Goal: Information Seeking & Learning: Learn about a topic

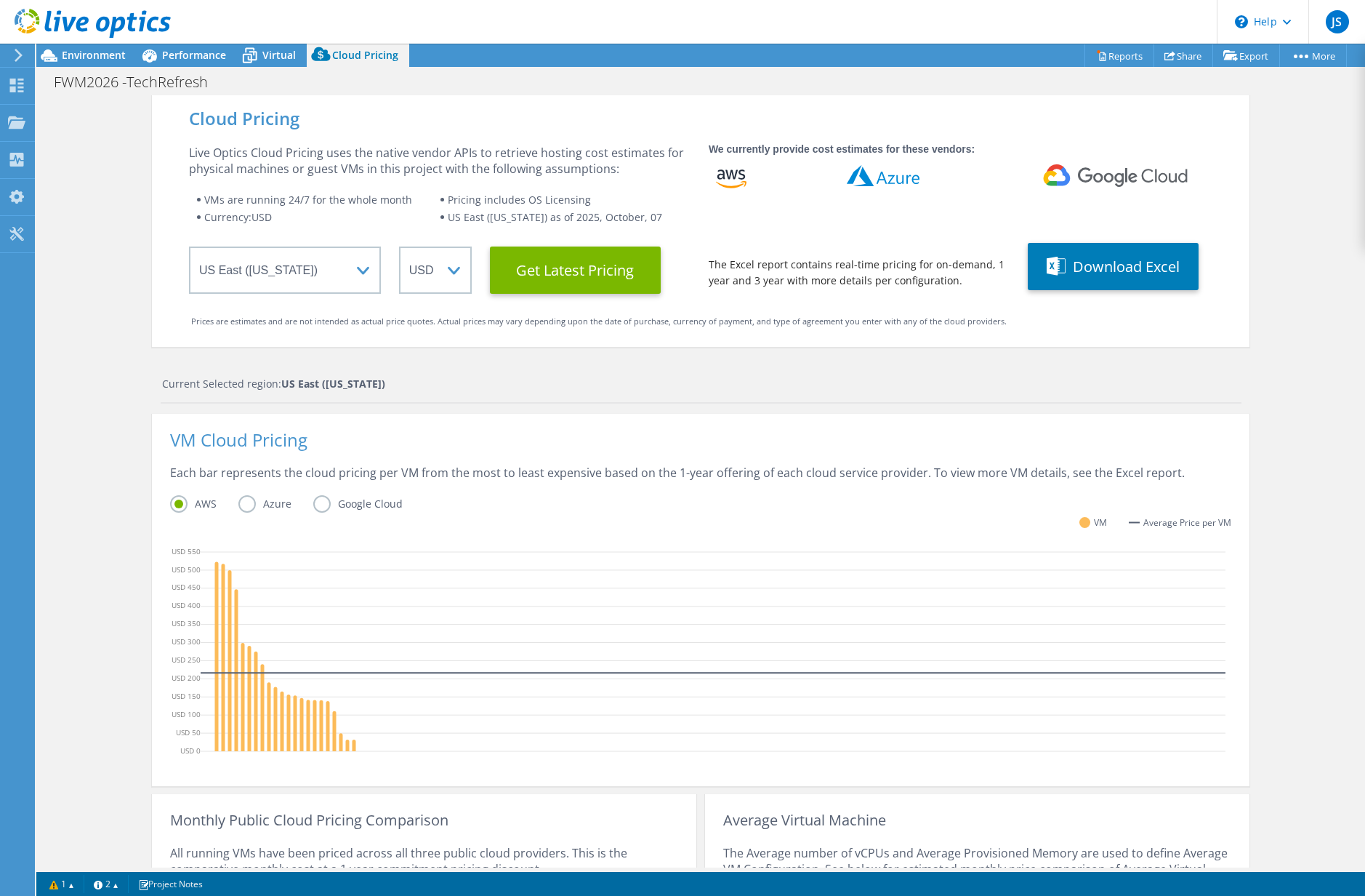
select select "USEast"
select select "USD"
click at [96, 61] on span "Environment" at bounding box center [93, 55] width 64 height 14
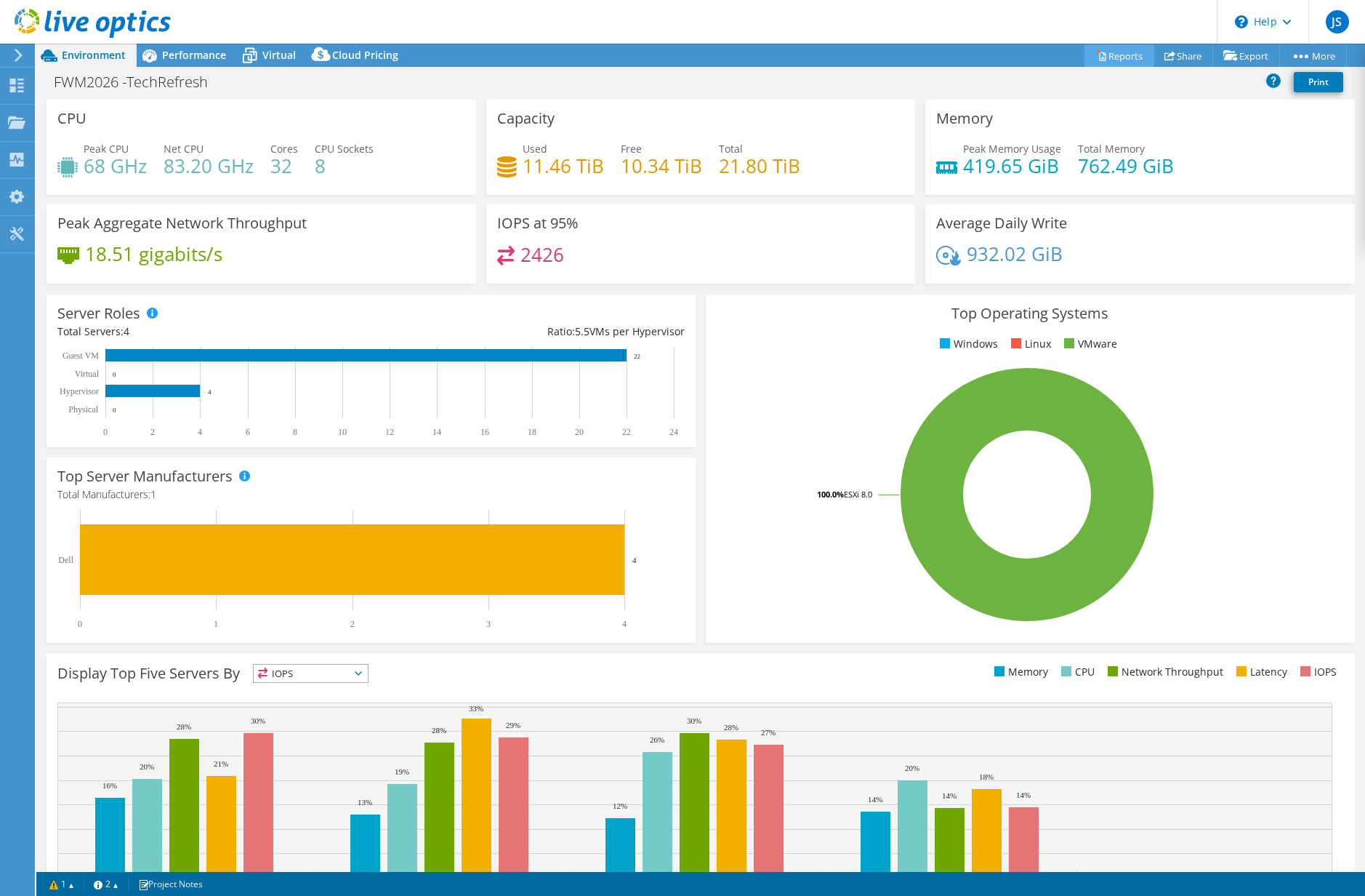
click at [1109, 55] on link "Reports" at bounding box center [1119, 56] width 70 height 23
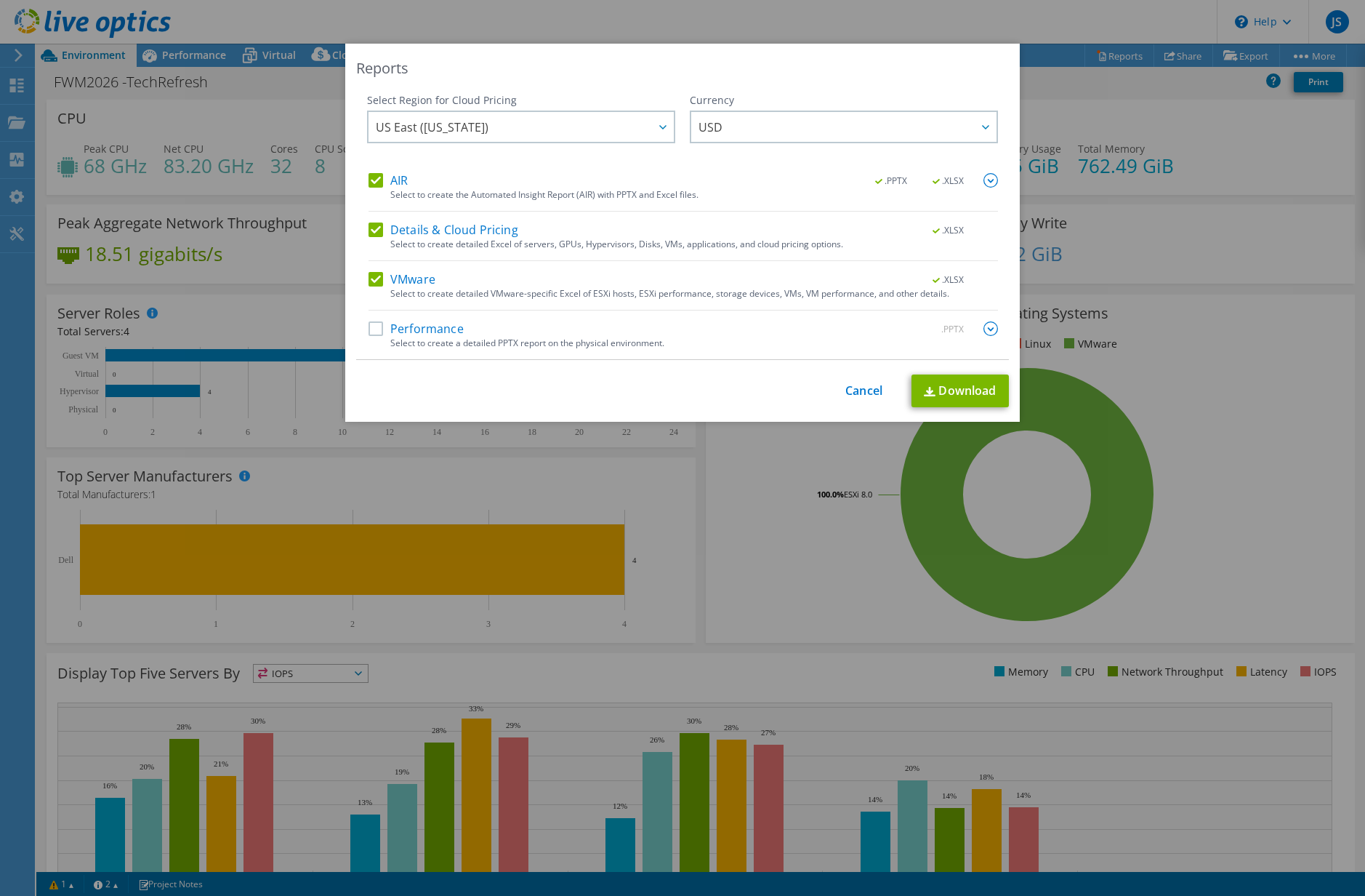
click at [369, 326] on label "Performance" at bounding box center [416, 328] width 95 height 14
click at [0, 0] on input "Performance" at bounding box center [0, 0] width 0 height 0
click at [961, 393] on link "Download" at bounding box center [961, 391] width 98 height 33
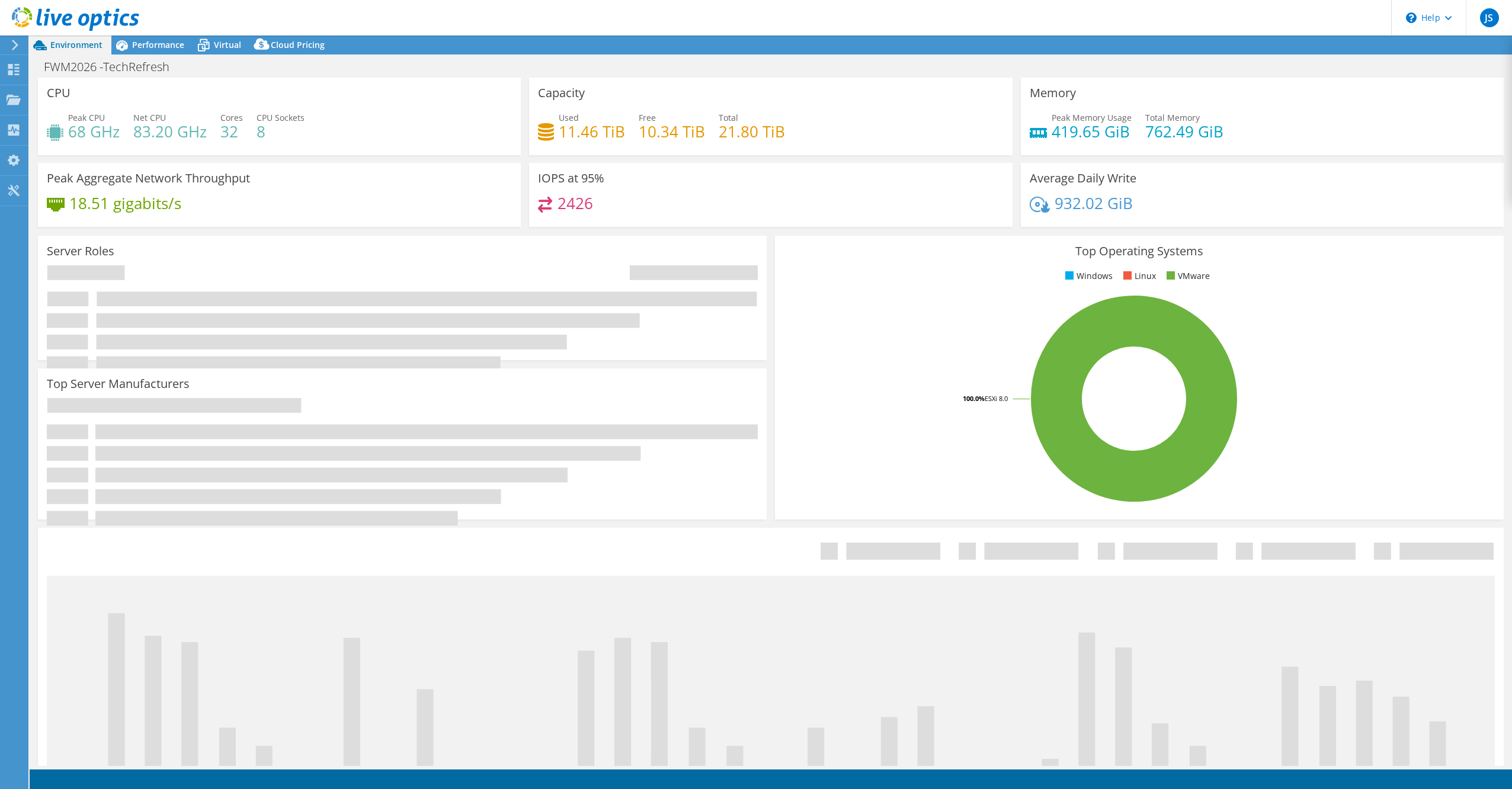
select select "USEast"
select select "USD"
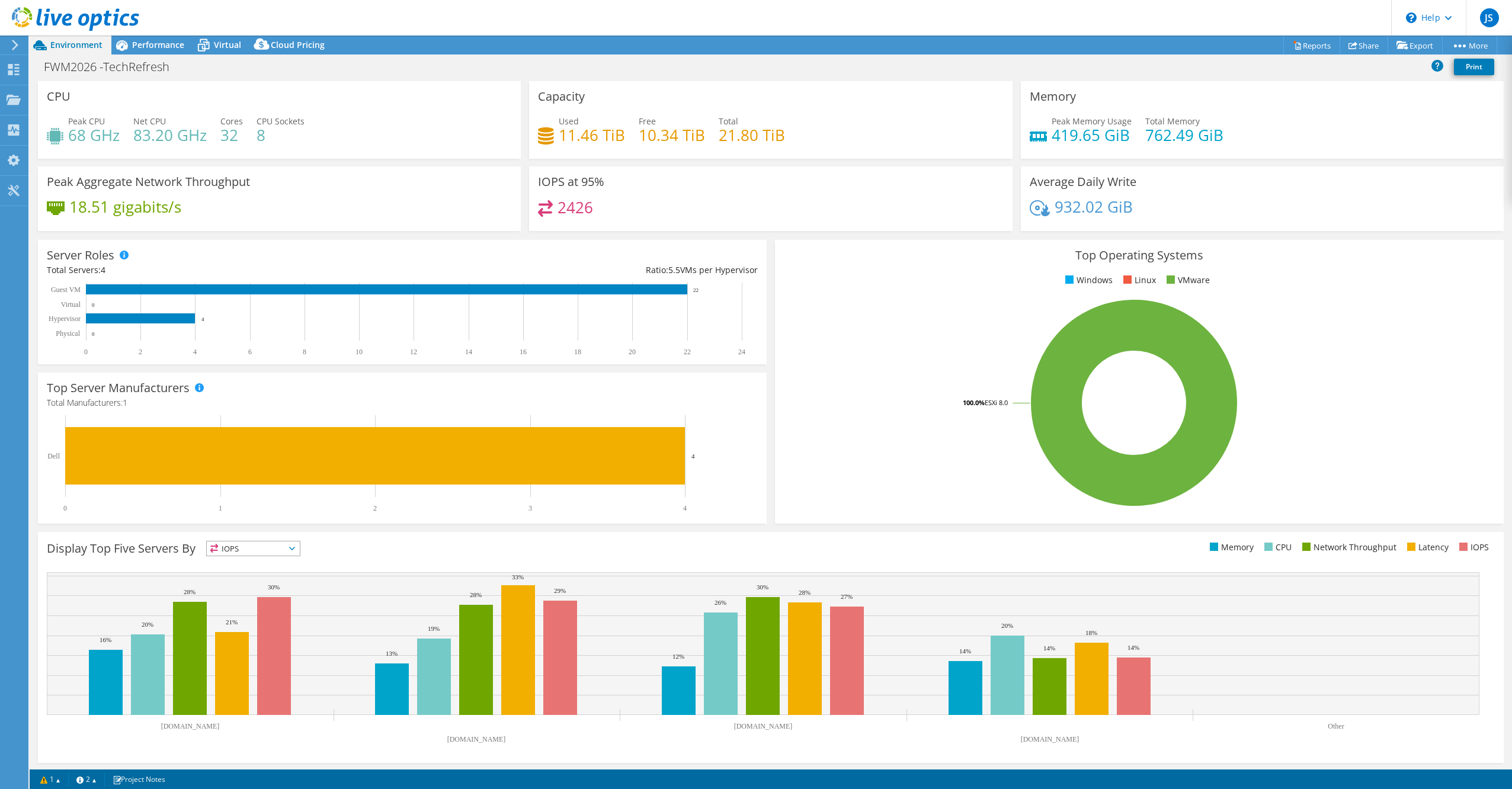
scroll to position [1, 0]
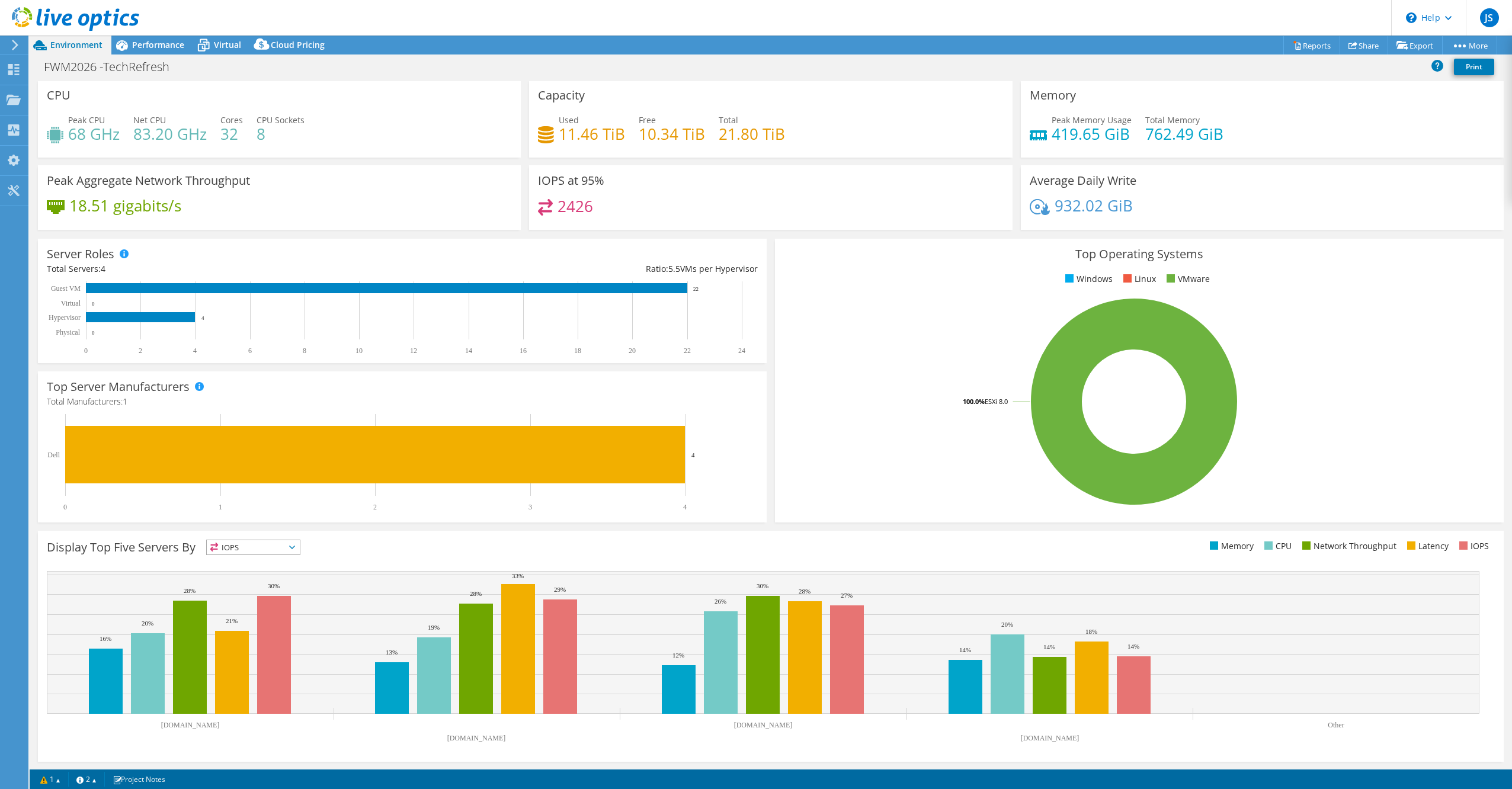
click at [149, 33] on header "JS End User Joseph Spradlin JSPRADLIN@FWMACHINING.COM FORT WALTON MACHINING INC…" at bounding box center [756, 18] width 1512 height 36
click at [154, 43] on span "Performance" at bounding box center [158, 45] width 52 height 11
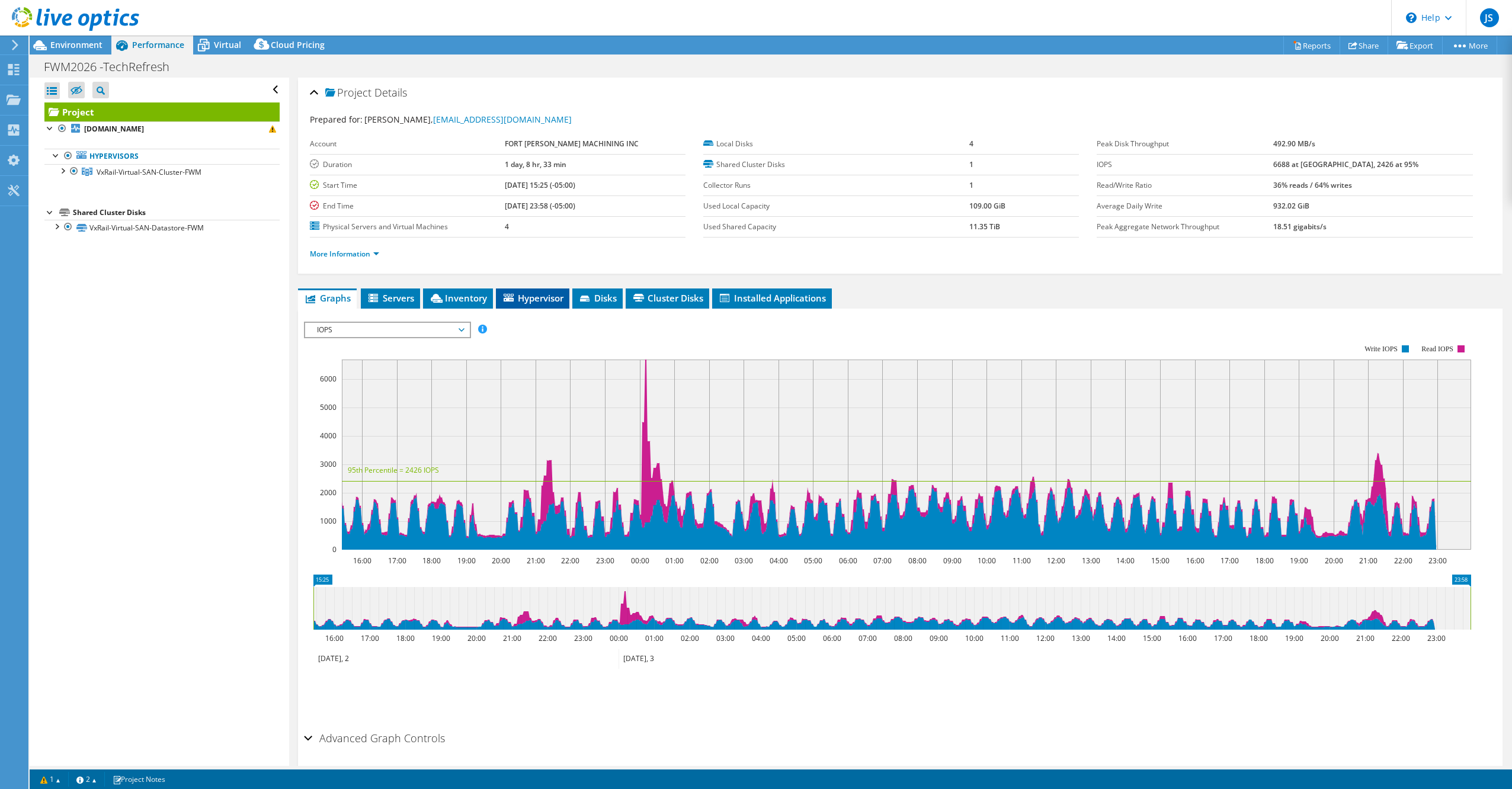
click at [552, 298] on span "Hypervisor" at bounding box center [532, 298] width 62 height 12
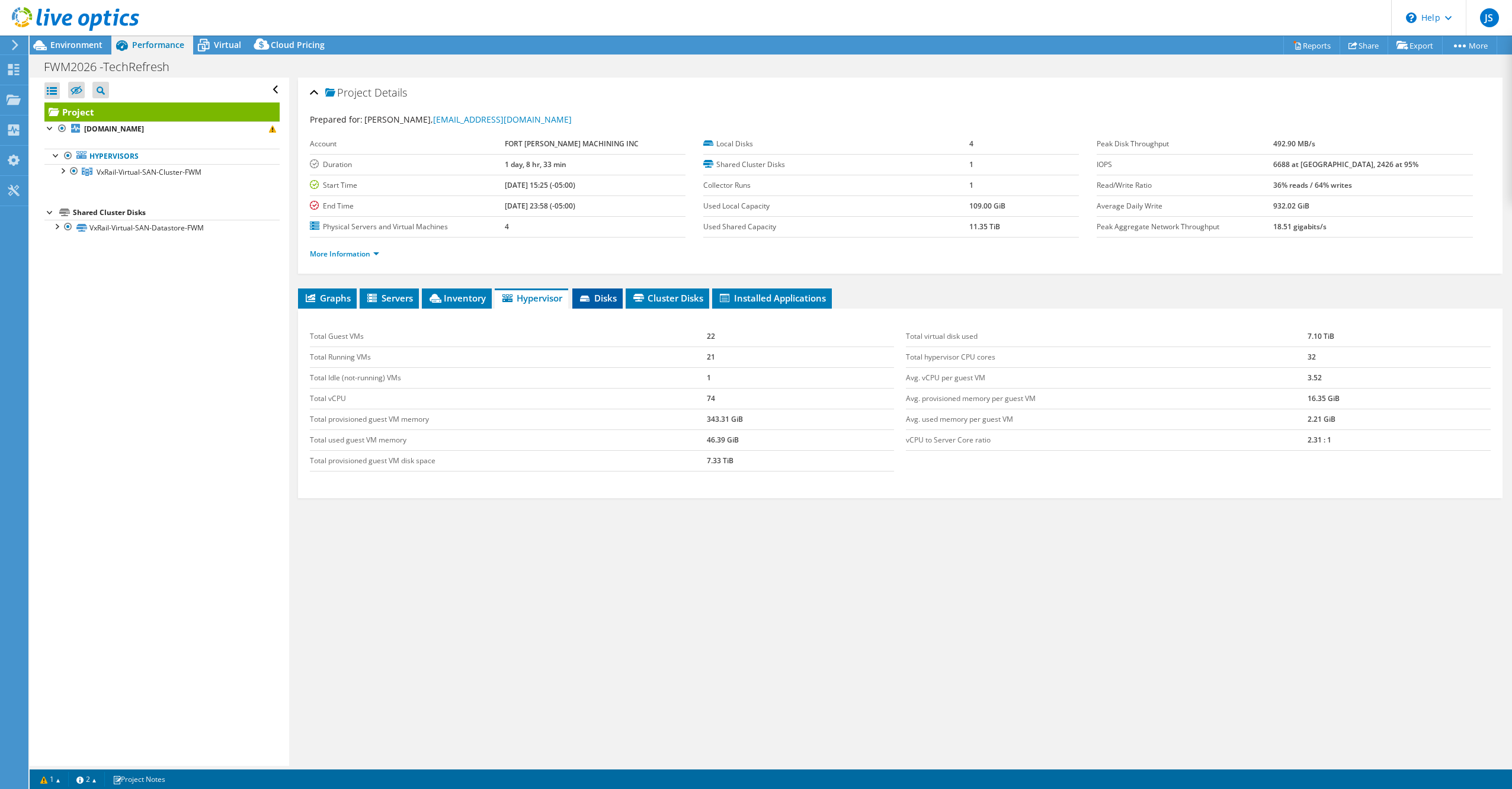
click at [608, 294] on span "Disks" at bounding box center [597, 298] width 39 height 12
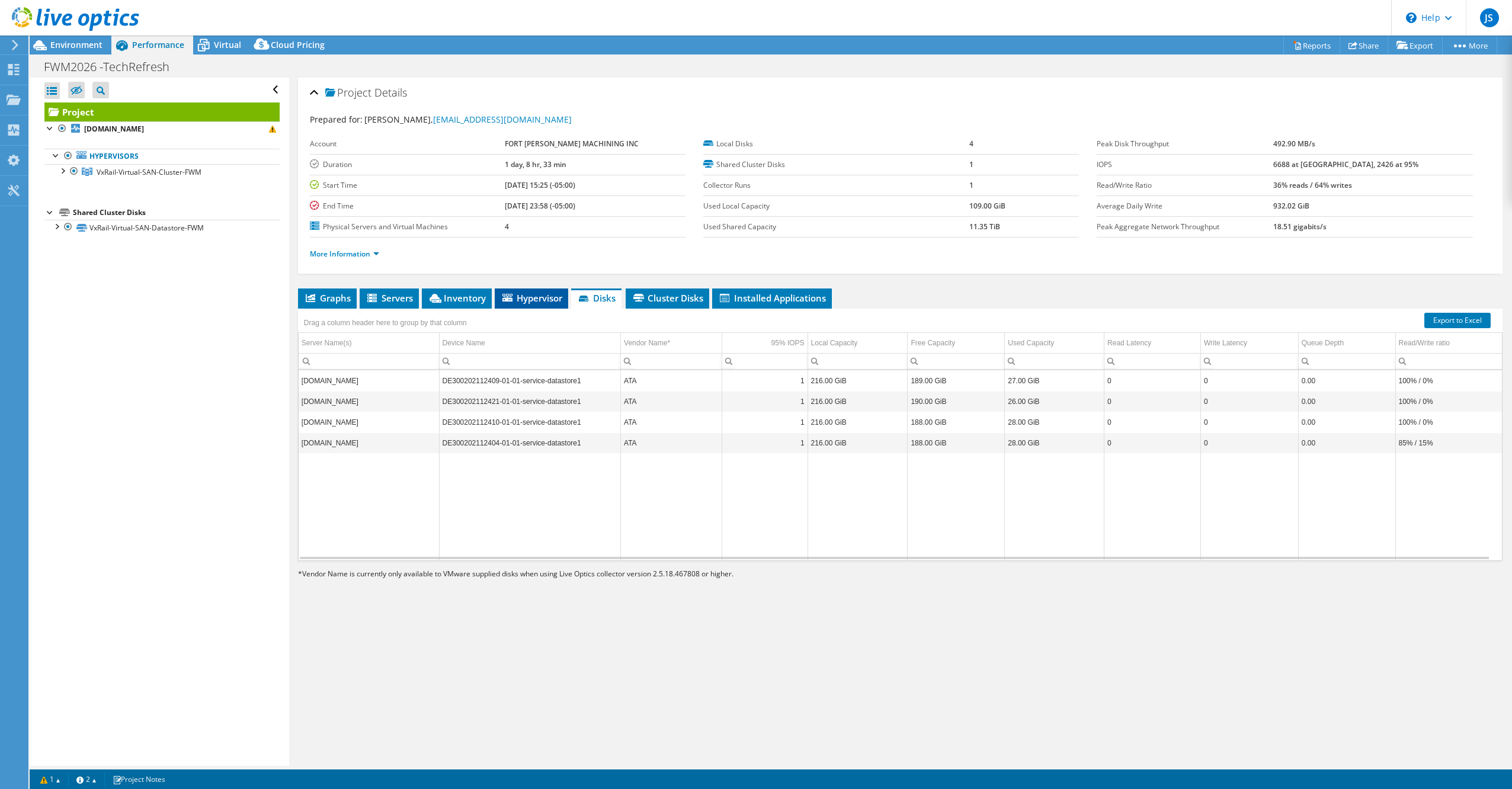
click at [524, 293] on span "Hypervisor" at bounding box center [531, 298] width 62 height 12
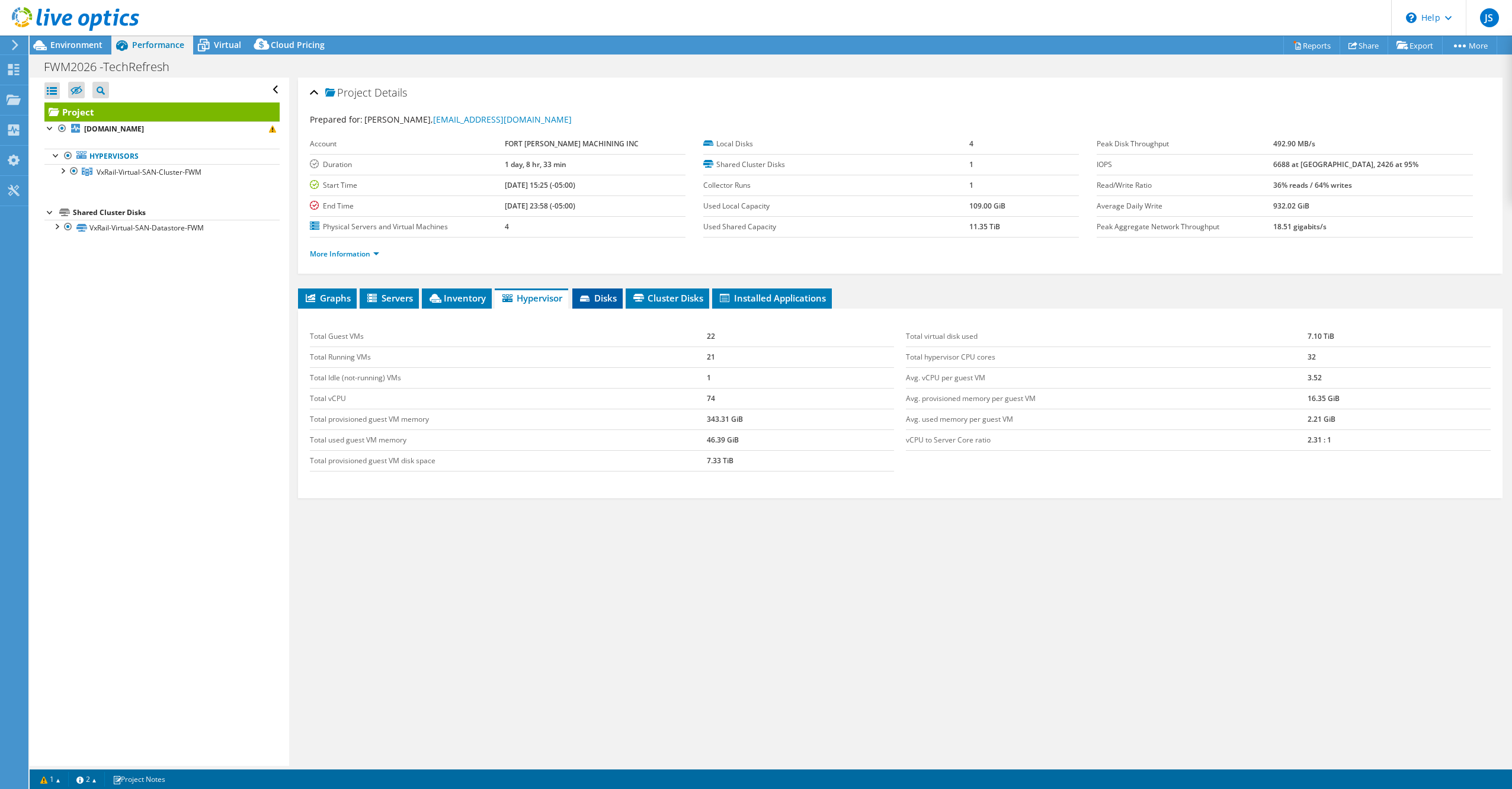
click at [603, 292] on span "Disks" at bounding box center [597, 298] width 39 height 12
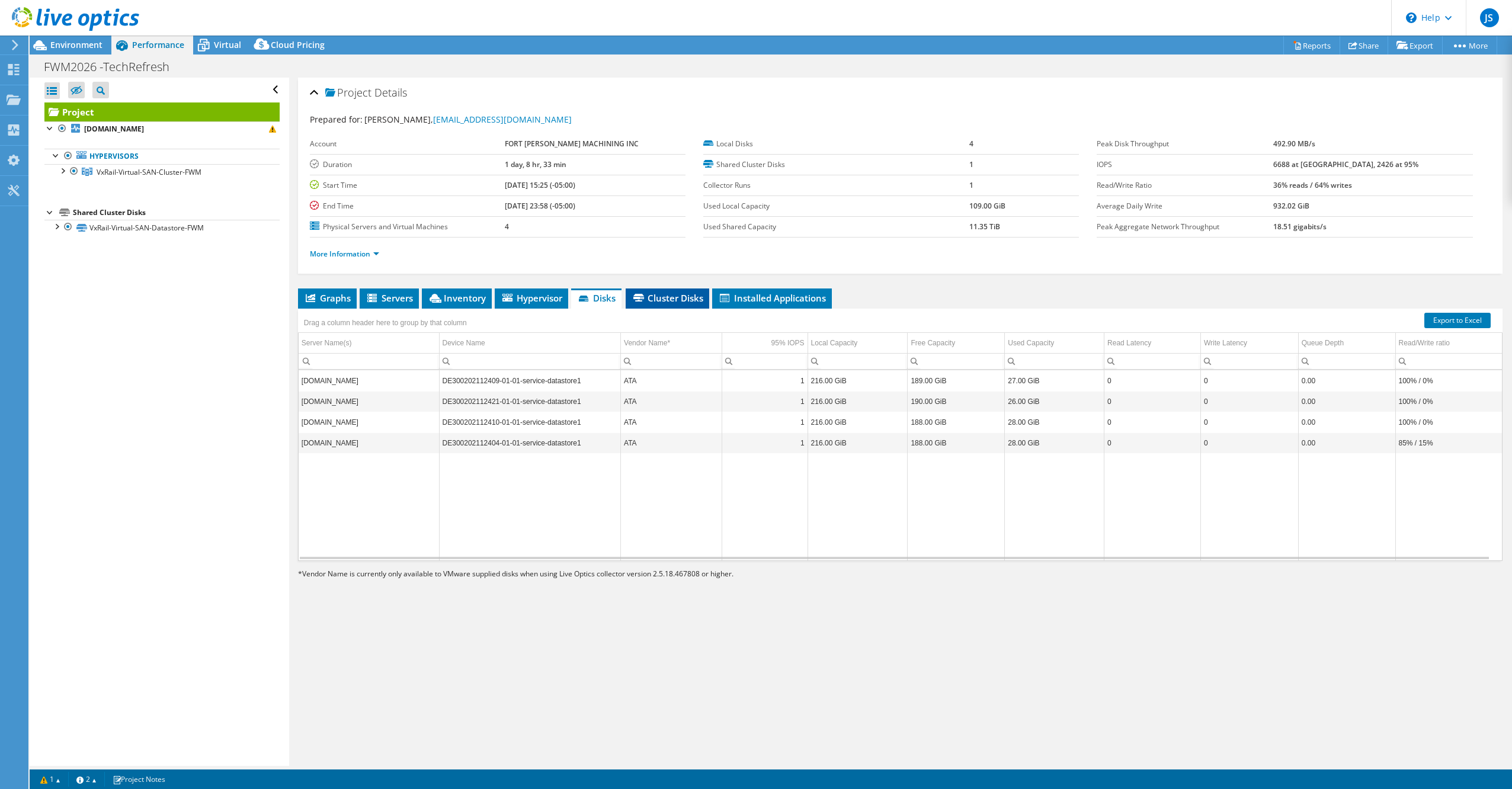
click at [659, 293] on span "Cluster Disks" at bounding box center [667, 298] width 72 height 12
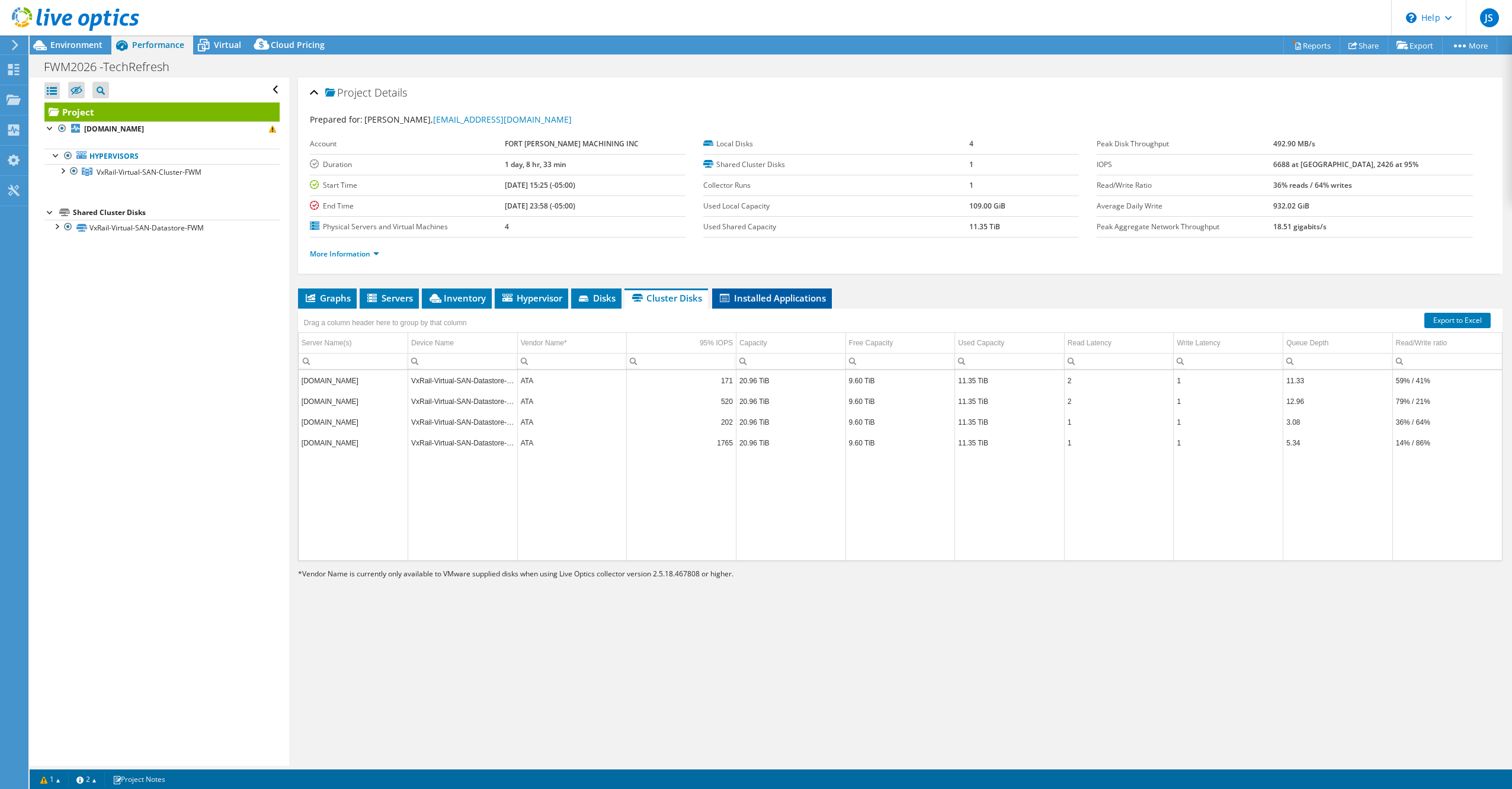
click at [768, 292] on span "Installed Applications" at bounding box center [772, 298] width 108 height 12
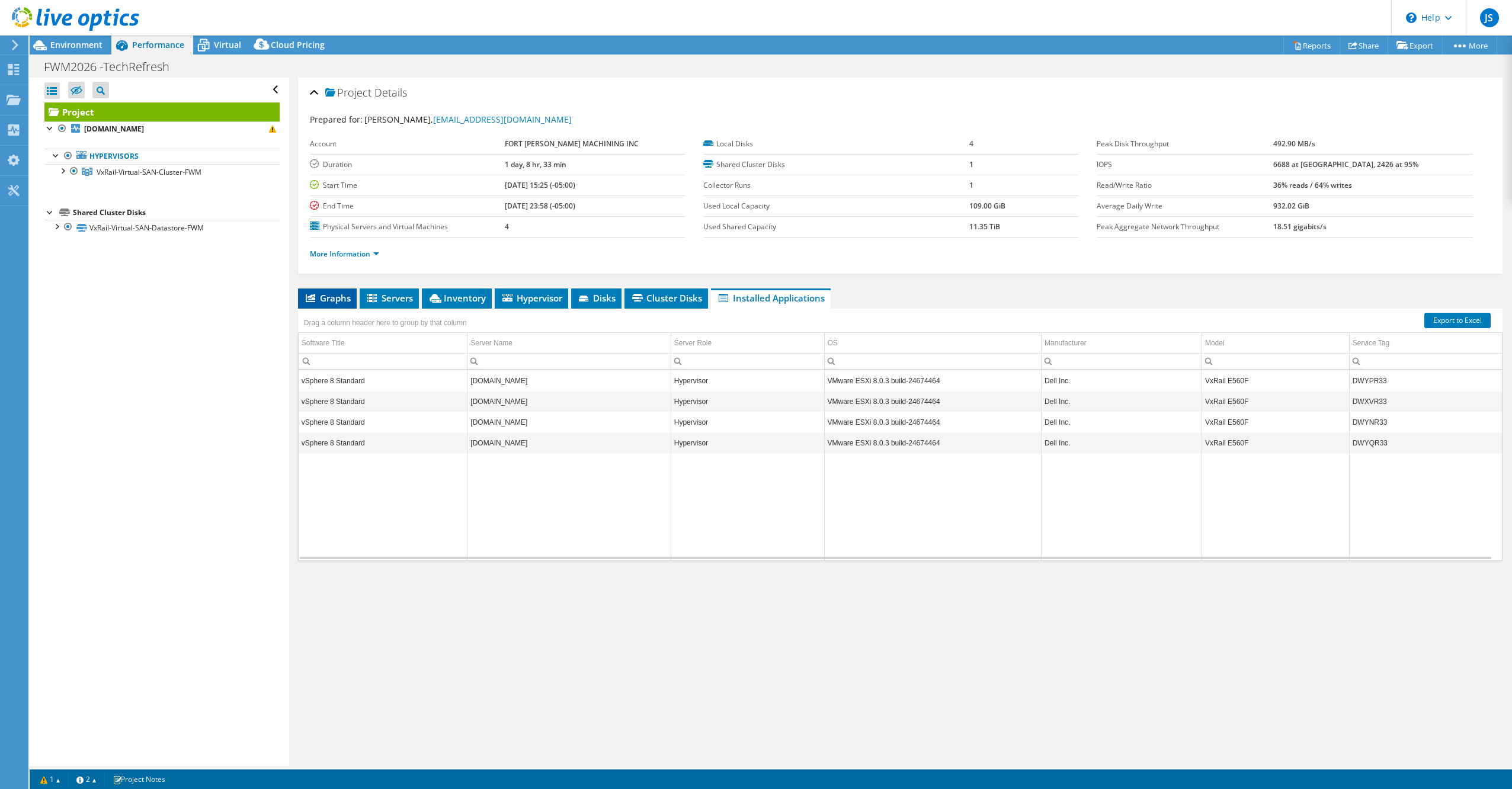
click at [334, 294] on span "Graphs" at bounding box center [327, 298] width 47 height 12
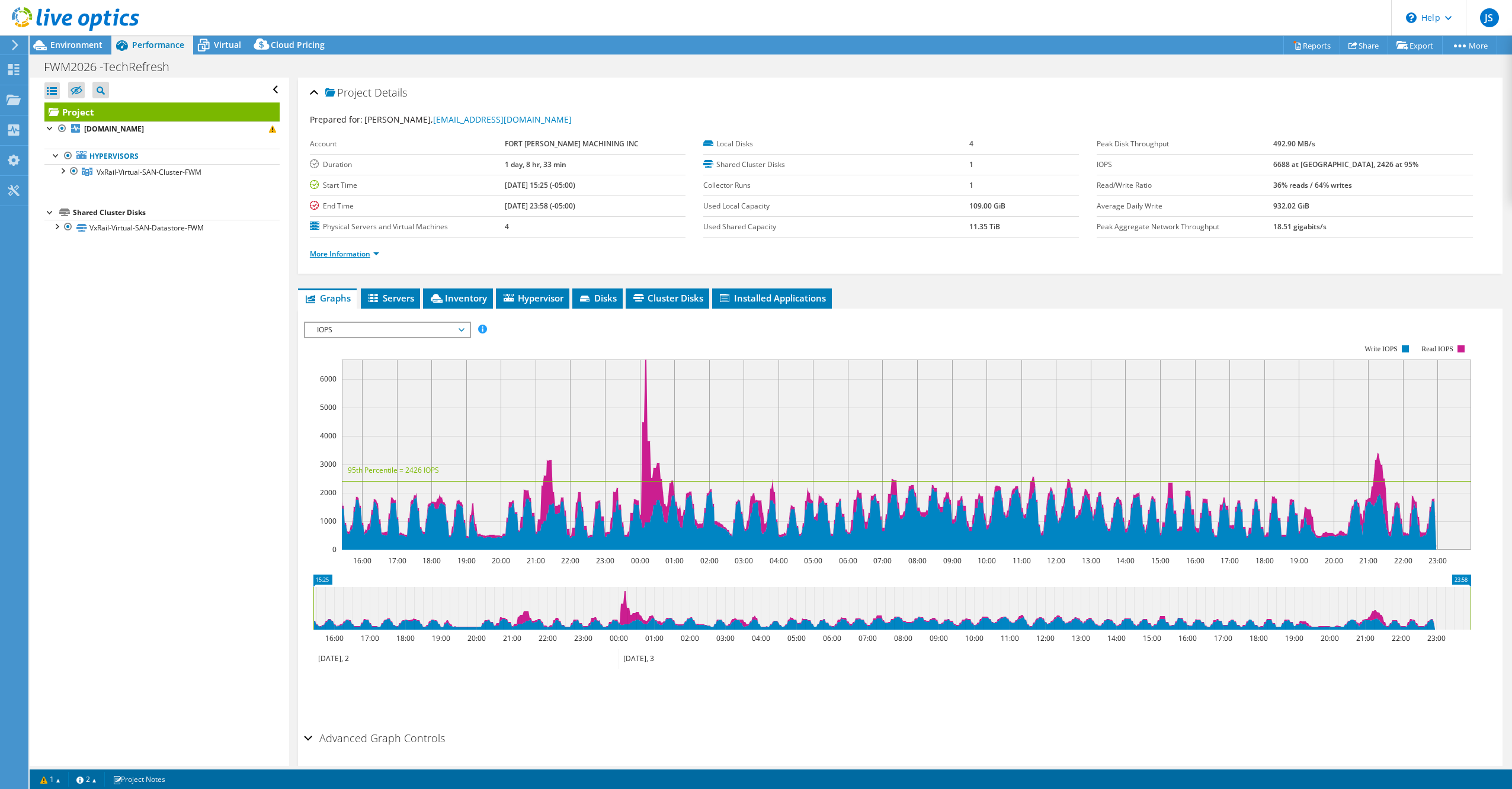
click at [360, 250] on link "More Information" at bounding box center [344, 254] width 69 height 10
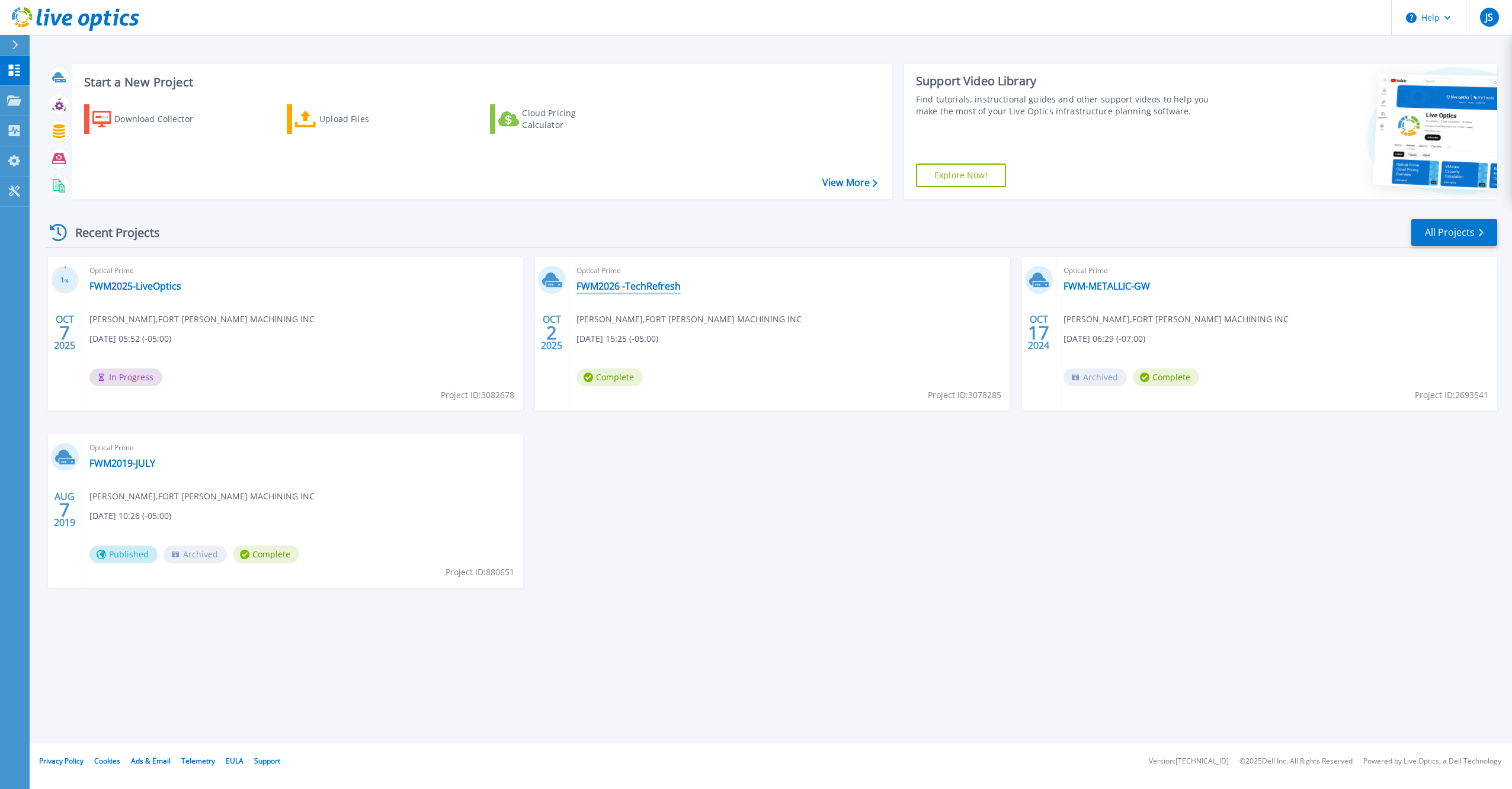
click at [634, 282] on link "FWM2026 -TechRefresh" at bounding box center [629, 285] width 104 height 12
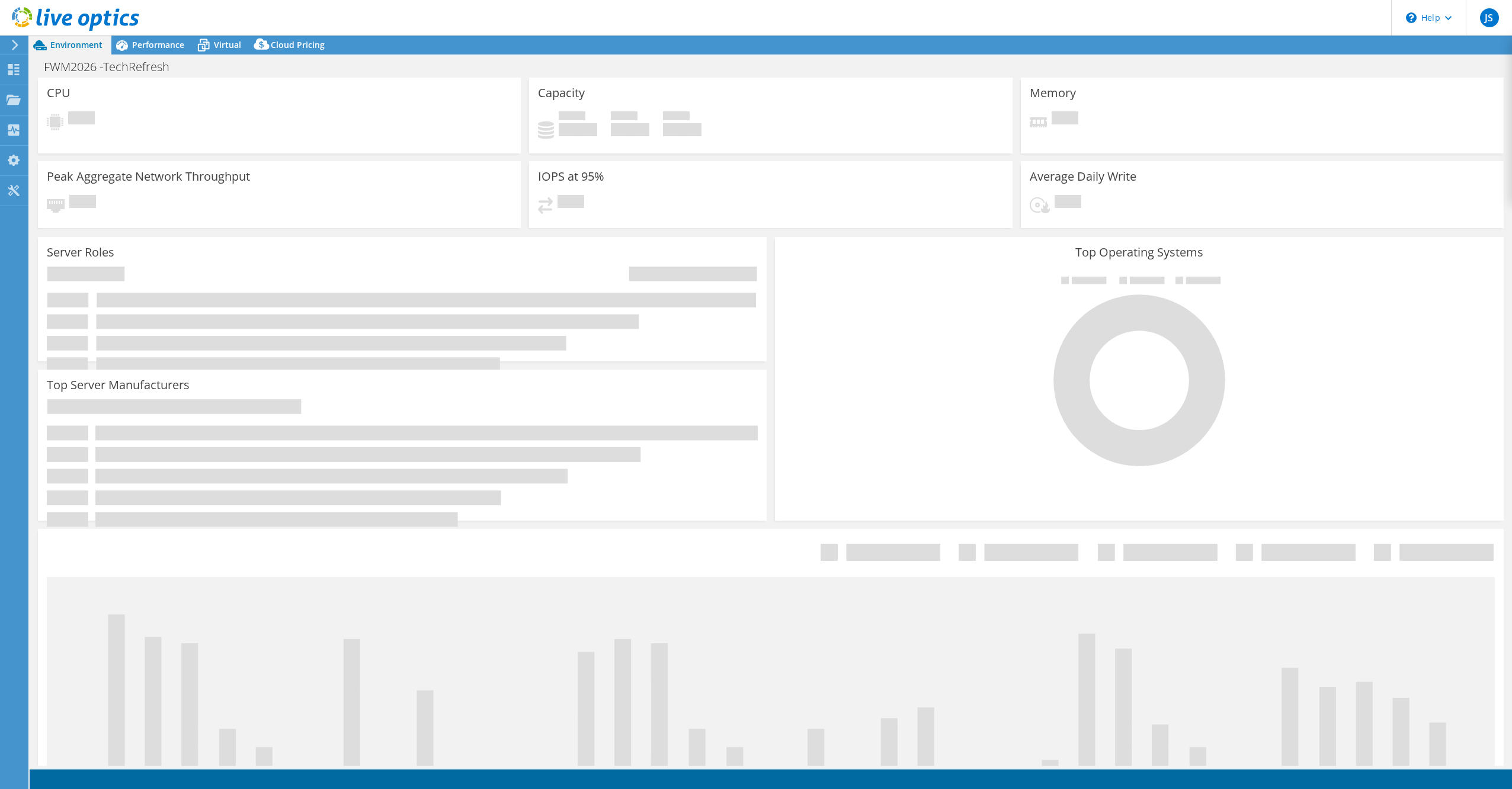
select select "USEast"
select select "USD"
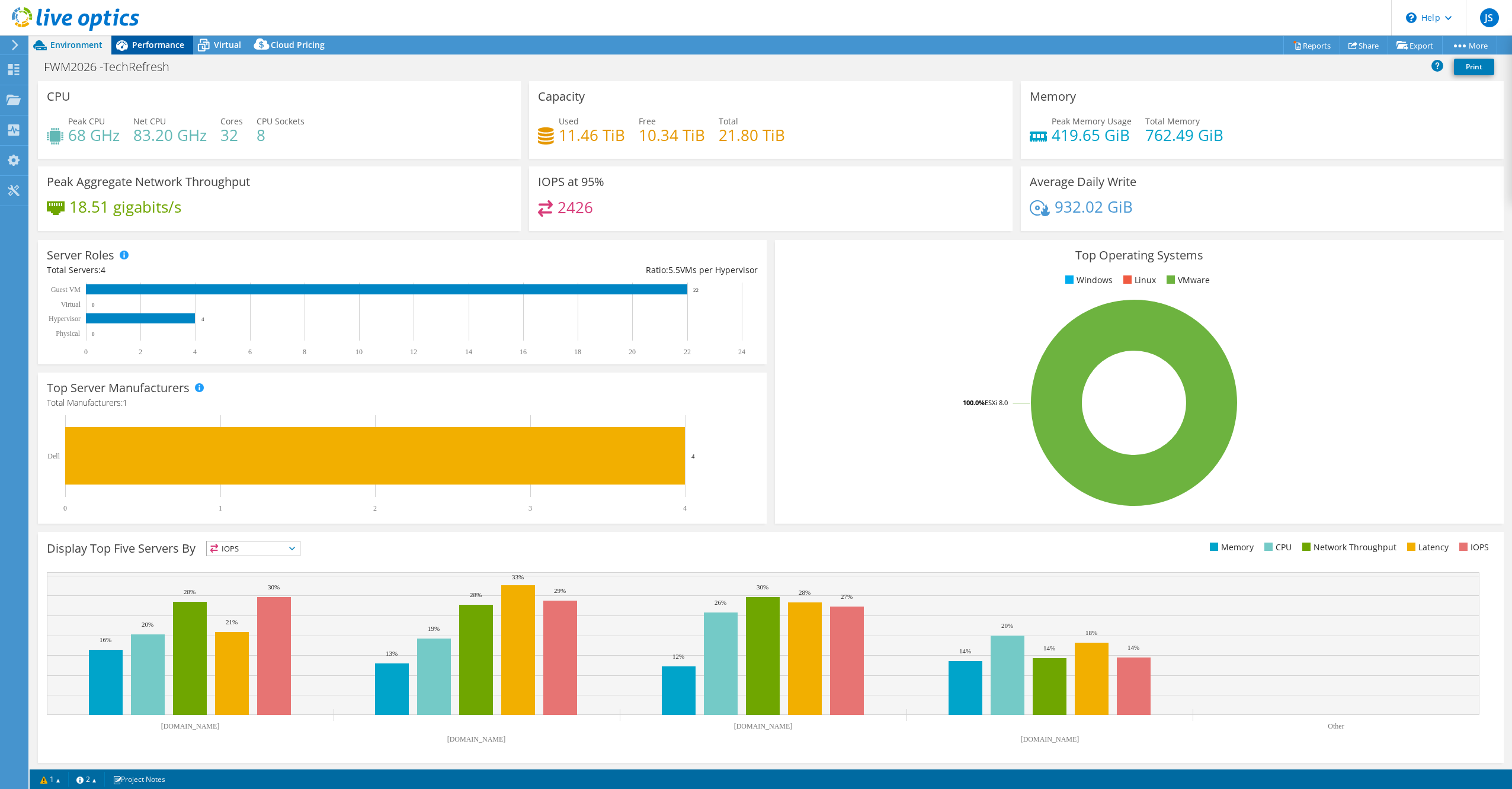
click at [155, 45] on span "Performance" at bounding box center [158, 45] width 52 height 11
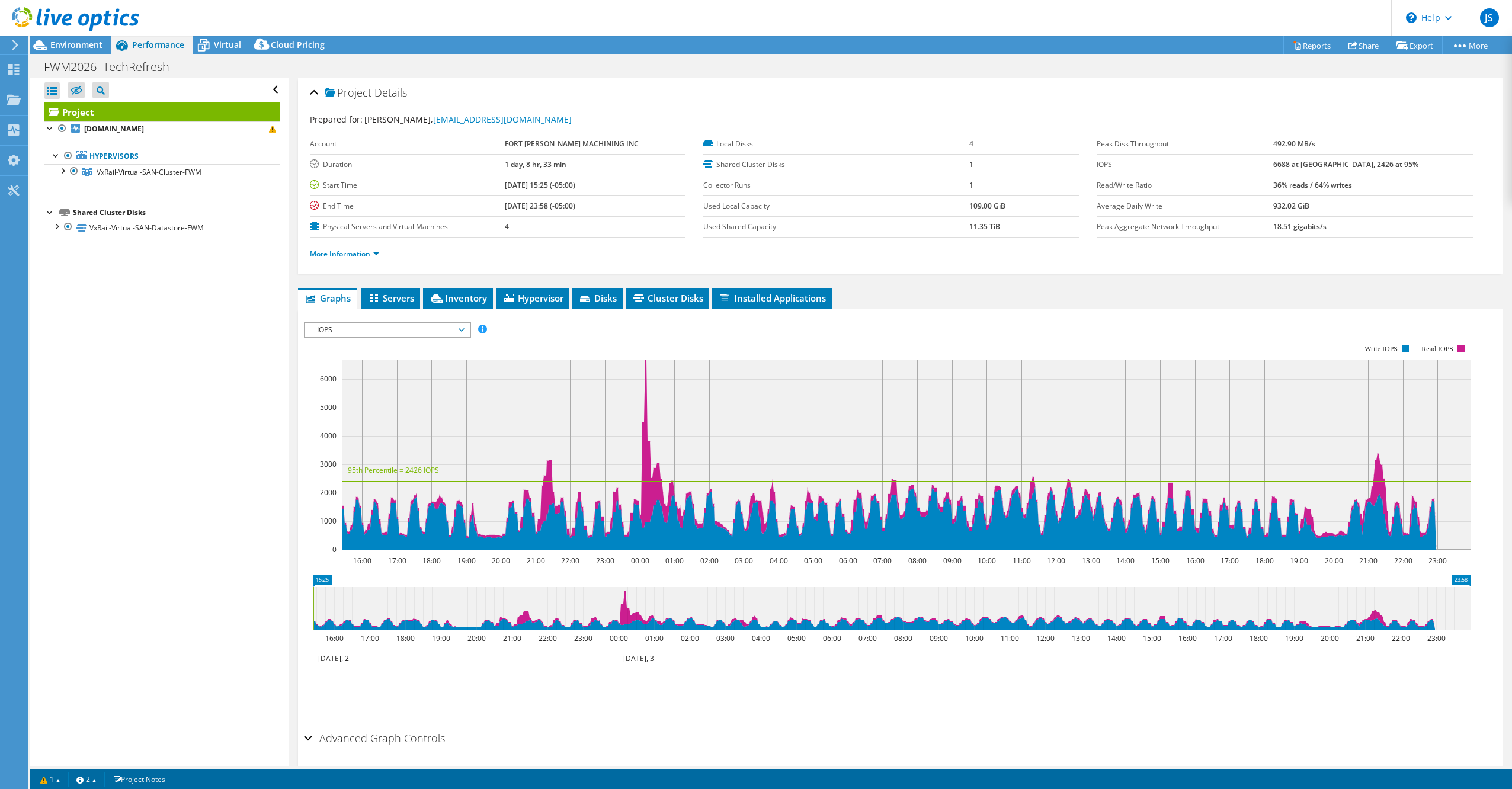
click at [355, 244] on ul "More Information" at bounding box center [901, 252] width 1181 height 16
click at [353, 249] on link "More Information" at bounding box center [344, 254] width 69 height 10
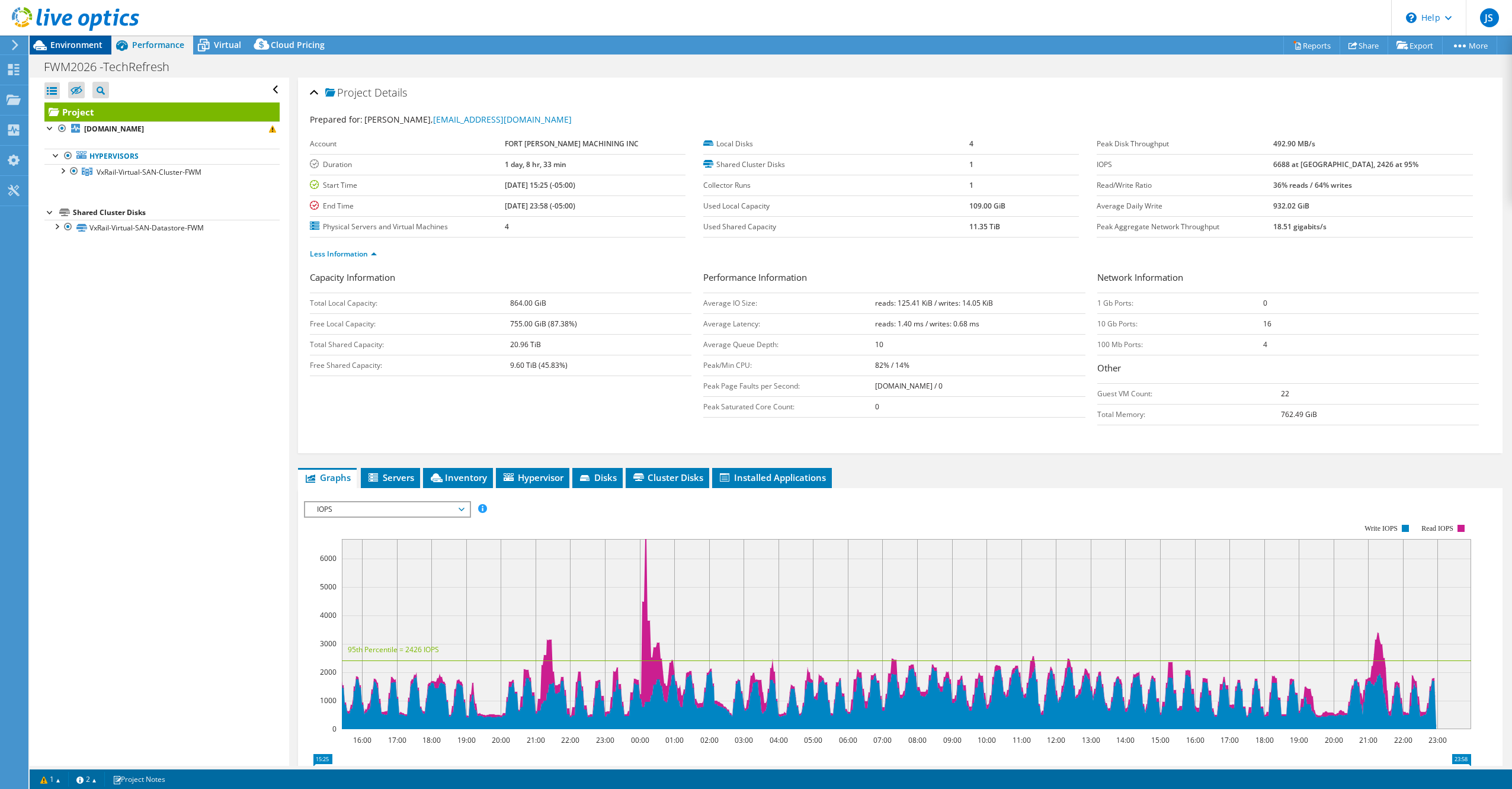
click at [86, 40] on span "Environment" at bounding box center [76, 45] width 52 height 11
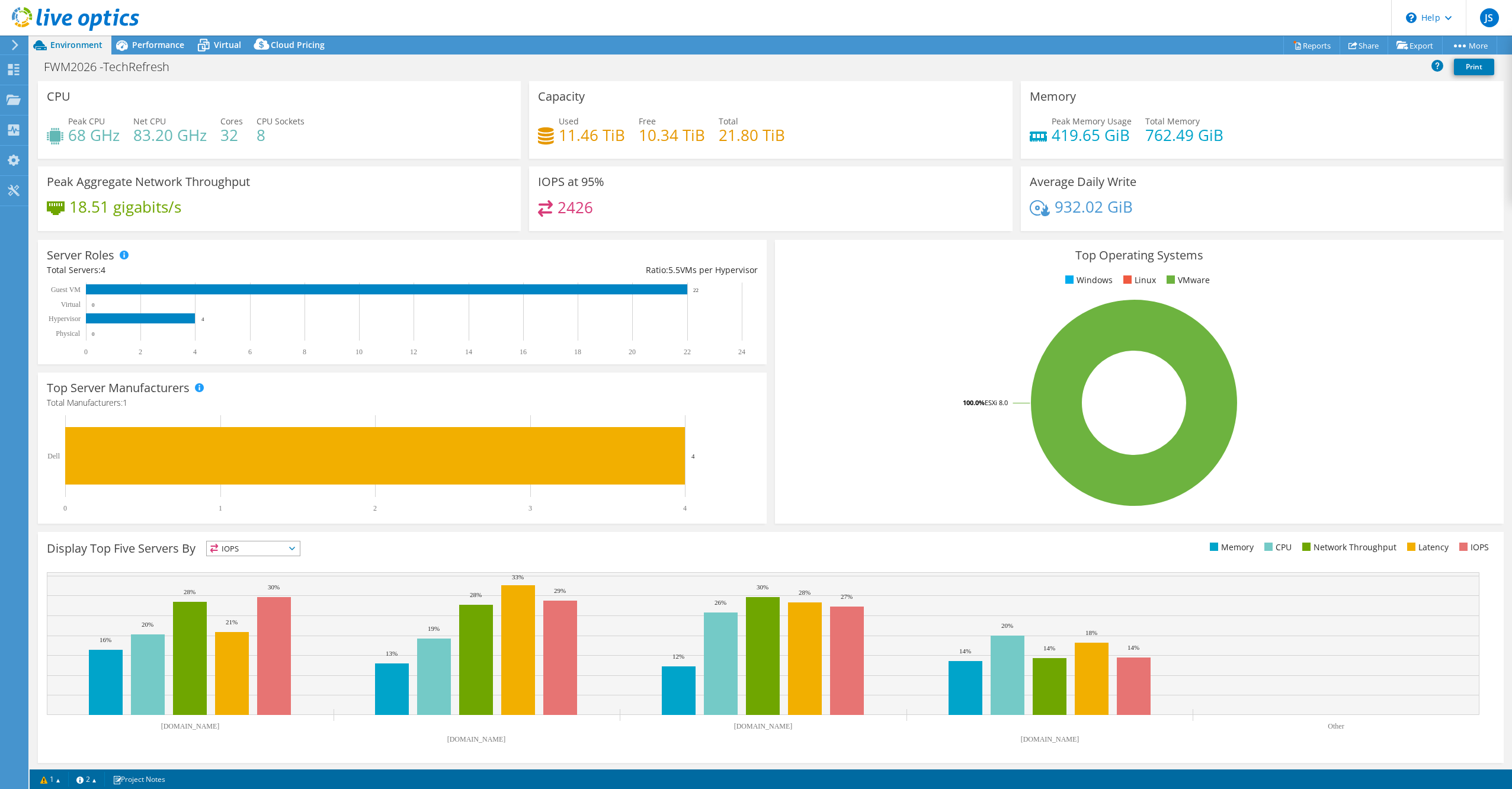
click at [13, 48] on use at bounding box center [15, 45] width 7 height 10
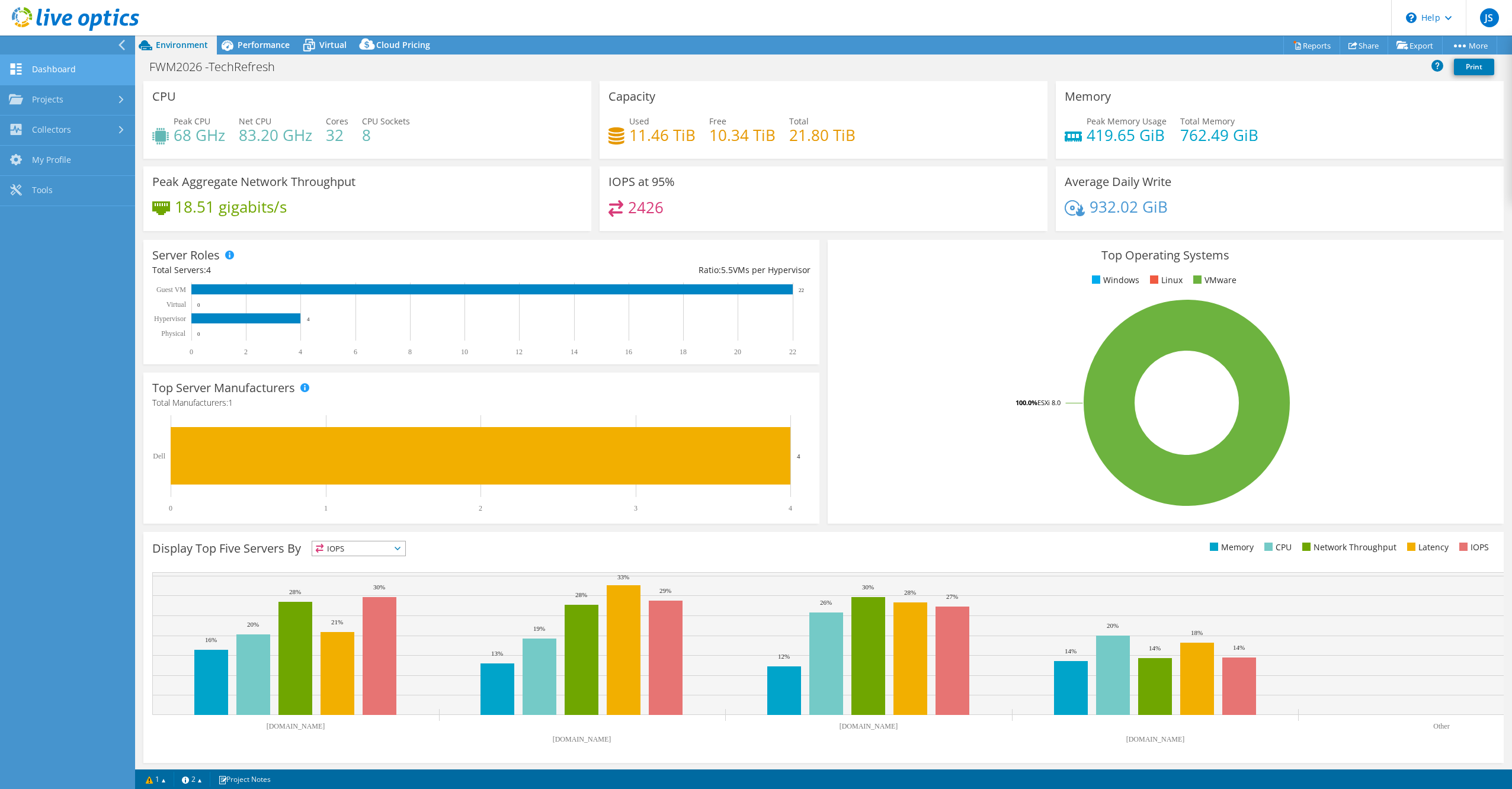
click at [45, 67] on link "Dashboard" at bounding box center [67, 70] width 135 height 30
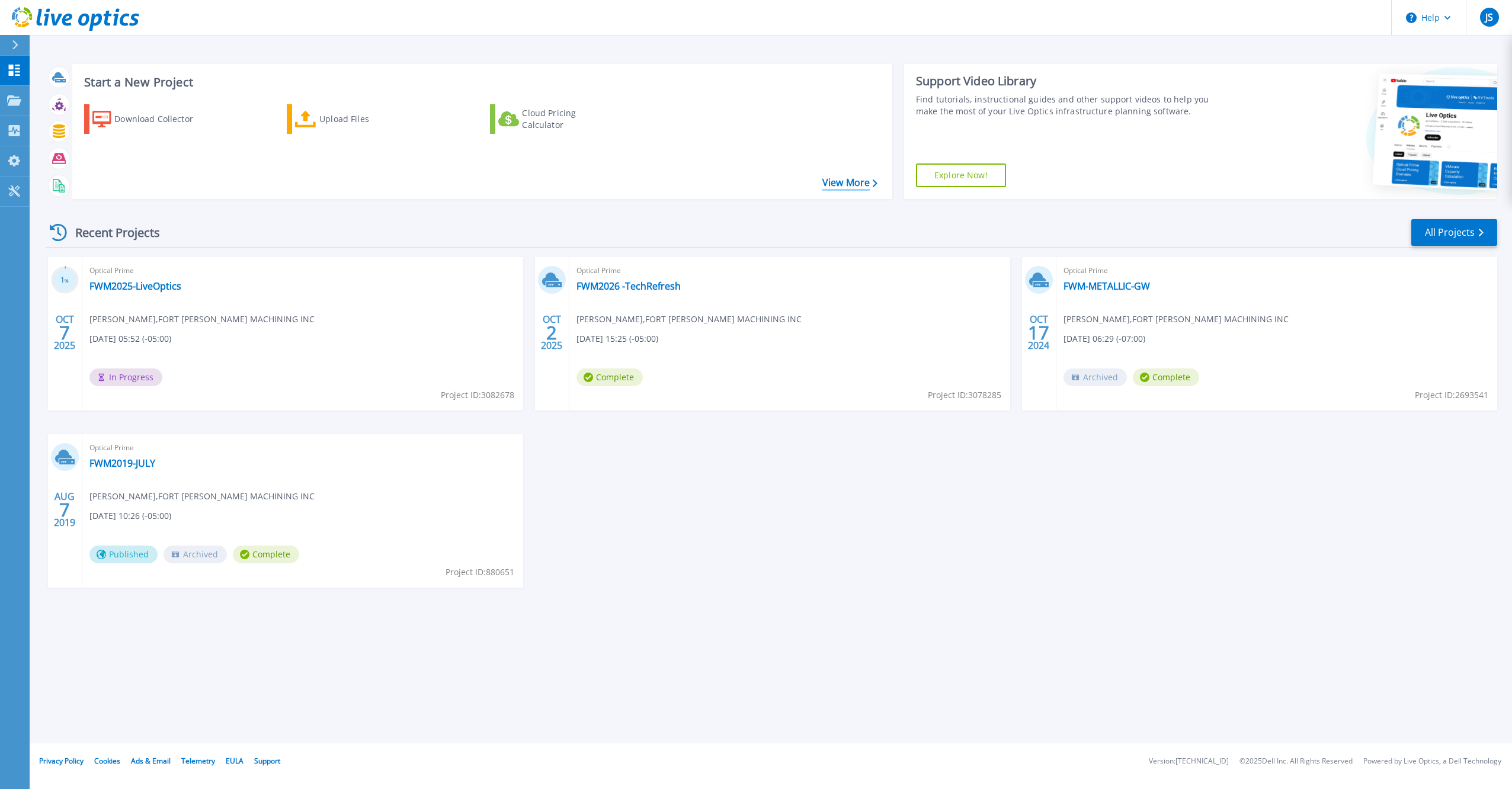
click at [852, 177] on link "View More" at bounding box center [850, 183] width 55 height 11
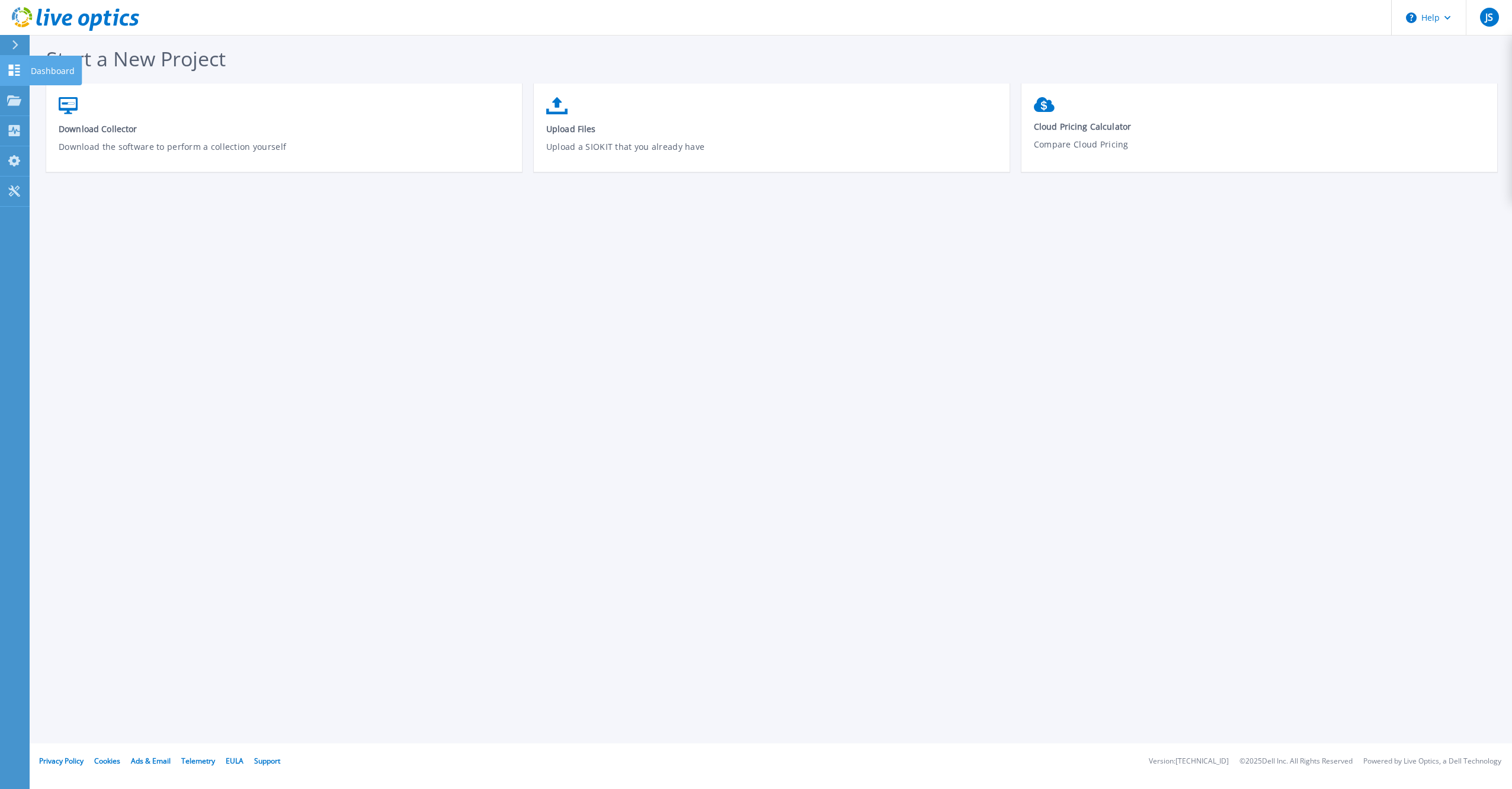
click at [13, 69] on icon at bounding box center [14, 70] width 14 height 11
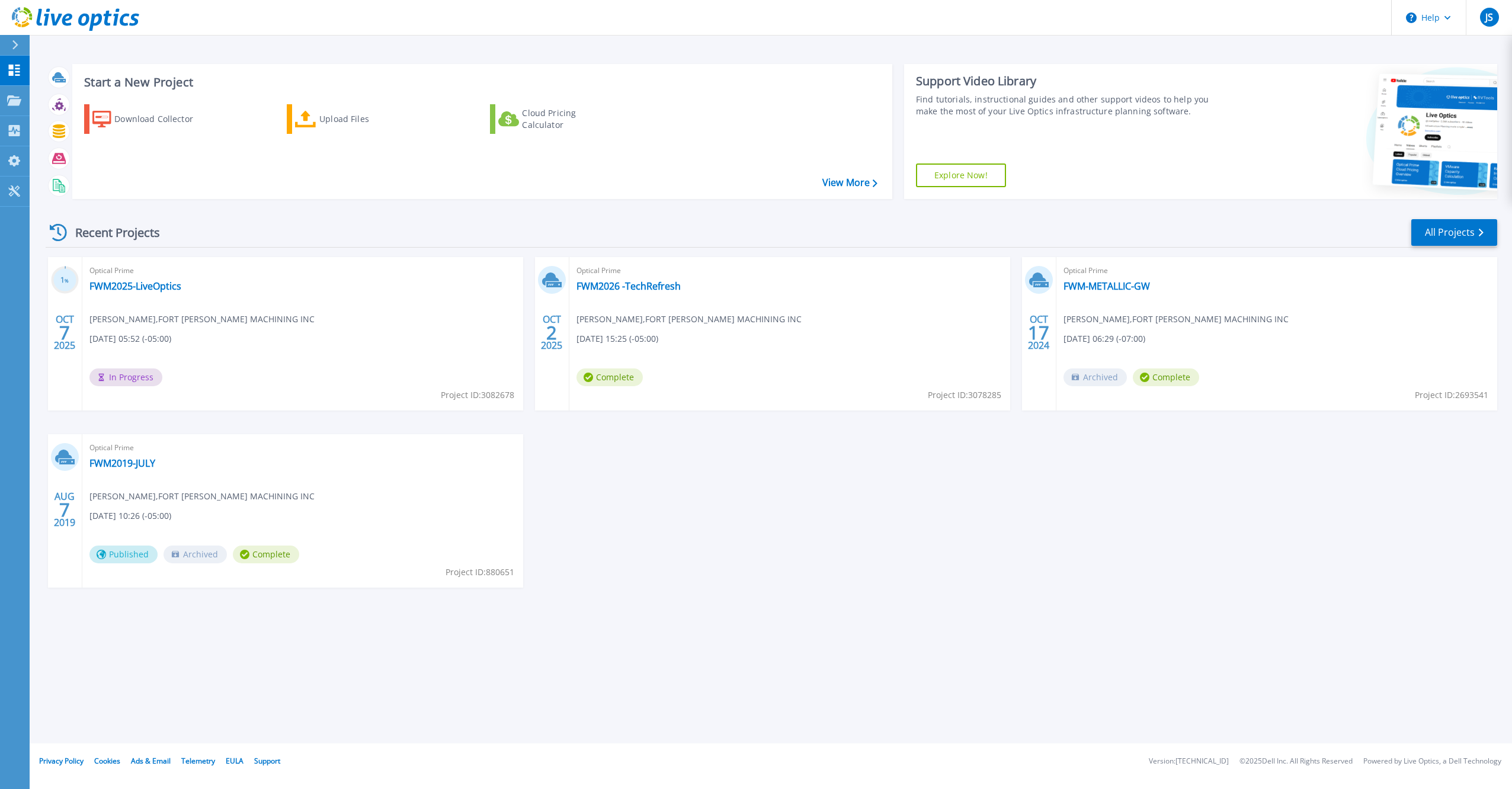
click at [845, 533] on div "1 % [DATE] Optical Prime FWM2025-LiveOptics [PERSON_NAME] , FORT [PERSON_NAME] …" at bounding box center [766, 434] width 1461 height 354
click at [716, 586] on div "1 % [DATE] Optical Prime FWM2025-LiveOptics [PERSON_NAME] , FORT [PERSON_NAME] …" at bounding box center [766, 434] width 1461 height 354
click at [15, 96] on icon at bounding box center [14, 100] width 14 height 10
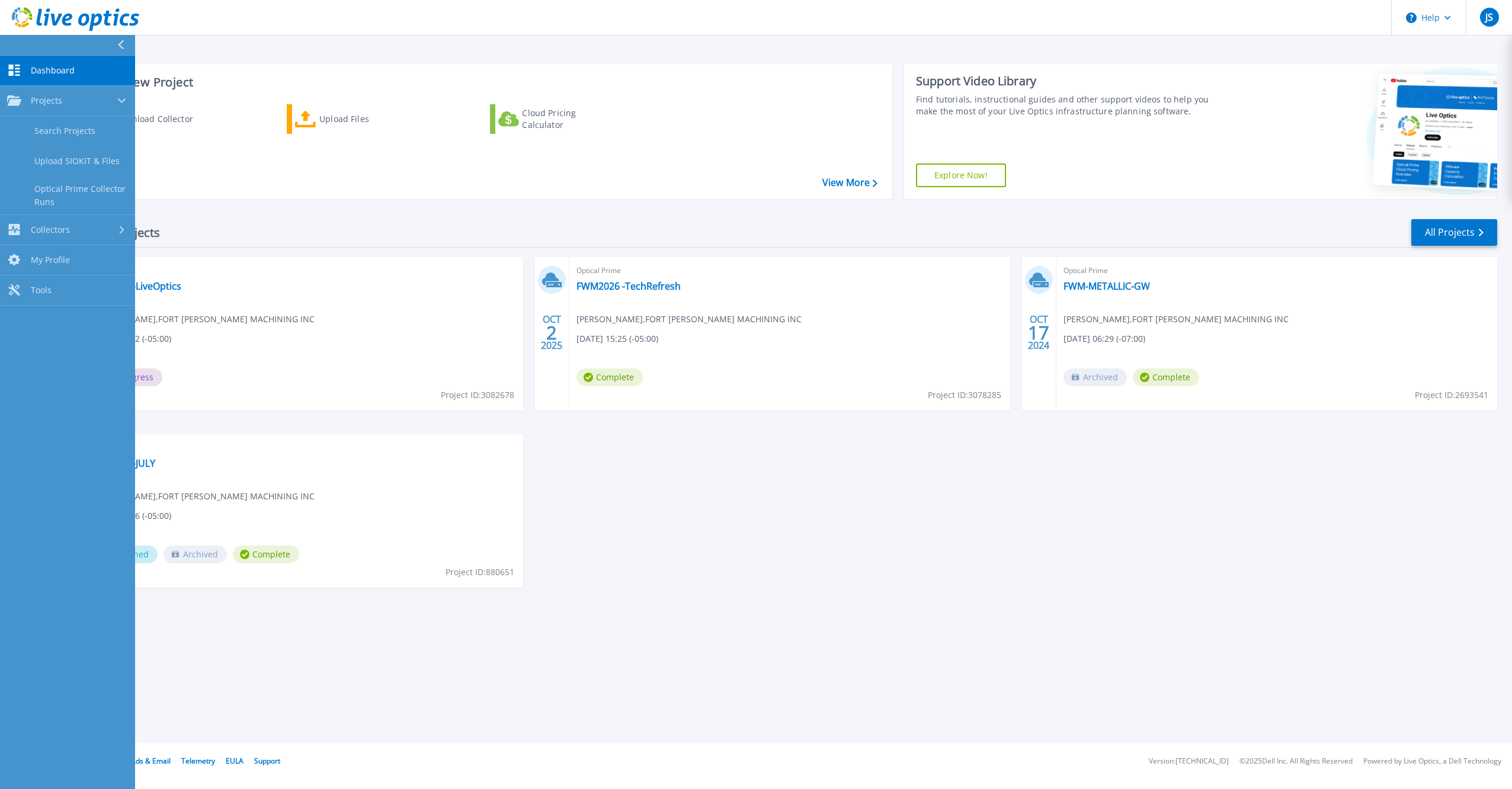
click at [767, 232] on div "Recent Projects All Projects" at bounding box center [771, 233] width 1452 height 29
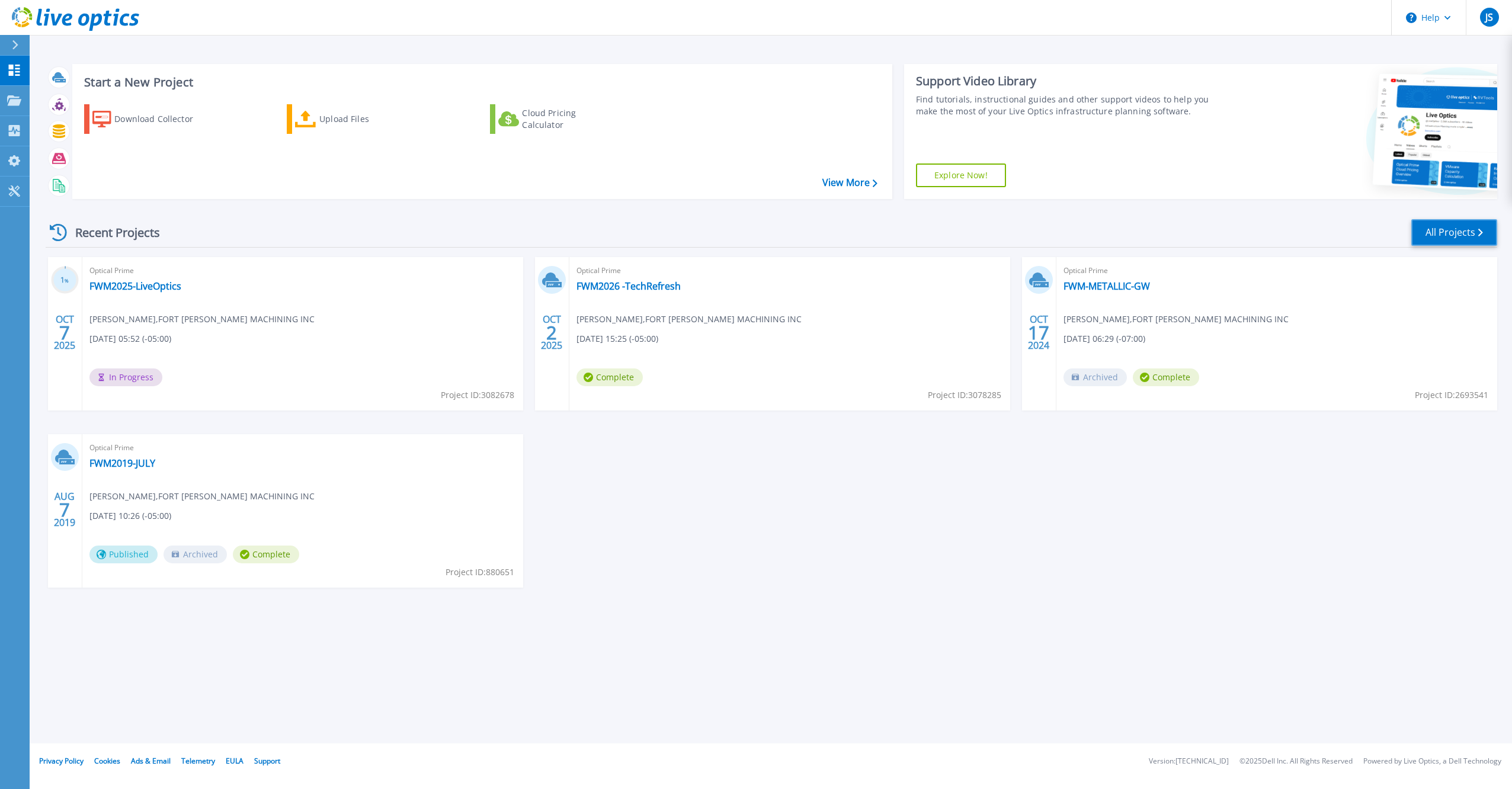
click at [1435, 234] on link "All Projects" at bounding box center [1454, 233] width 86 height 27
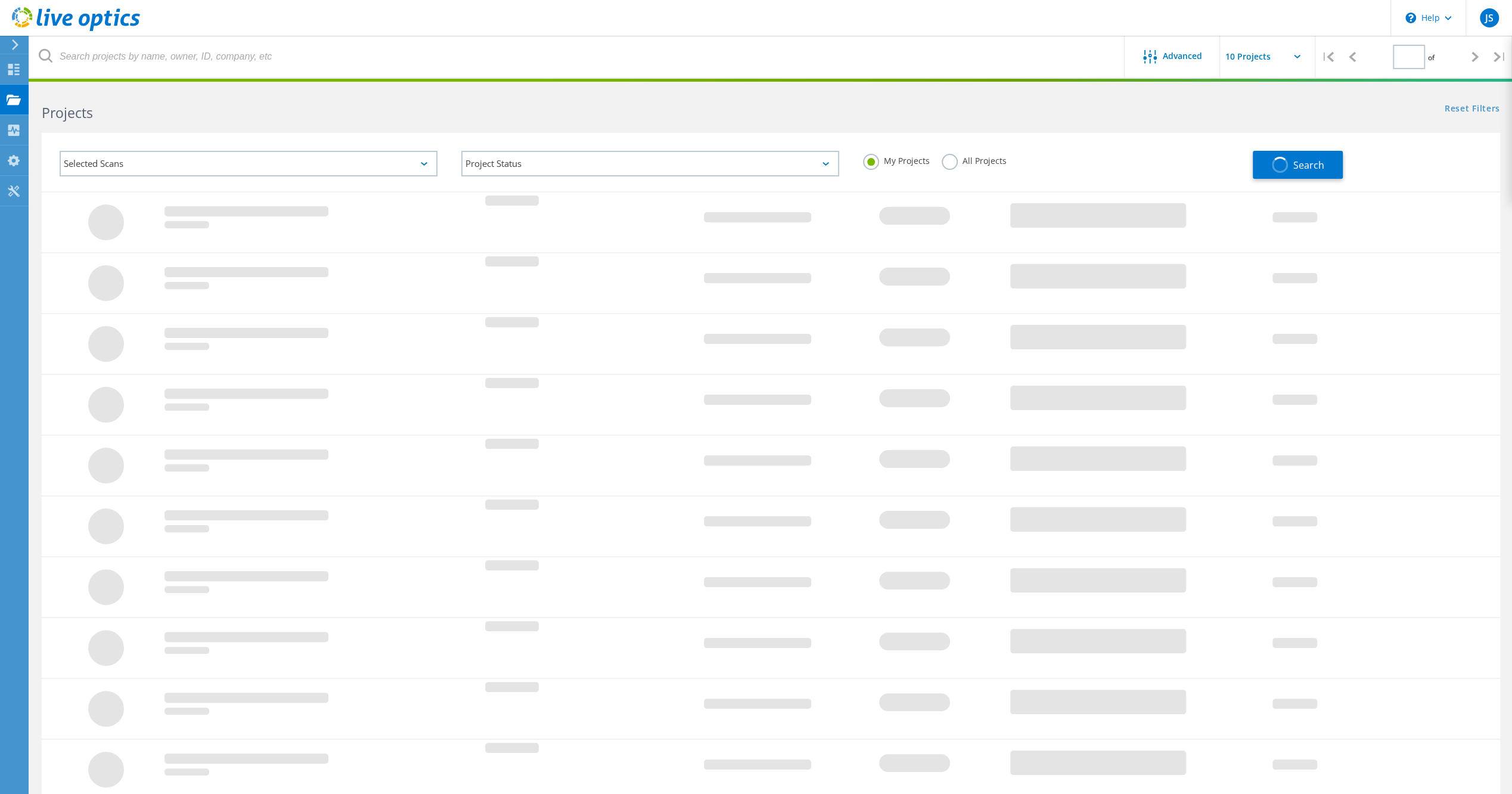
type input "1"
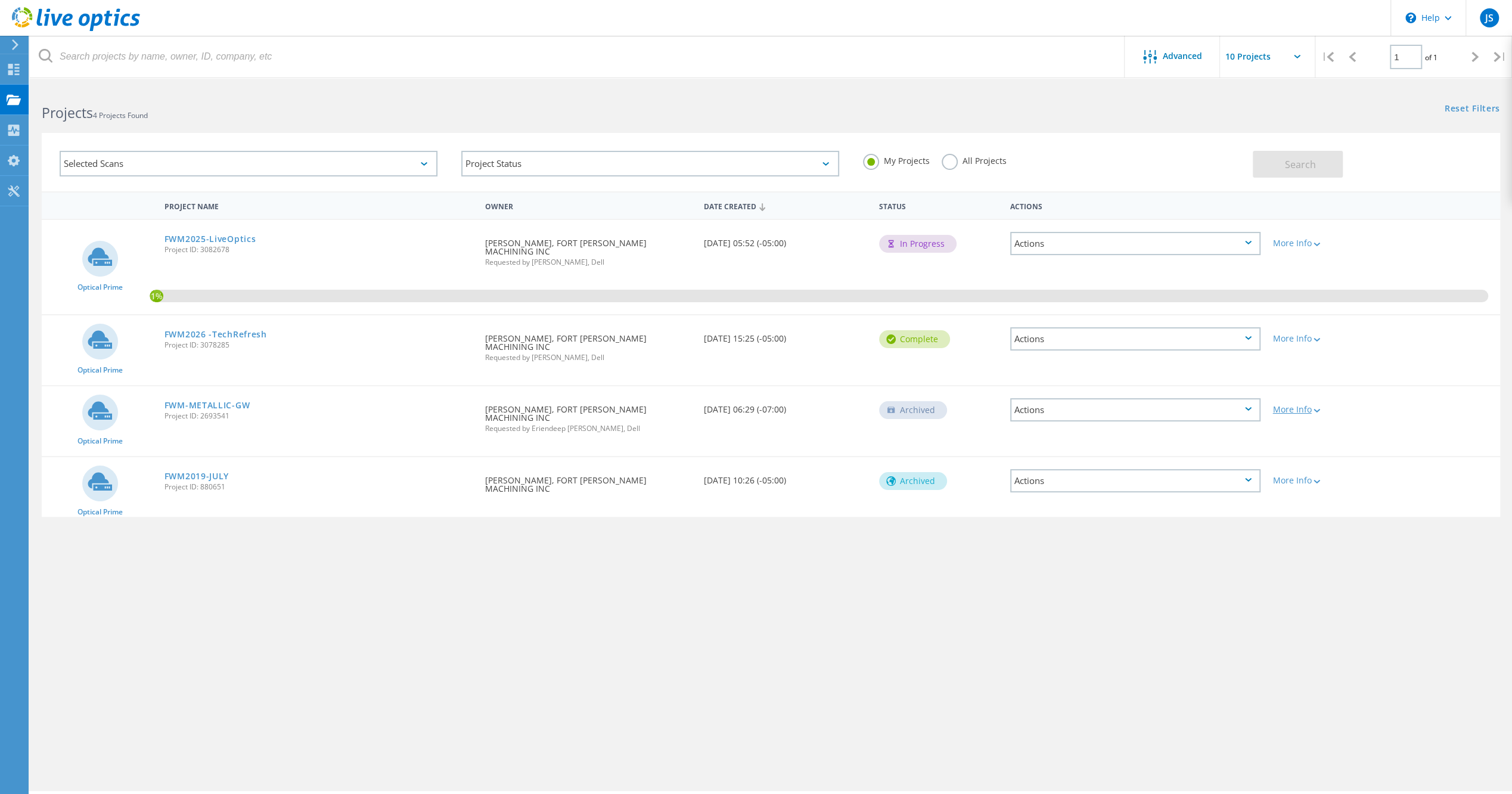
click at [1312, 406] on div "More Info" at bounding box center [1325, 410] width 105 height 9
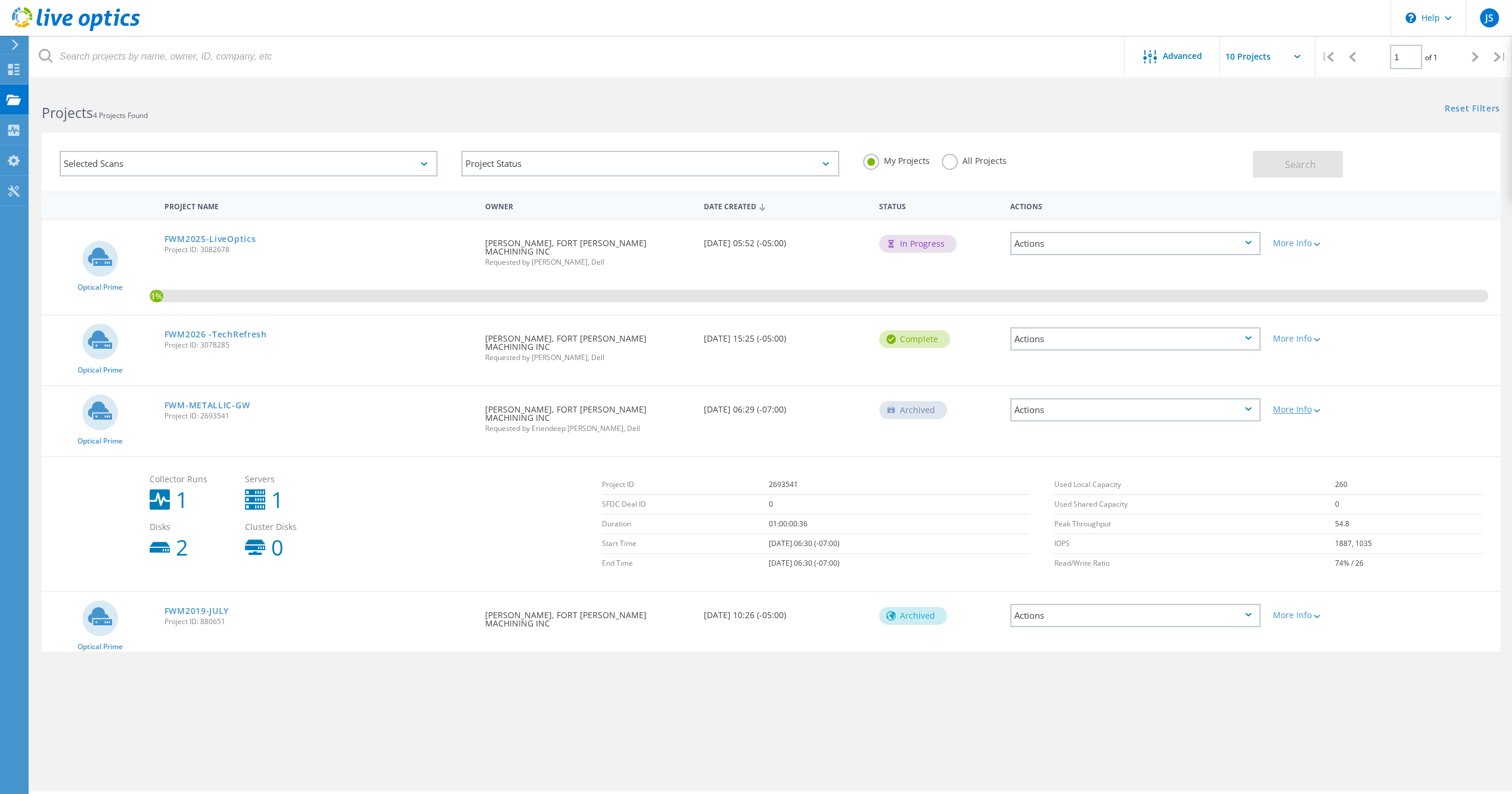
click at [1312, 406] on div "More Info" at bounding box center [1325, 410] width 105 height 9
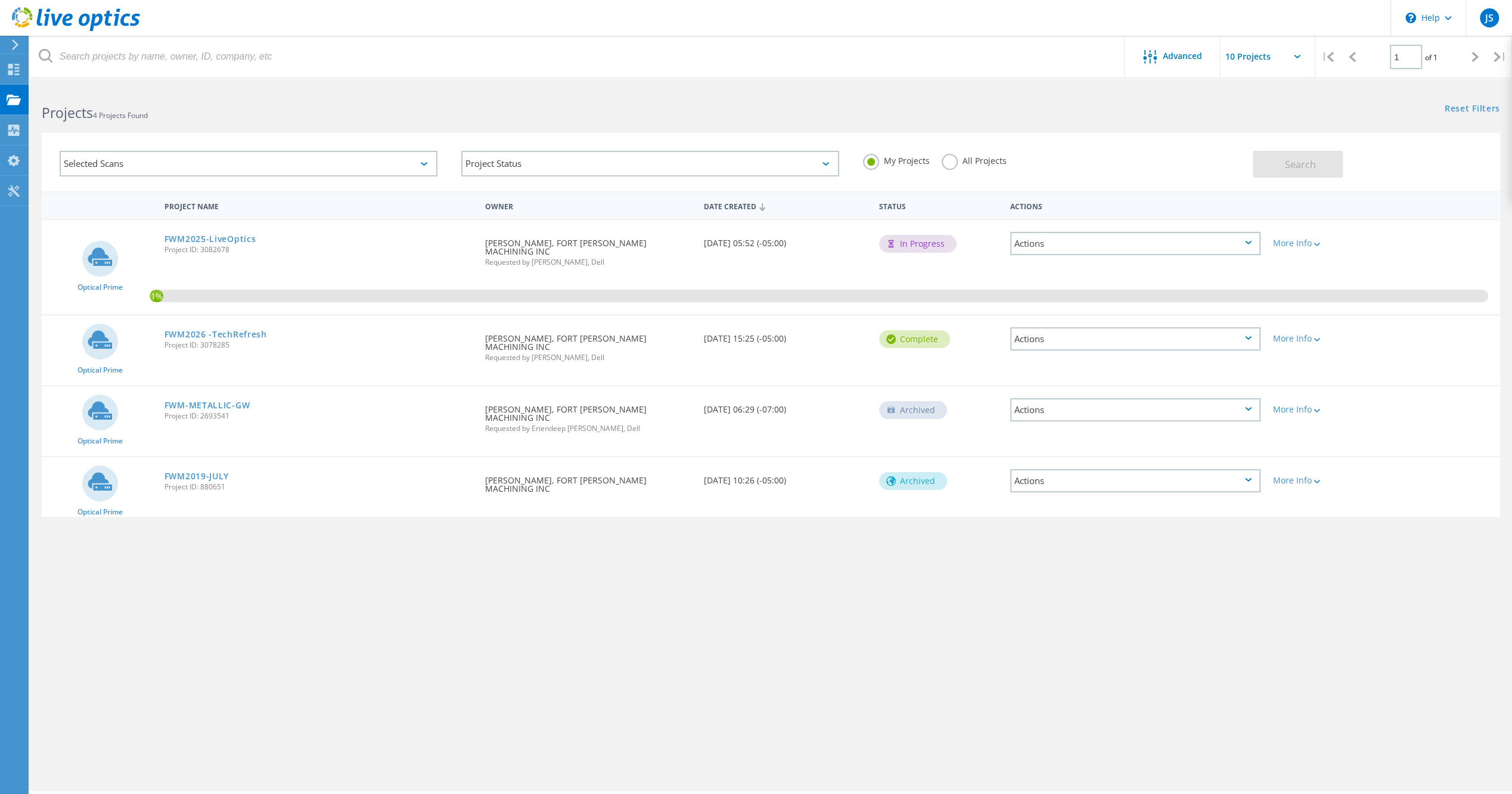
click at [1231, 398] on div "Actions" at bounding box center [1135, 410] width 250 height 23
click at [1041, 419] on div "Delete" at bounding box center [1135, 428] width 248 height 18
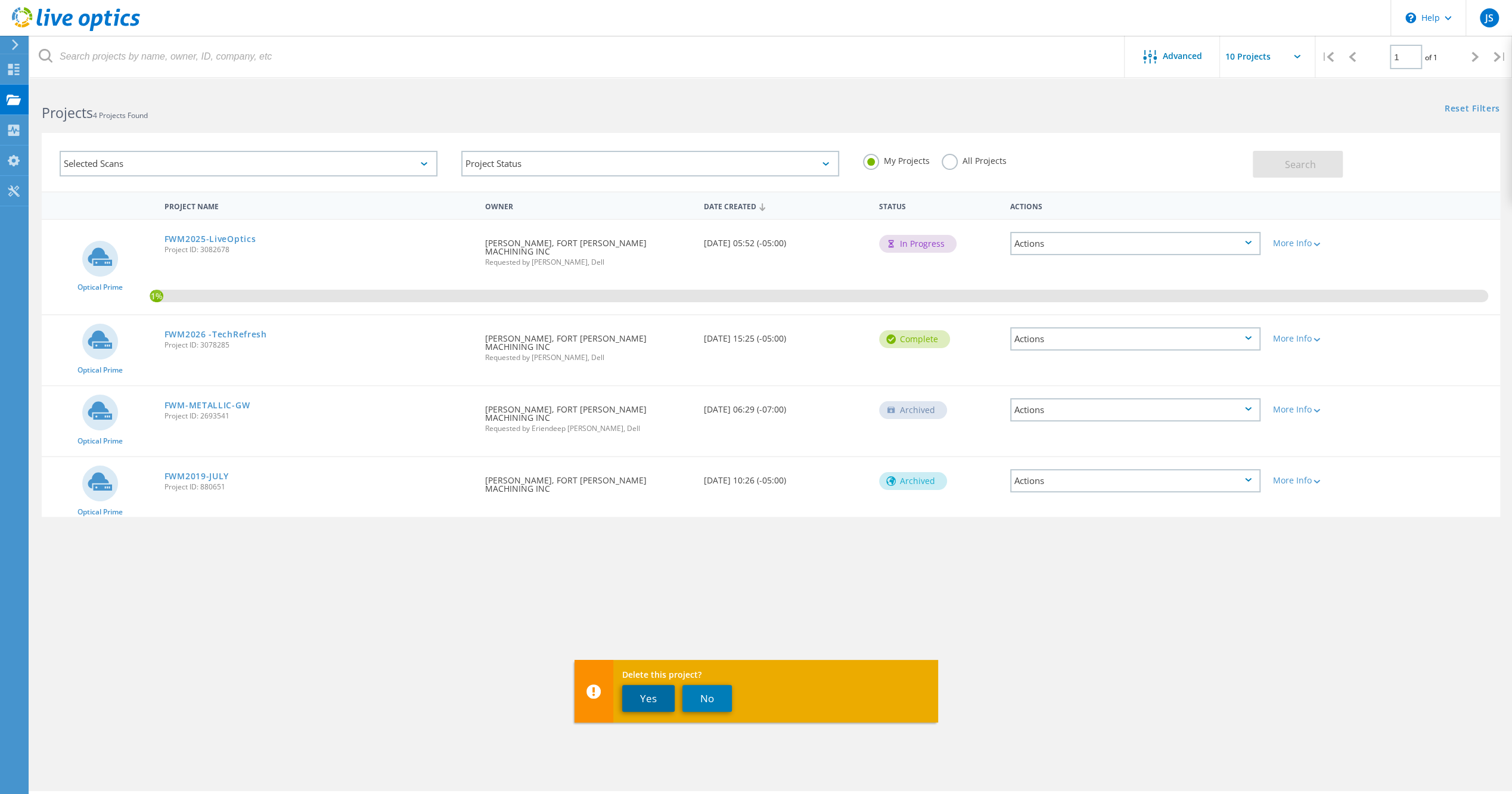
click at [641, 699] on button "Yes" at bounding box center [648, 698] width 52 height 27
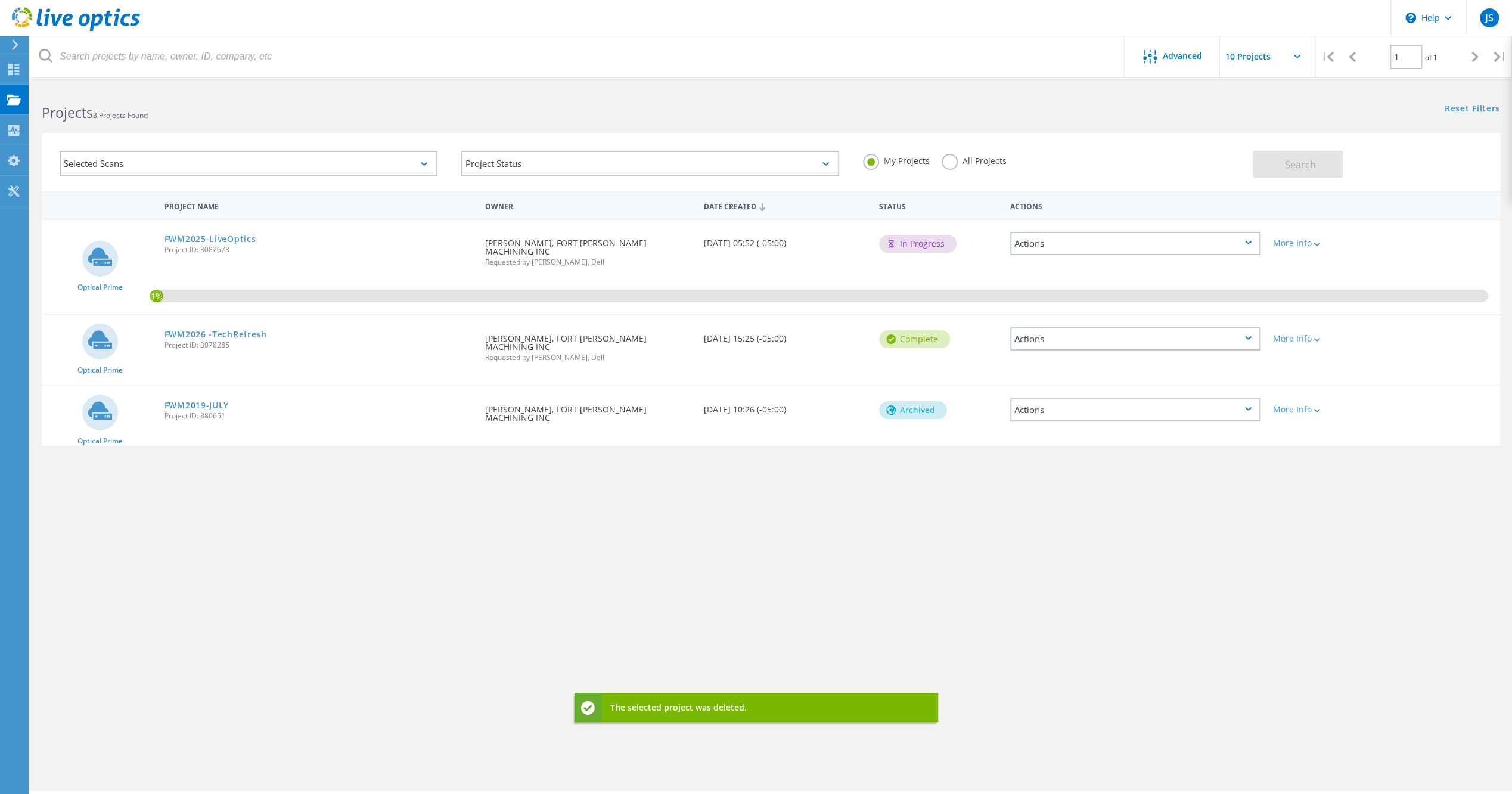
click at [1028, 398] on div "Actions" at bounding box center [1135, 410] width 250 height 23
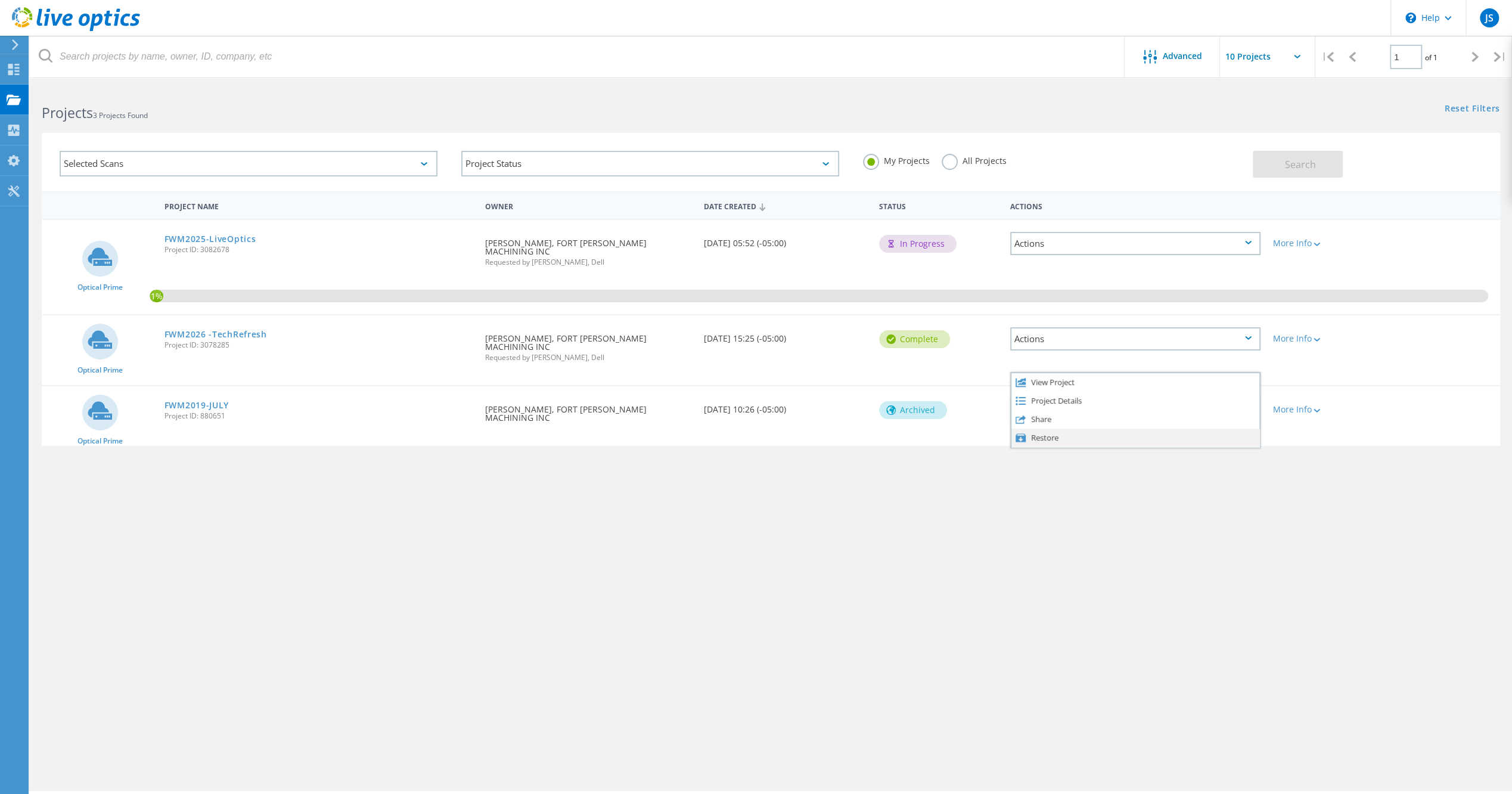
click at [1039, 428] on div "Restore" at bounding box center [1135, 438] width 248 height 18
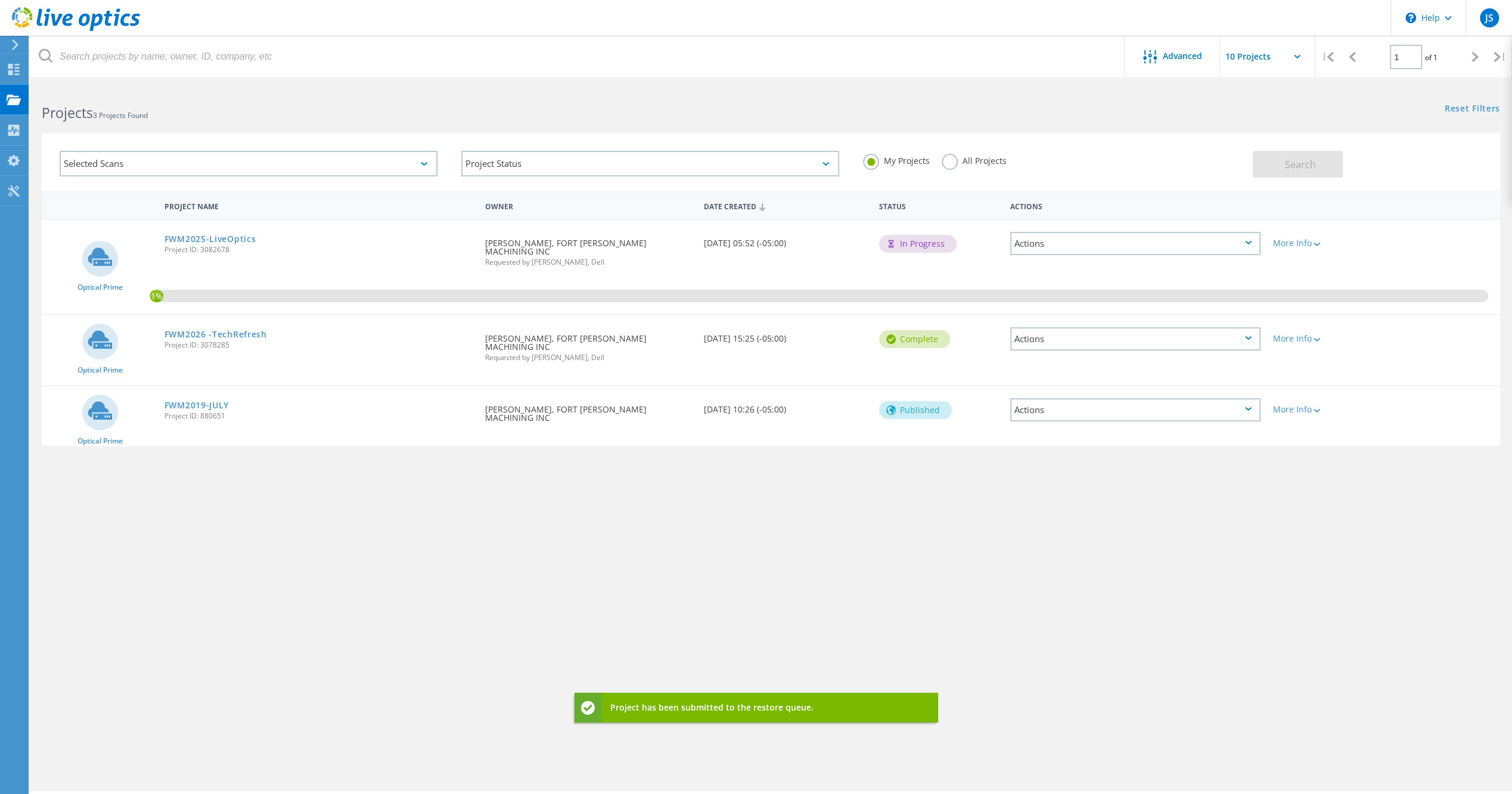
click at [1050, 398] on div "Actions" at bounding box center [1135, 410] width 250 height 23
click at [957, 447] on div "Project Name Owner Date Created Status Actions Optical Prime FWM2025-LiveOptics…" at bounding box center [771, 346] width 1458 height 310
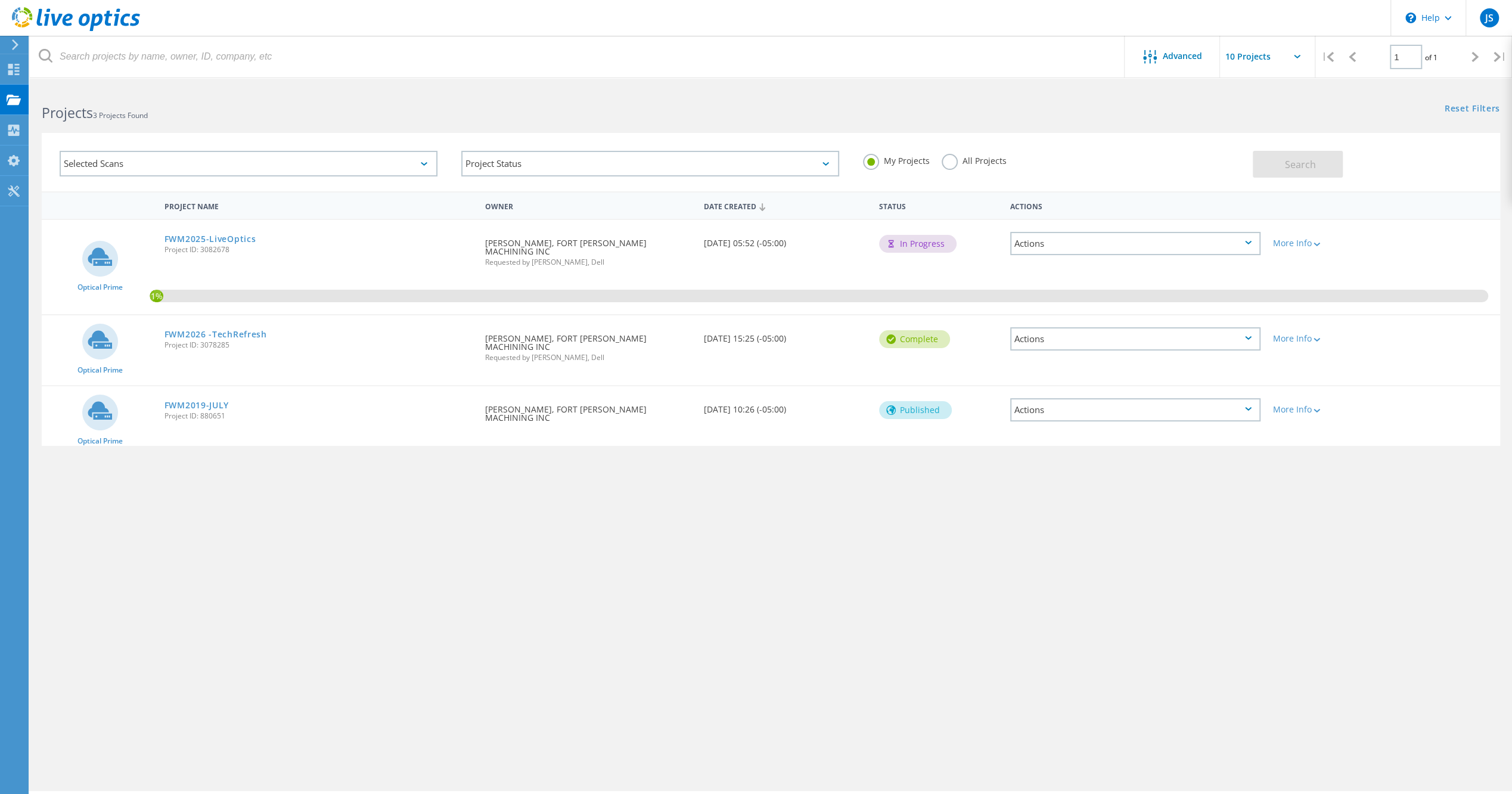
drag, startPoint x: 1084, startPoint y: 493, endPoint x: 1087, endPoint y: 409, distance: 84.1
click at [1084, 491] on div "Project Name Owner Date Created Status Actions Optical Prime FWM2025-LiveOptics…" at bounding box center [771, 346] width 1458 height 310
click at [1092, 398] on div "Actions" at bounding box center [1135, 410] width 250 height 23
click at [1309, 406] on div "More Info" at bounding box center [1325, 410] width 105 height 9
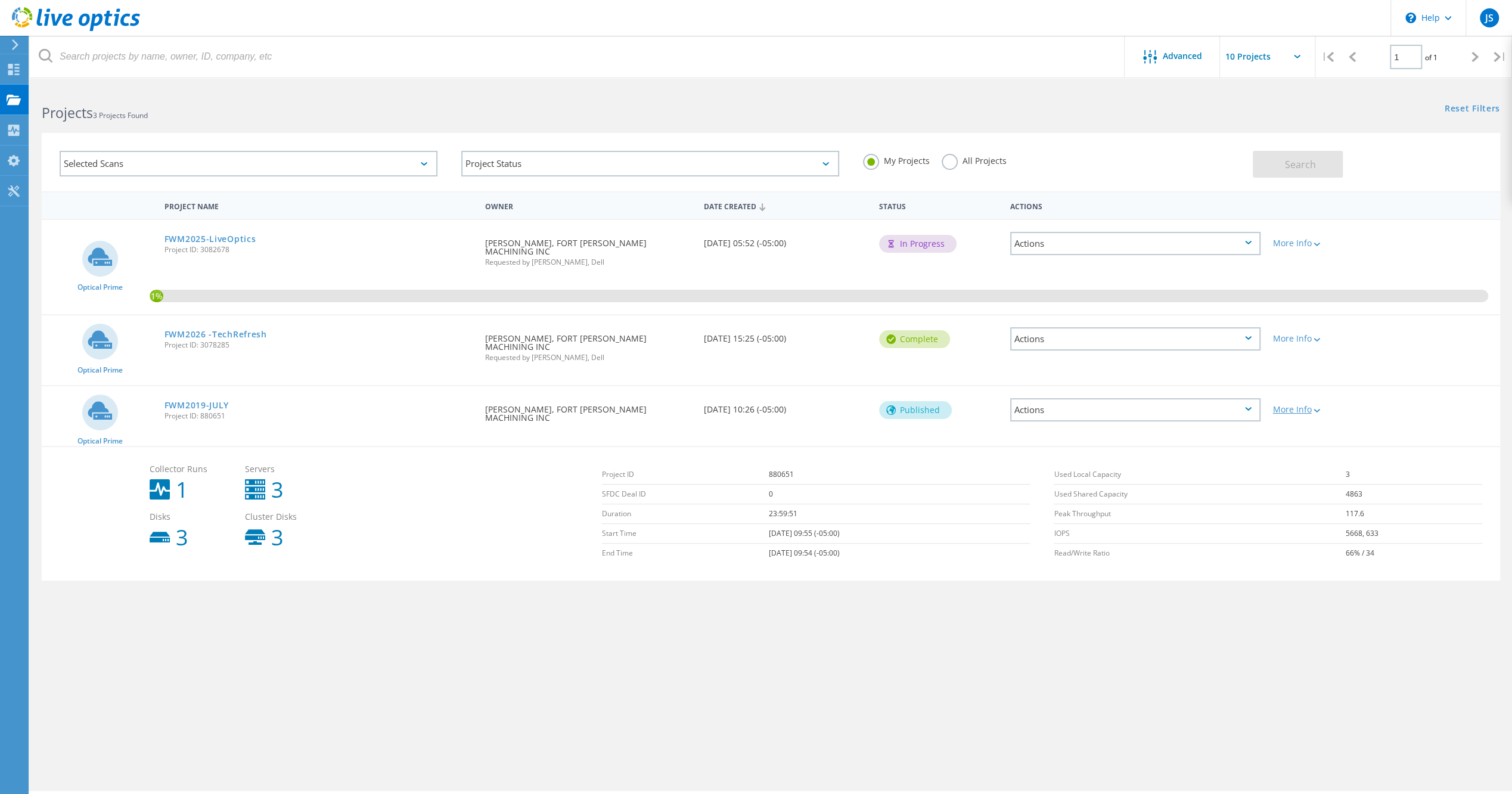
click at [1315, 409] on icon at bounding box center [1317, 411] width 7 height 4
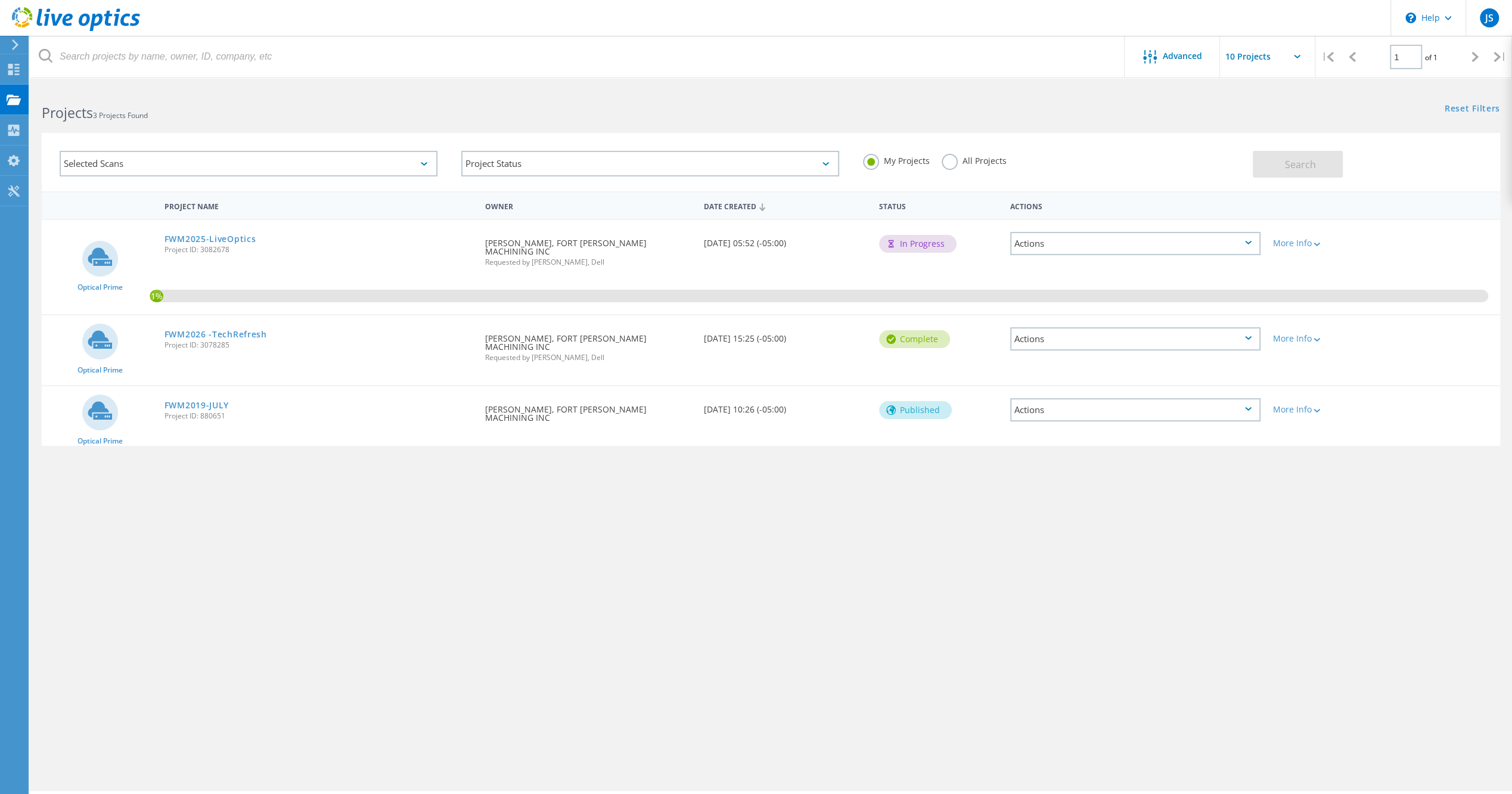
click at [639, 432] on div "Project Name Owner Date Created Status Actions Optical Prime FWM2025-LiveOptics…" at bounding box center [771, 346] width 1458 height 310
click at [219, 401] on link "FWM2019-JULY" at bounding box center [197, 406] width 64 height 9
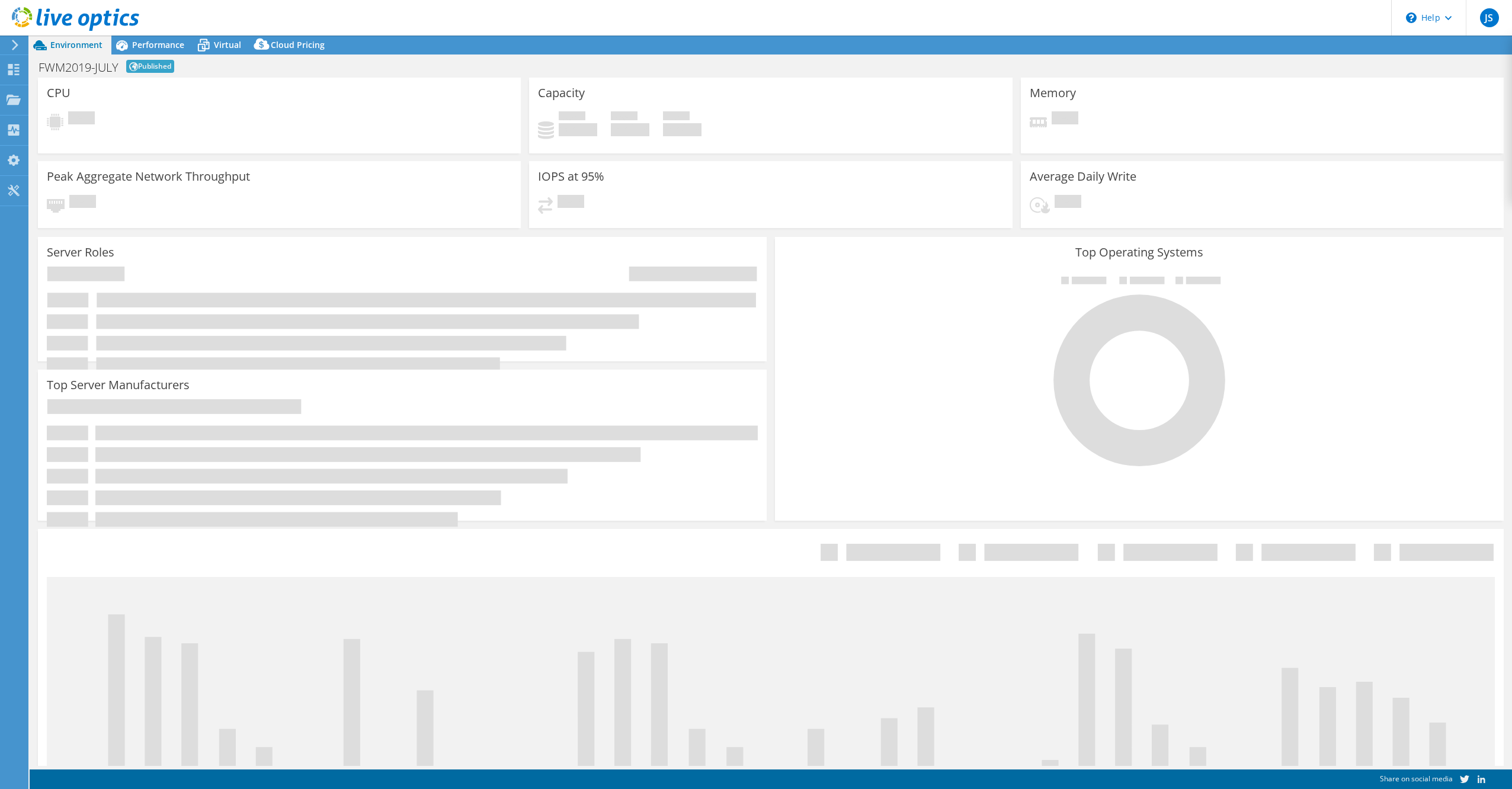
select select "USD"
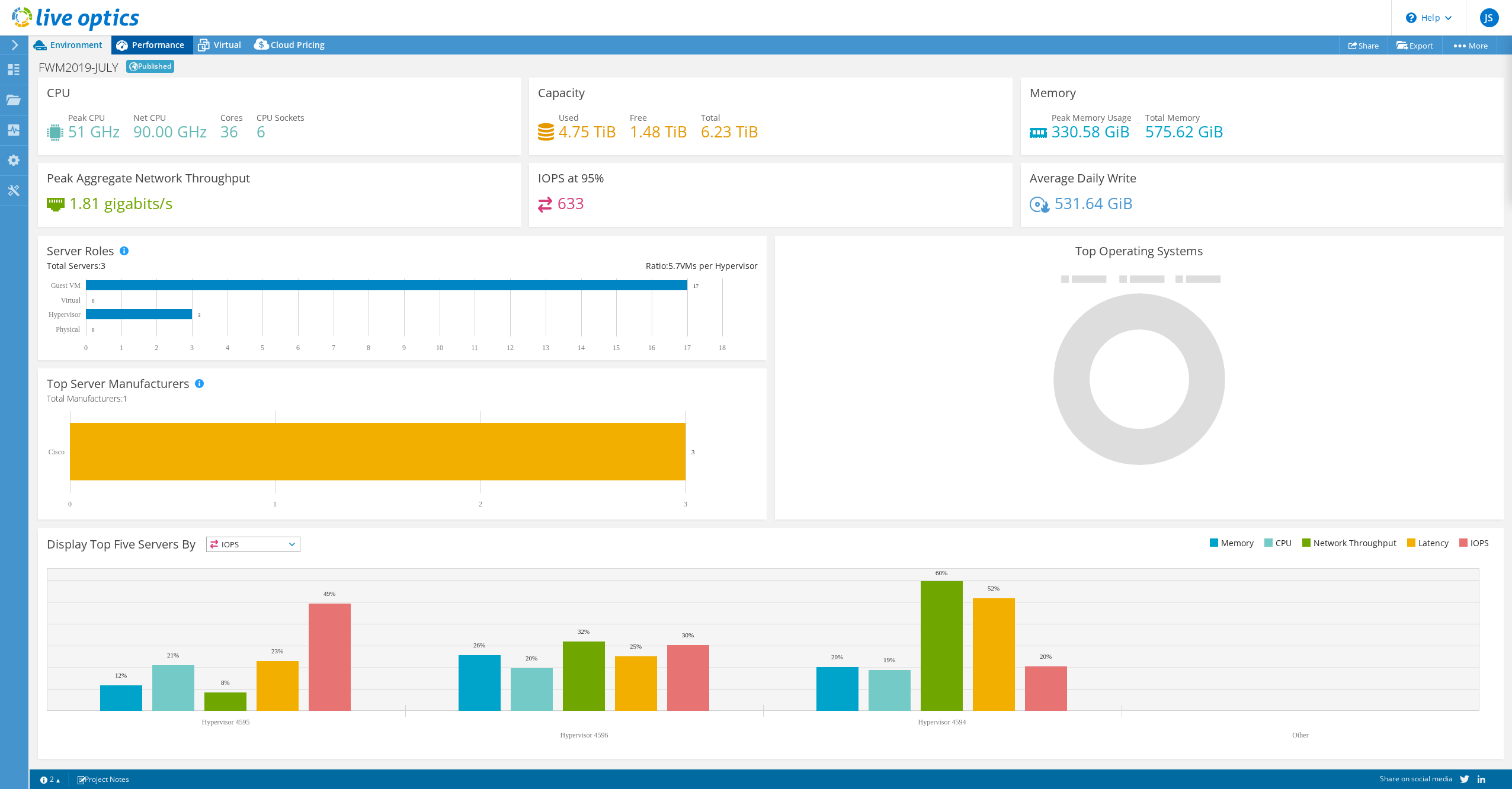
click at [162, 43] on span "Performance" at bounding box center [158, 45] width 52 height 11
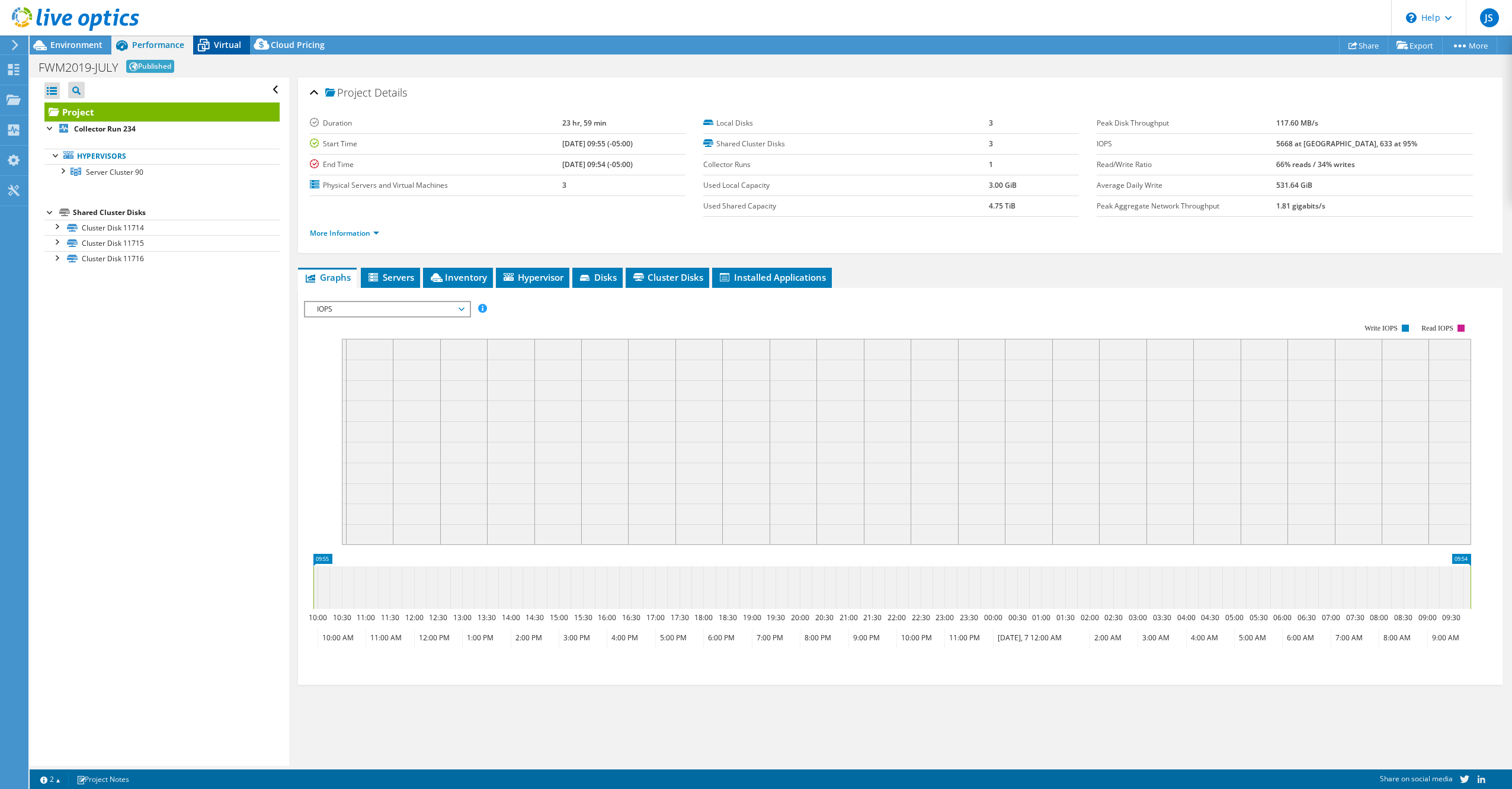
click at [227, 42] on span "Virtual" at bounding box center [227, 45] width 27 height 11
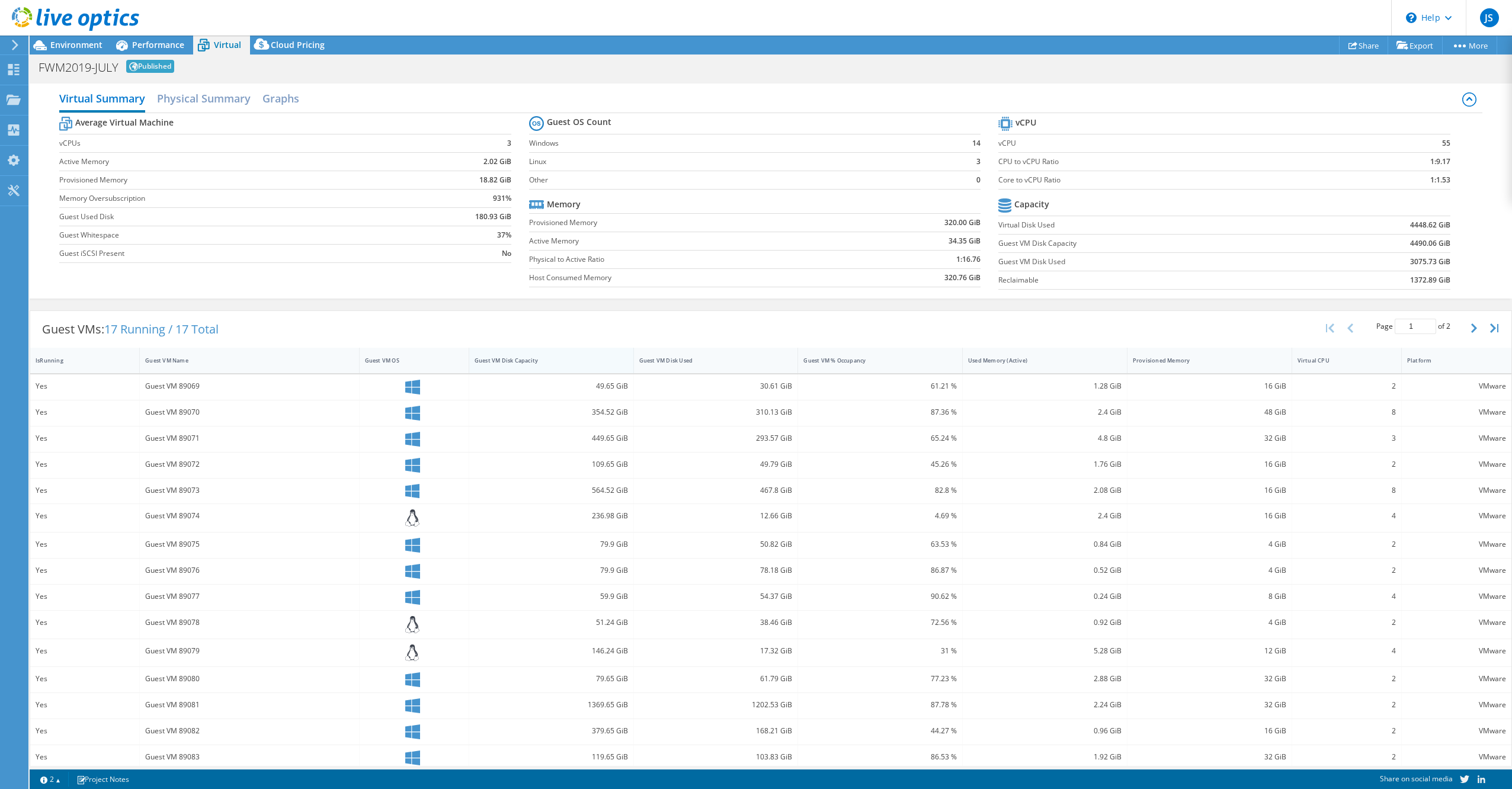
click at [510, 357] on div "Guest VM Disk Capacity" at bounding box center [544, 360] width 139 height 8
click at [227, 97] on h2 "Physical Summary" at bounding box center [203, 99] width 94 height 26
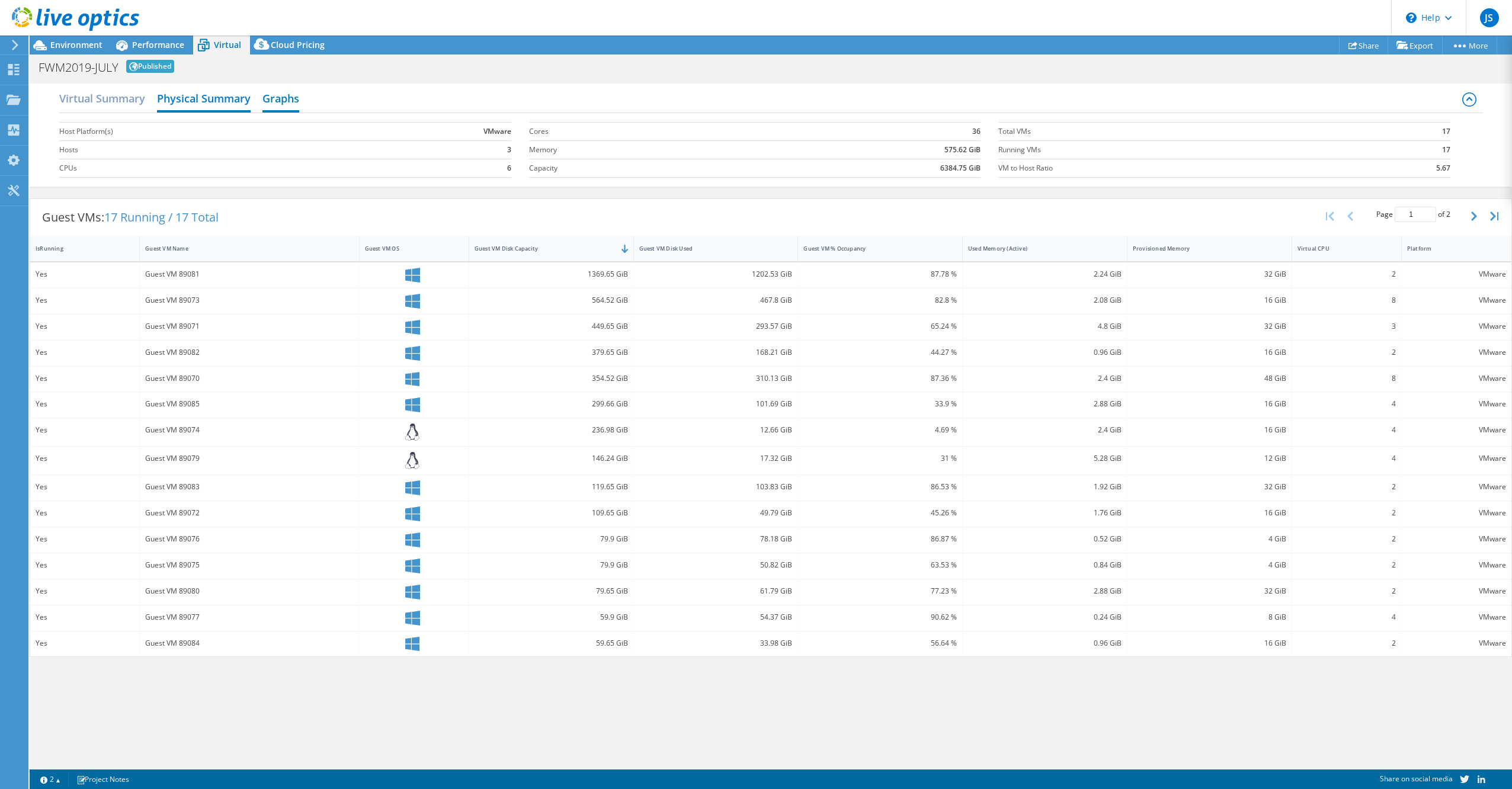
click at [286, 97] on h2 "Graphs" at bounding box center [281, 99] width 37 height 26
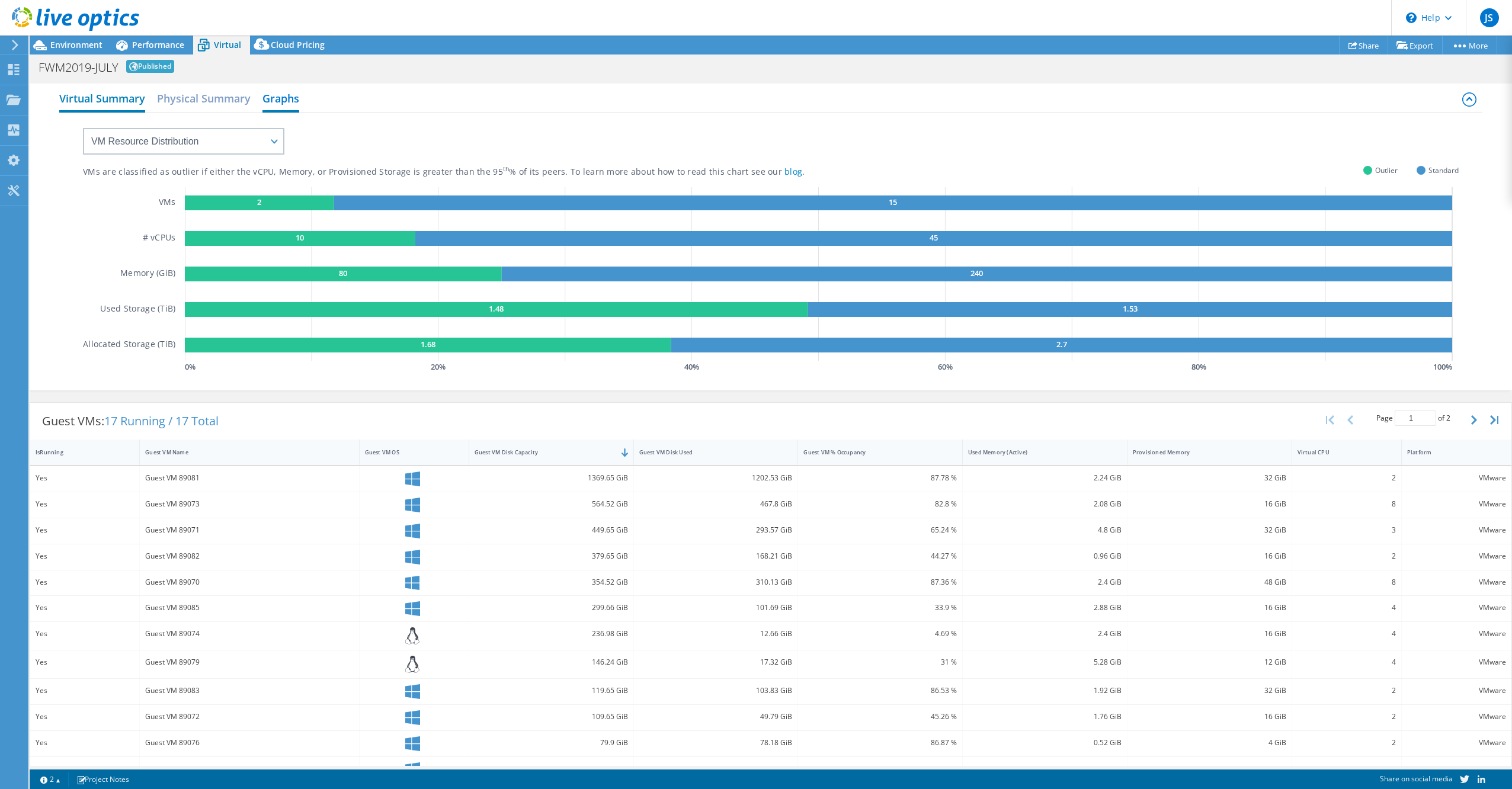
click at [102, 99] on h2 "Virtual Summary" at bounding box center [102, 99] width 86 height 26
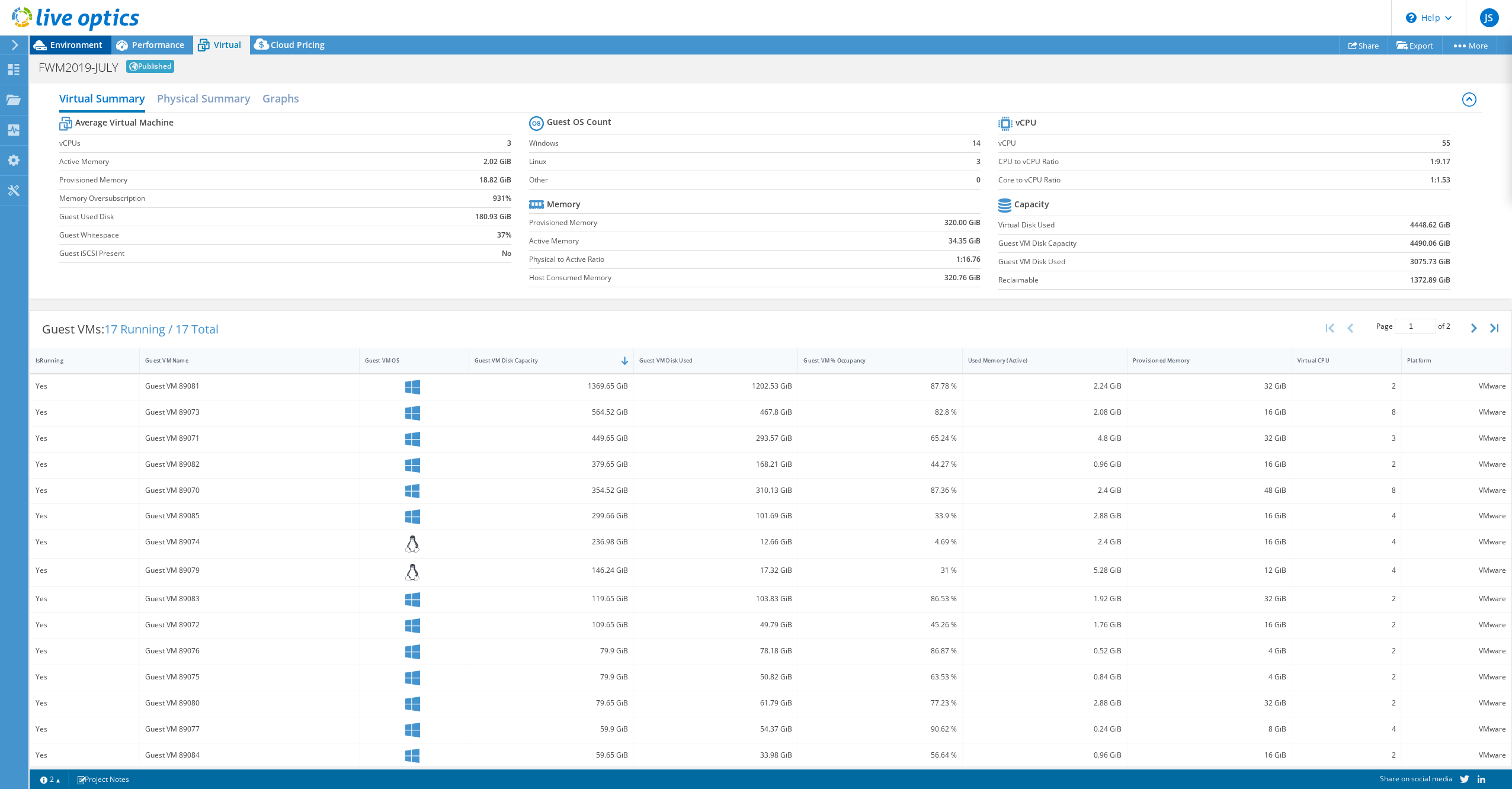
click at [77, 44] on span "Environment" at bounding box center [76, 45] width 52 height 11
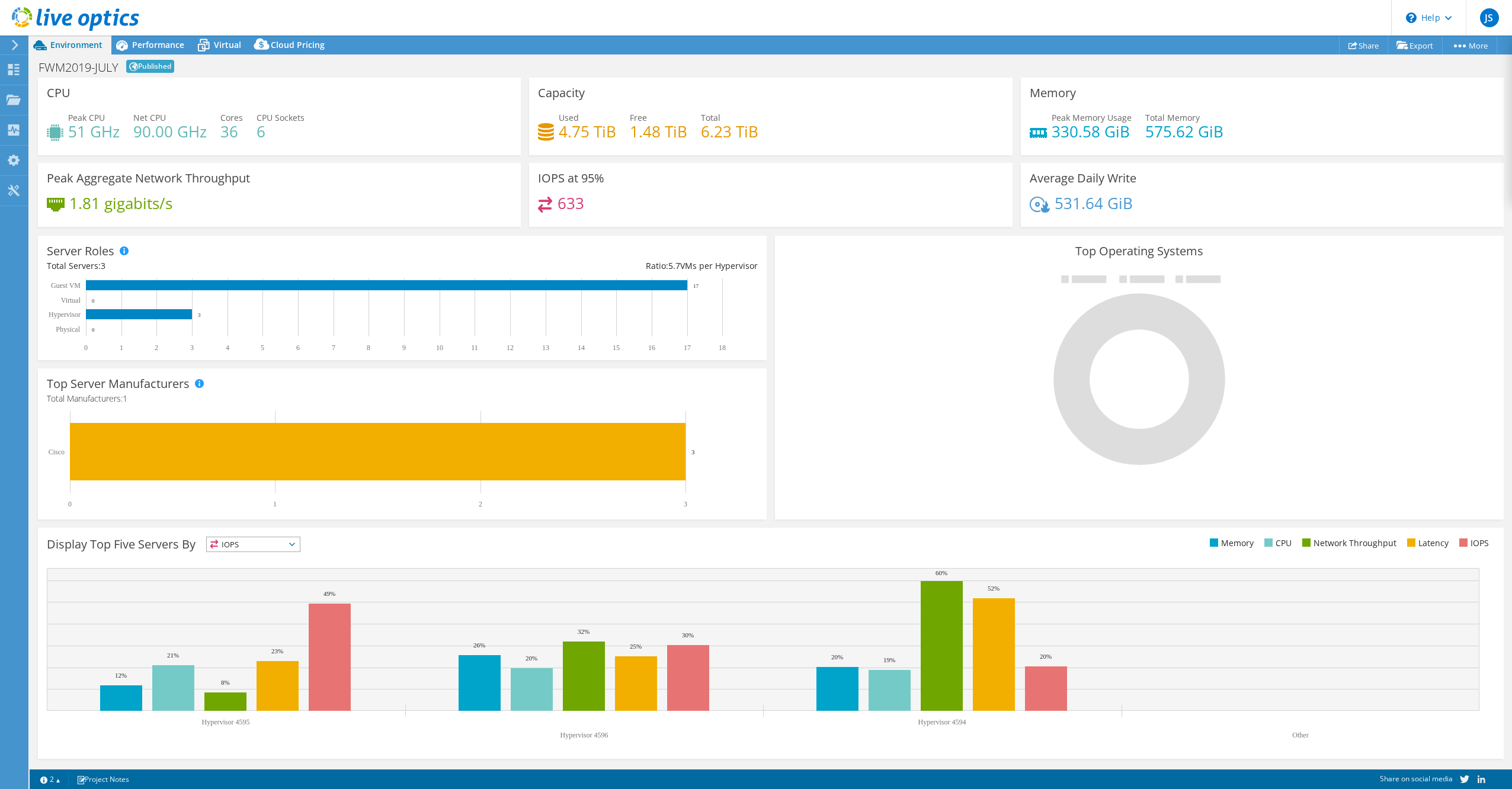
click at [255, 542] on span "IOPS" at bounding box center [254, 544] width 93 height 14
click at [223, 589] on li "CPU" at bounding box center [254, 593] width 93 height 17
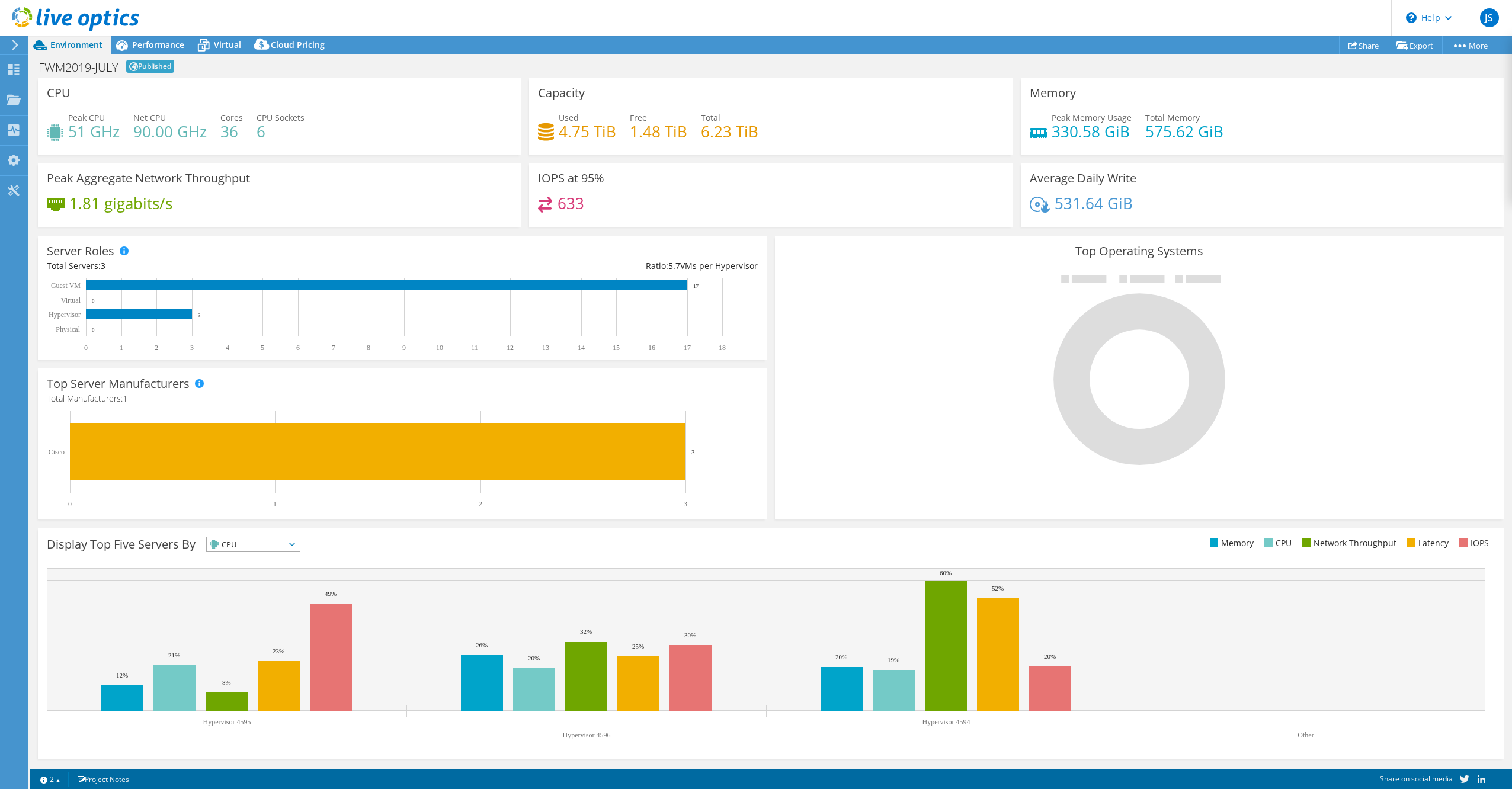
click at [18, 47] on icon at bounding box center [15, 45] width 9 height 10
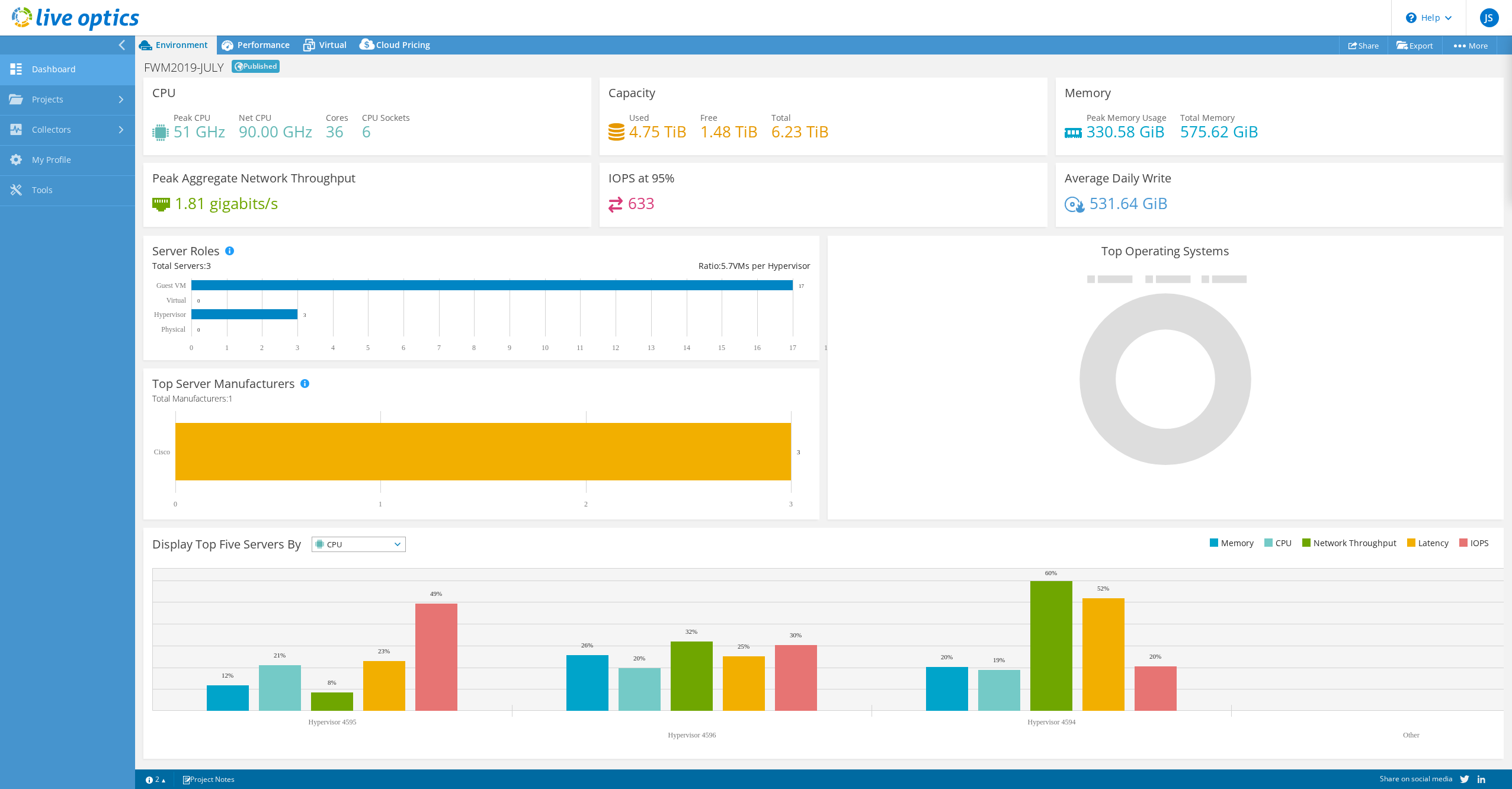
click at [67, 69] on link "Dashboard" at bounding box center [67, 70] width 135 height 30
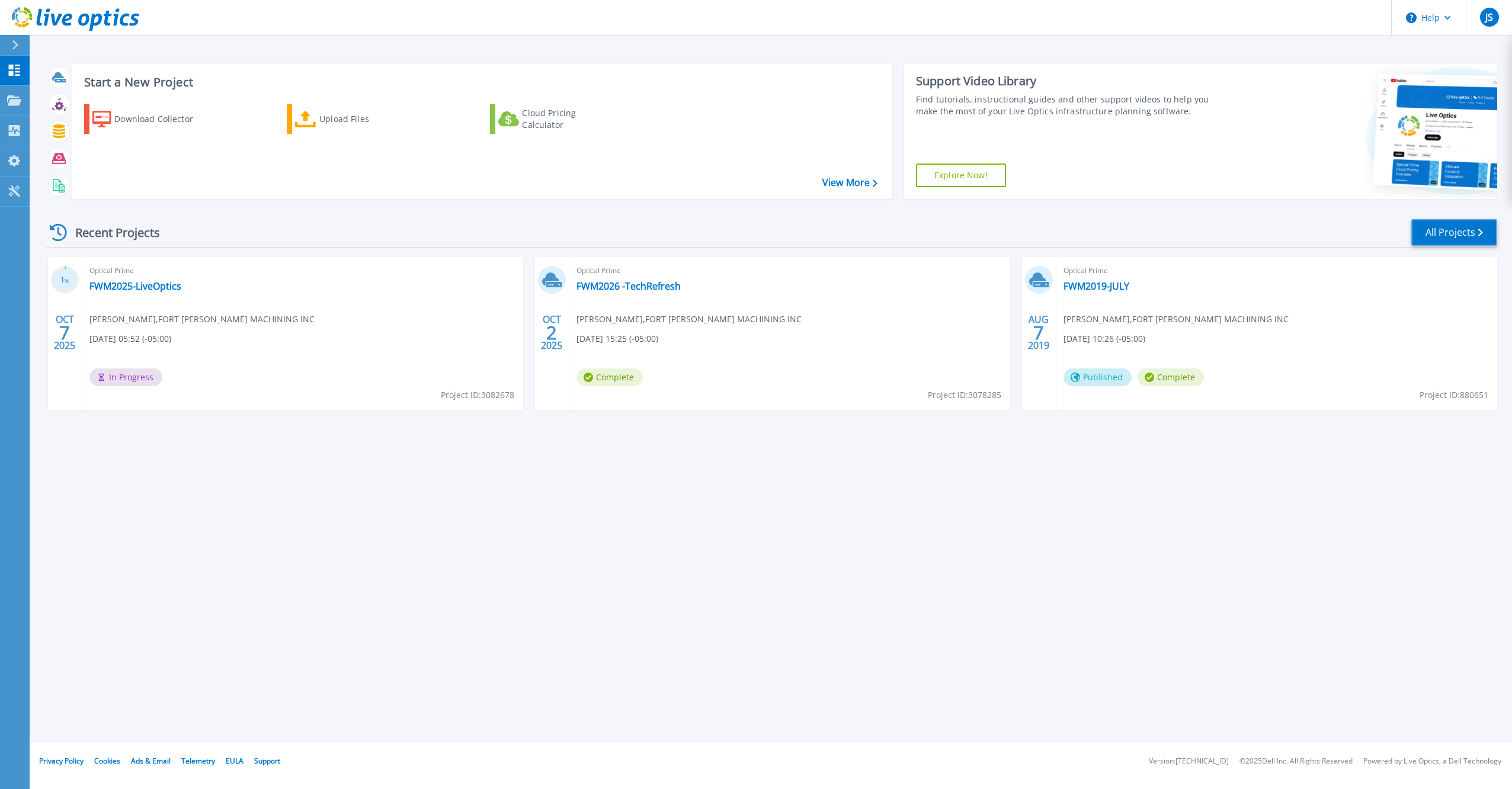
click at [1467, 226] on link "All Projects" at bounding box center [1454, 233] width 86 height 27
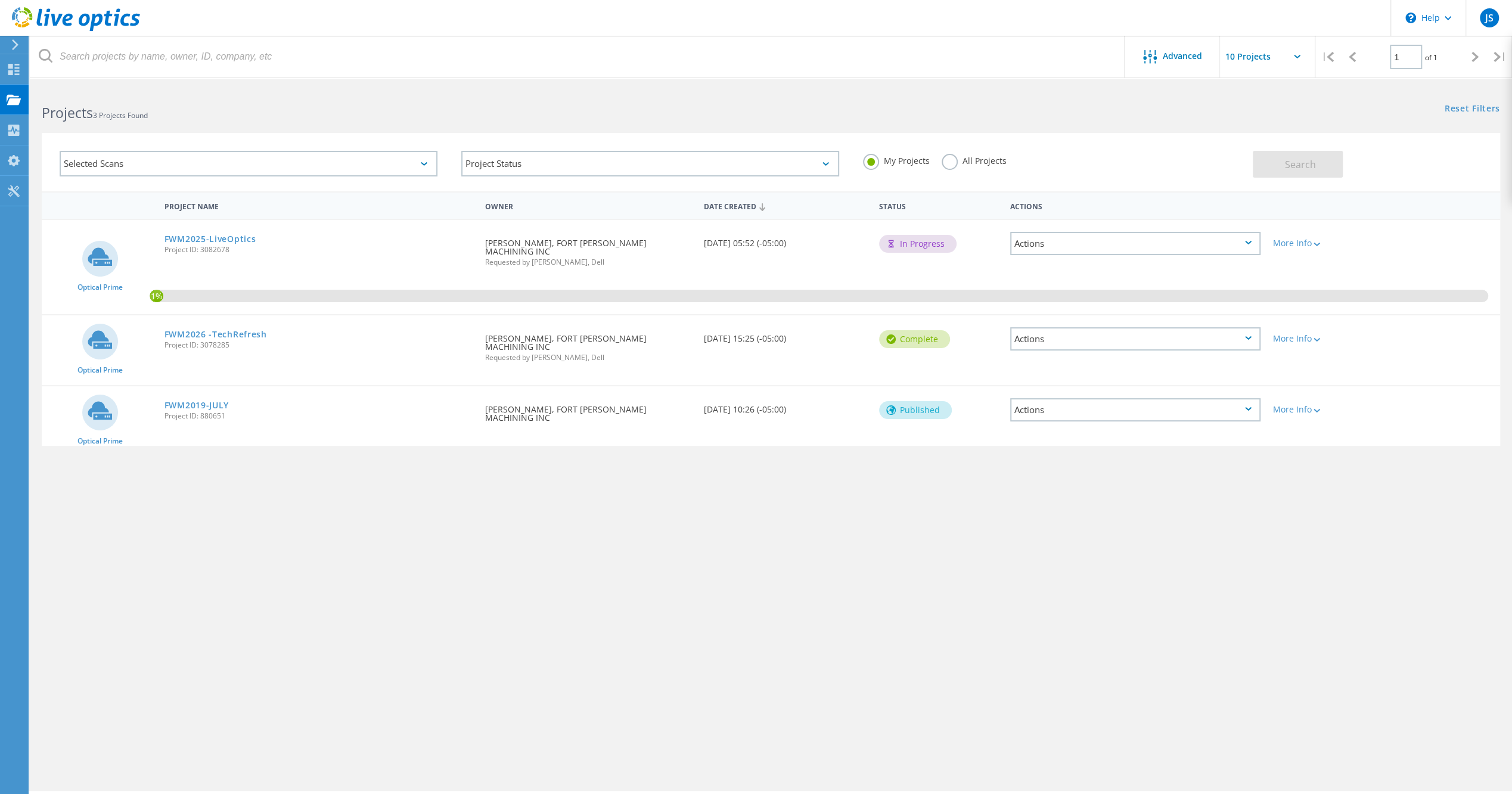
click at [1206, 398] on div "Actions" at bounding box center [1135, 410] width 250 height 23
click at [1174, 327] on div "Actions" at bounding box center [1135, 339] width 250 height 23
click at [815, 346] on div "Date Created [DATE] 15:25 (-05:00)" at bounding box center [786, 335] width 175 height 39
click at [1248, 398] on div "Actions" at bounding box center [1135, 410] width 250 height 23
click at [1251, 336] on div "Actions" at bounding box center [1135, 339] width 250 height 23
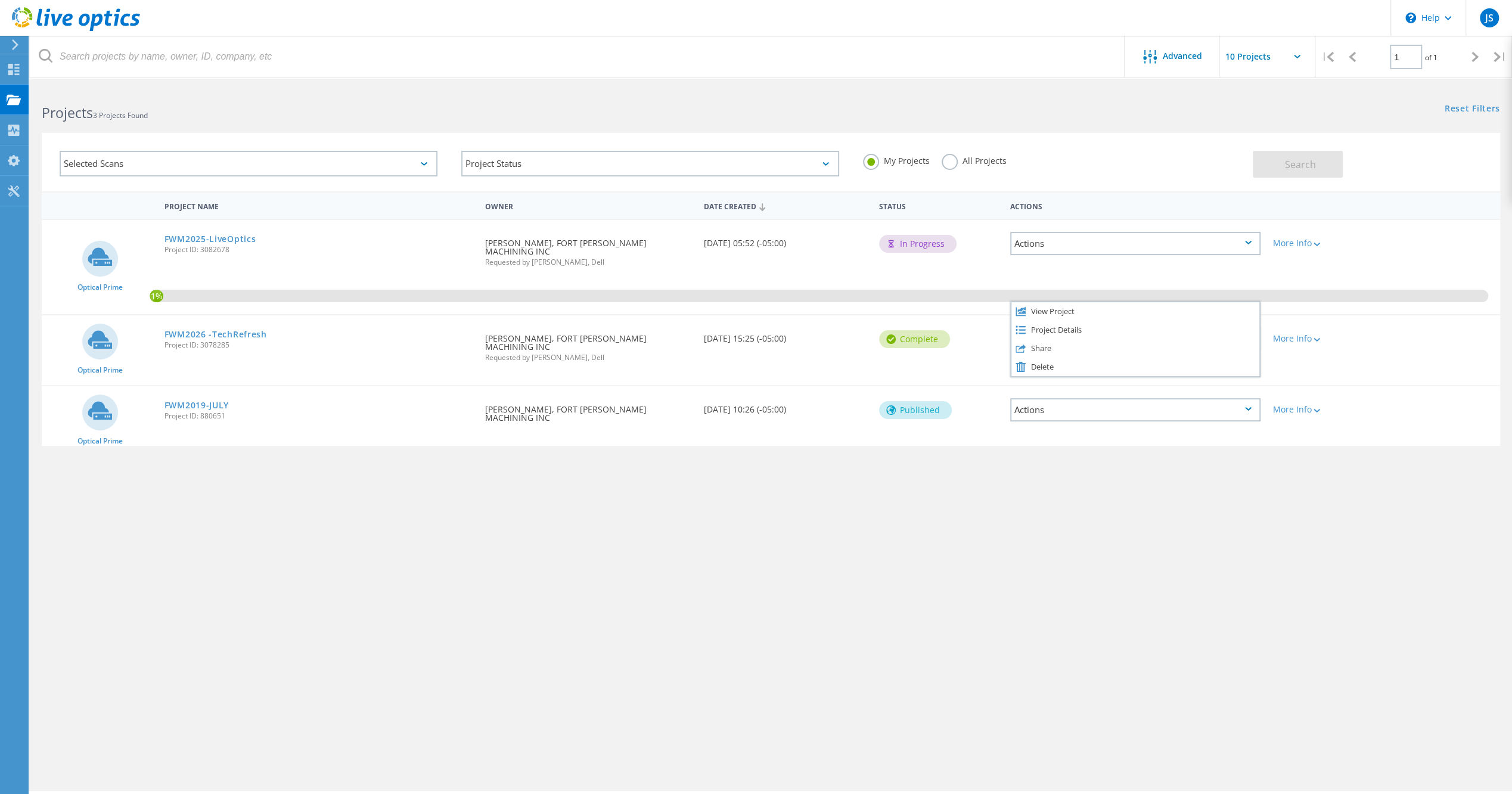
click at [1391, 345] on div "Optical Prime FWM2026 -TechRefresh Project ID: 3078285 Requested By JOE SPRADLI…" at bounding box center [771, 350] width 1458 height 70
click at [1225, 398] on div "Actions" at bounding box center [1135, 410] width 250 height 23
click at [1036, 401] on div "Project Details" at bounding box center [1135, 410] width 248 height 18
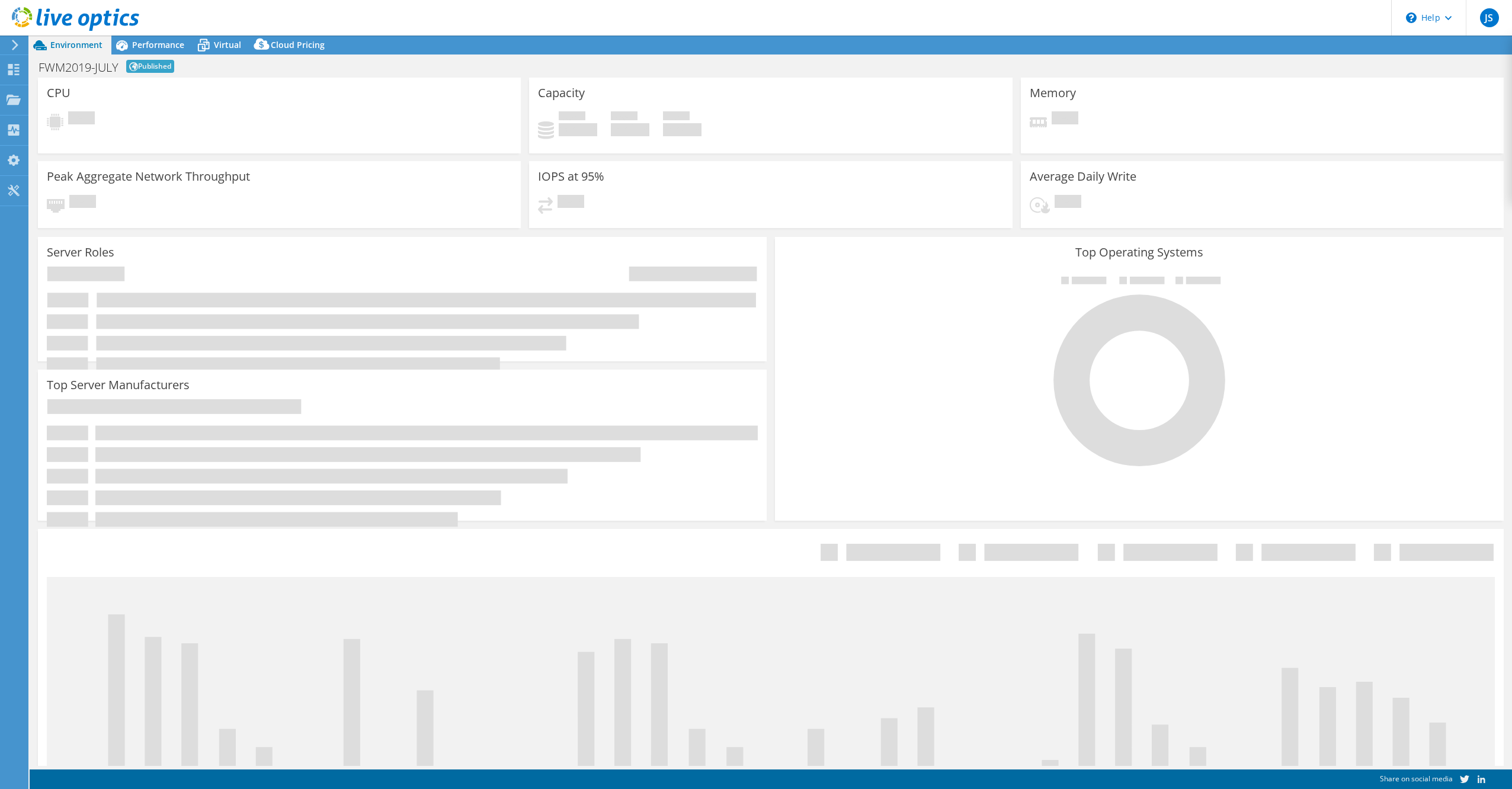
select select "USD"
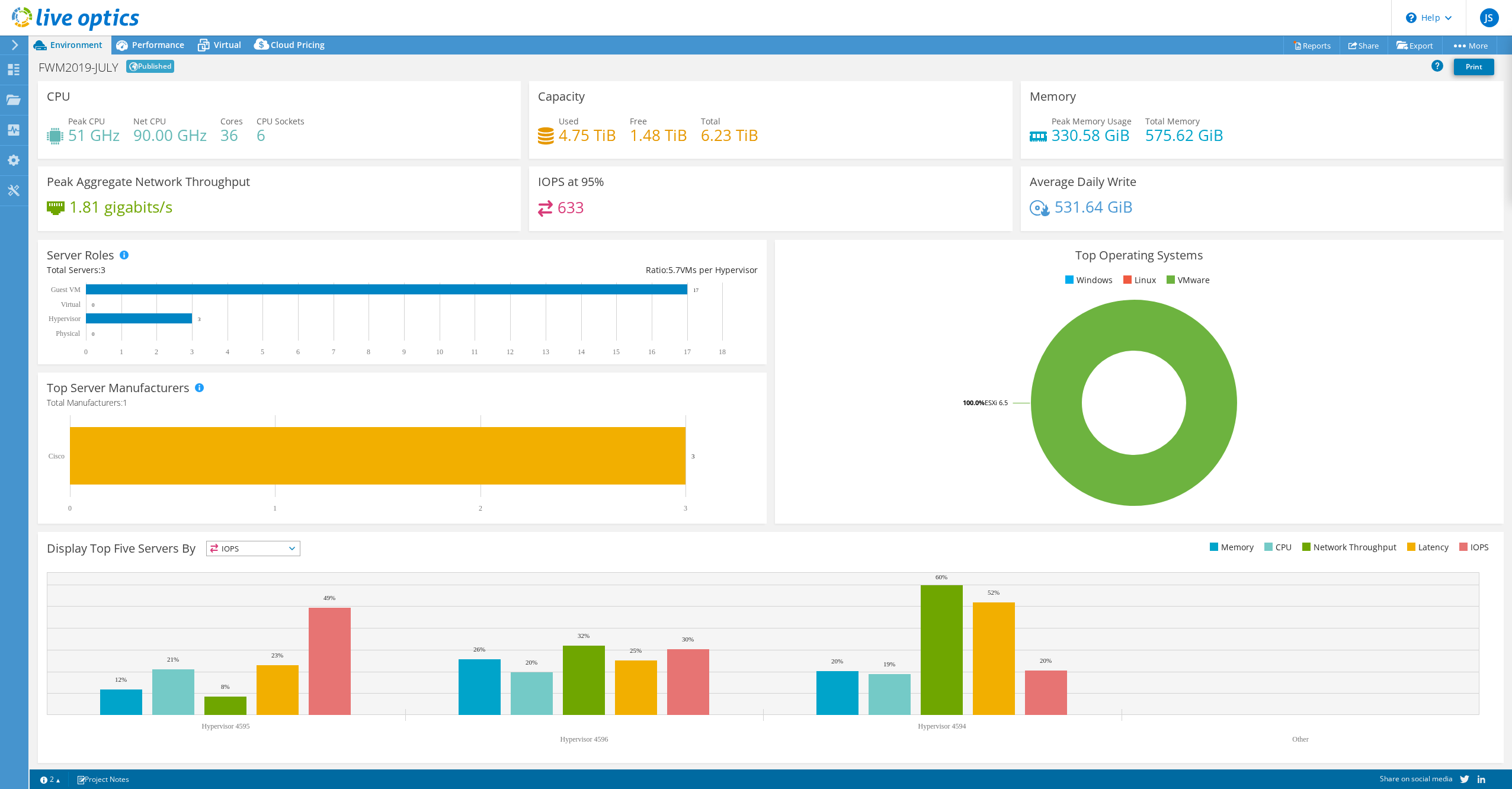
click at [19, 46] on icon at bounding box center [15, 45] width 9 height 10
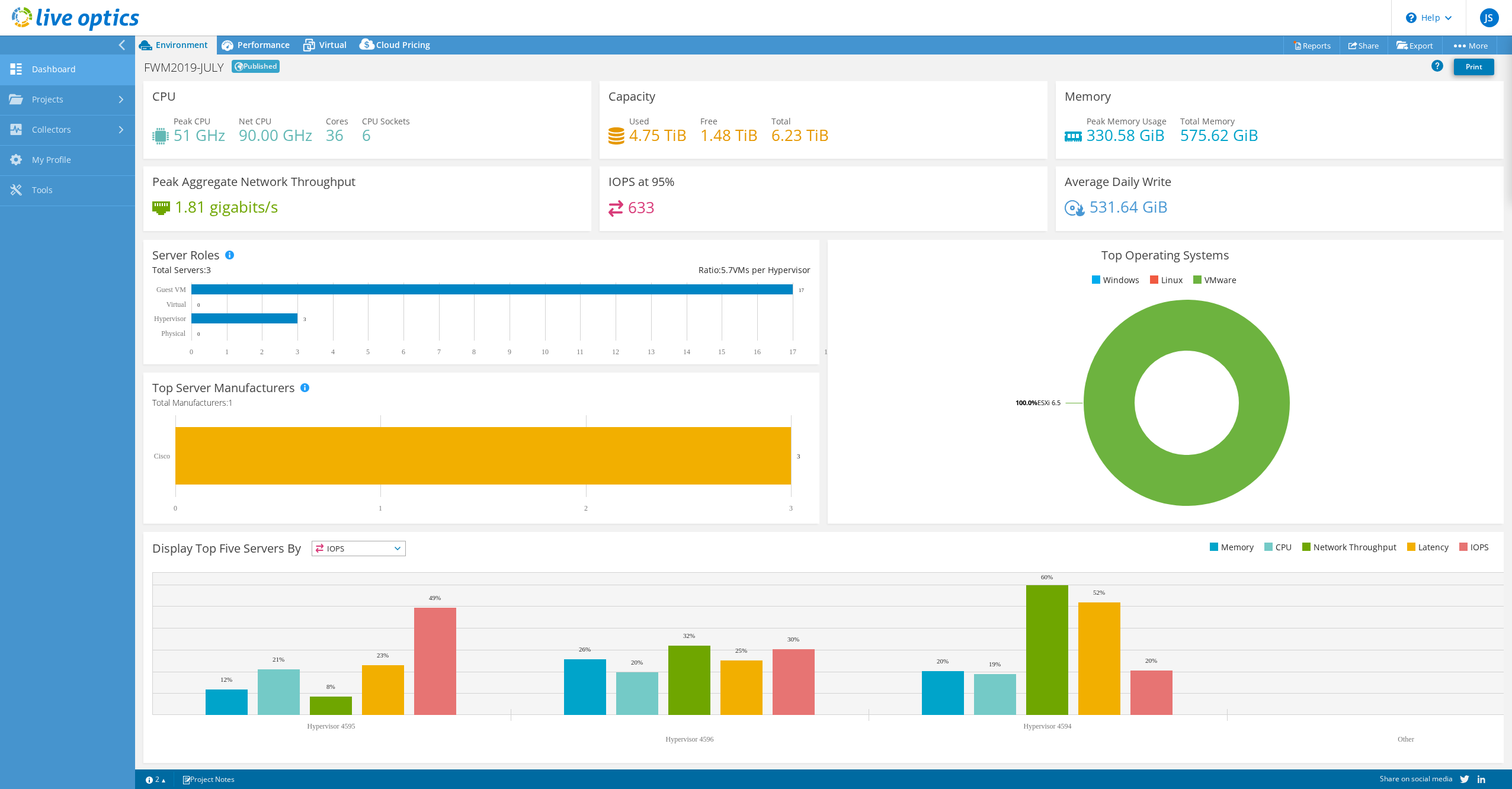
click at [33, 59] on link "Dashboard" at bounding box center [67, 70] width 135 height 30
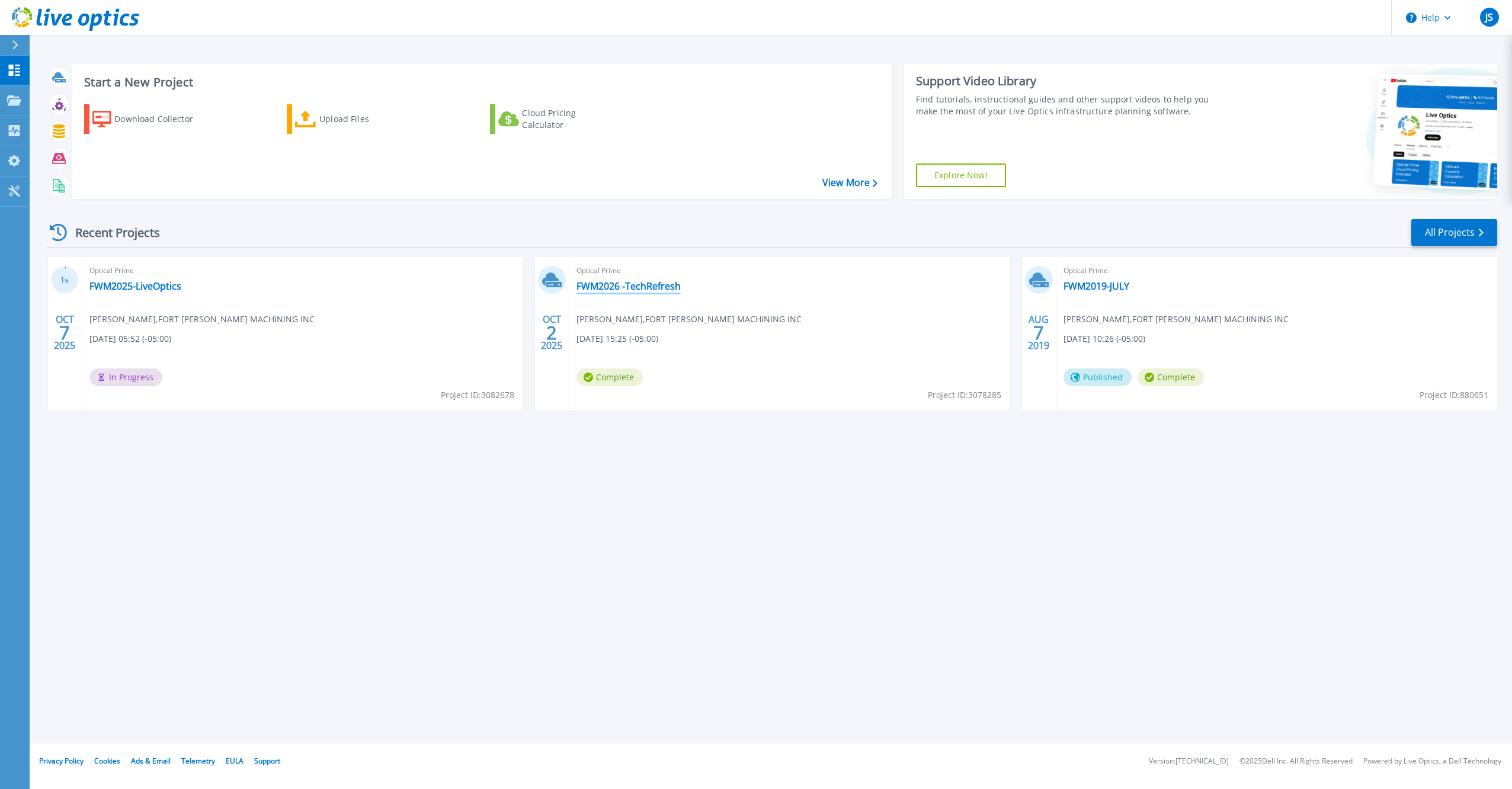
click at [628, 283] on link "FWM2026 -TechRefresh" at bounding box center [629, 285] width 104 height 12
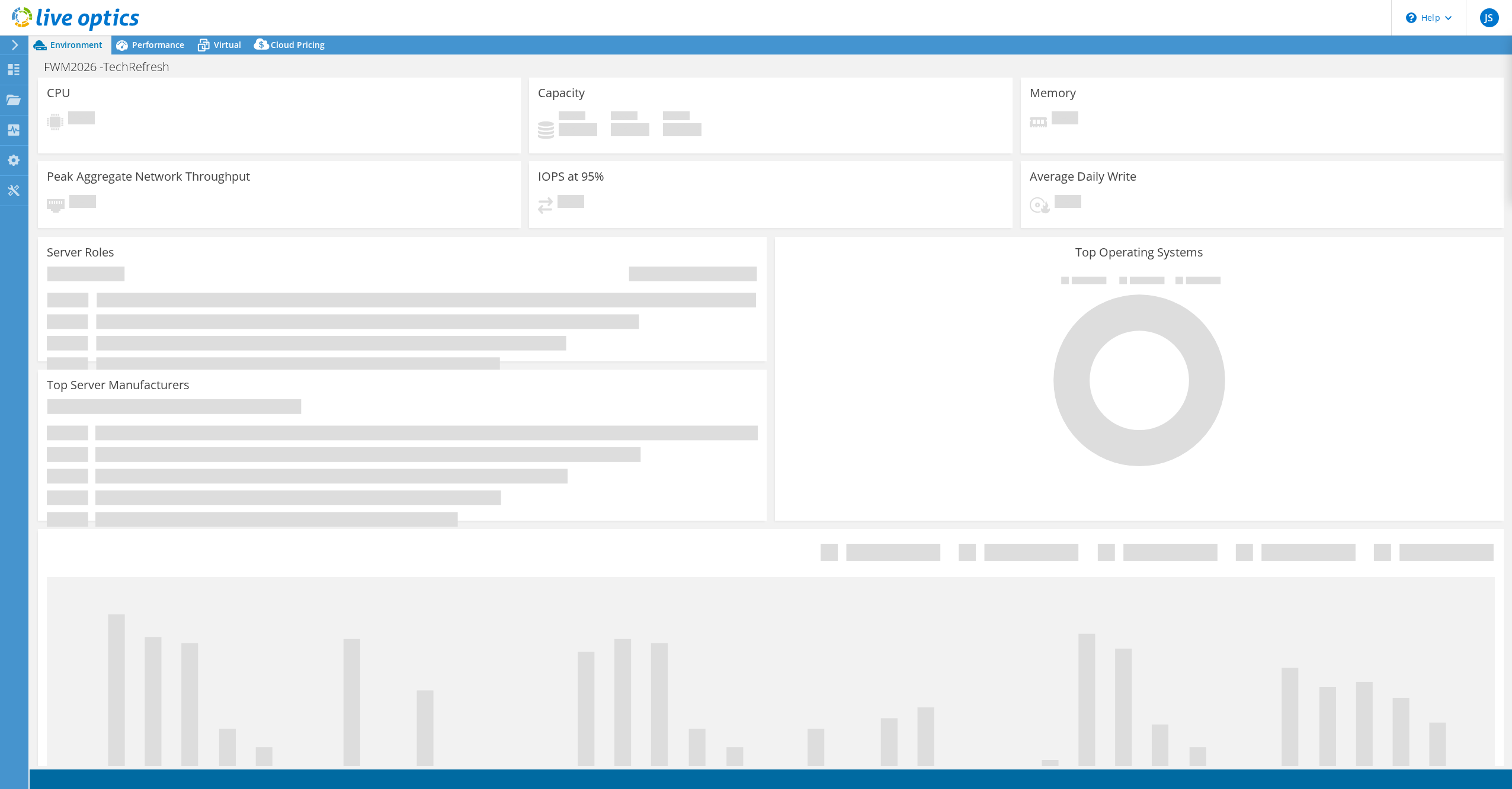
select select "USEast"
select select "USD"
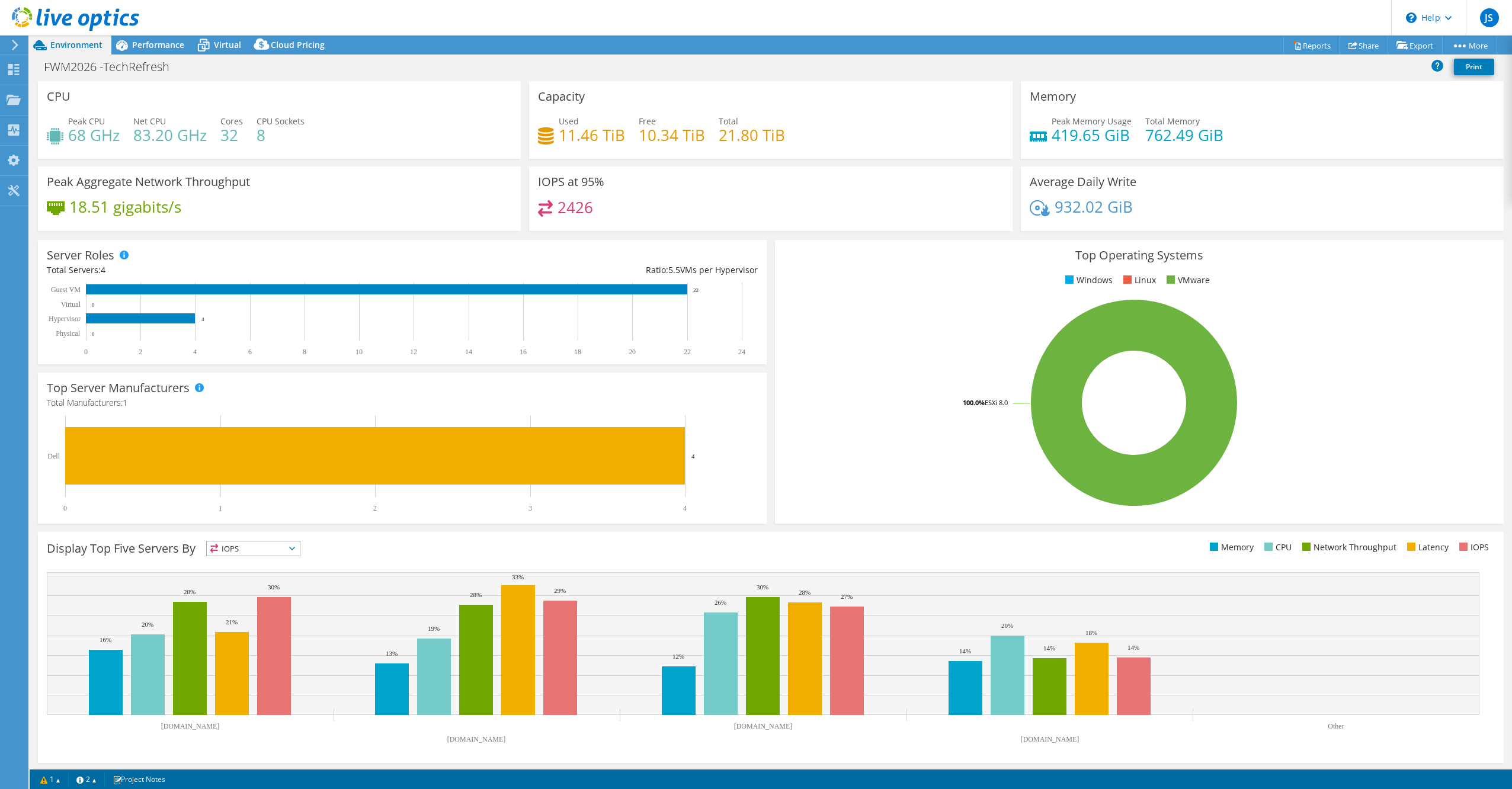
click at [18, 42] on icon at bounding box center [15, 45] width 9 height 10
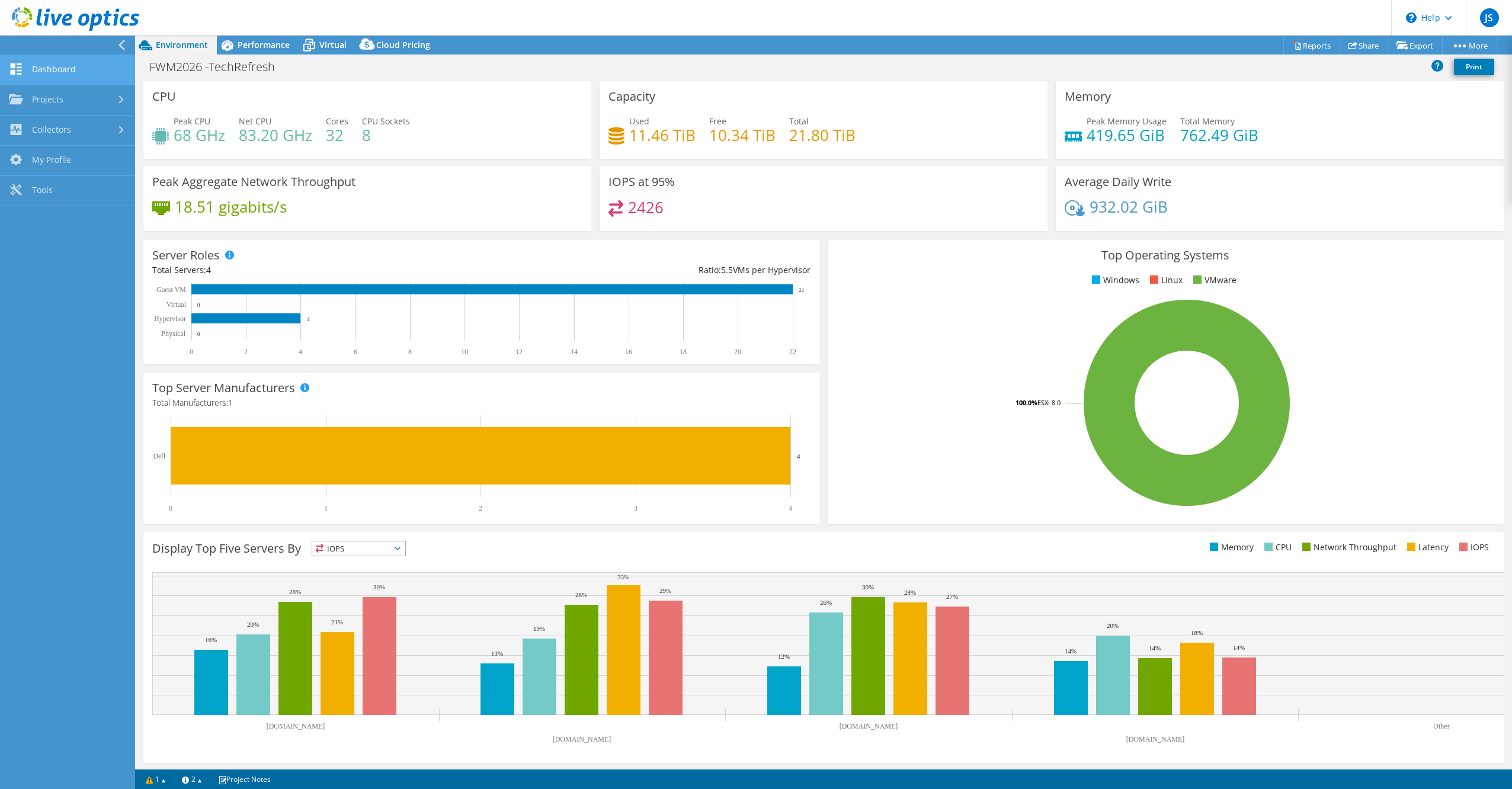
click at [58, 76] on link "Dashboard" at bounding box center [67, 70] width 135 height 30
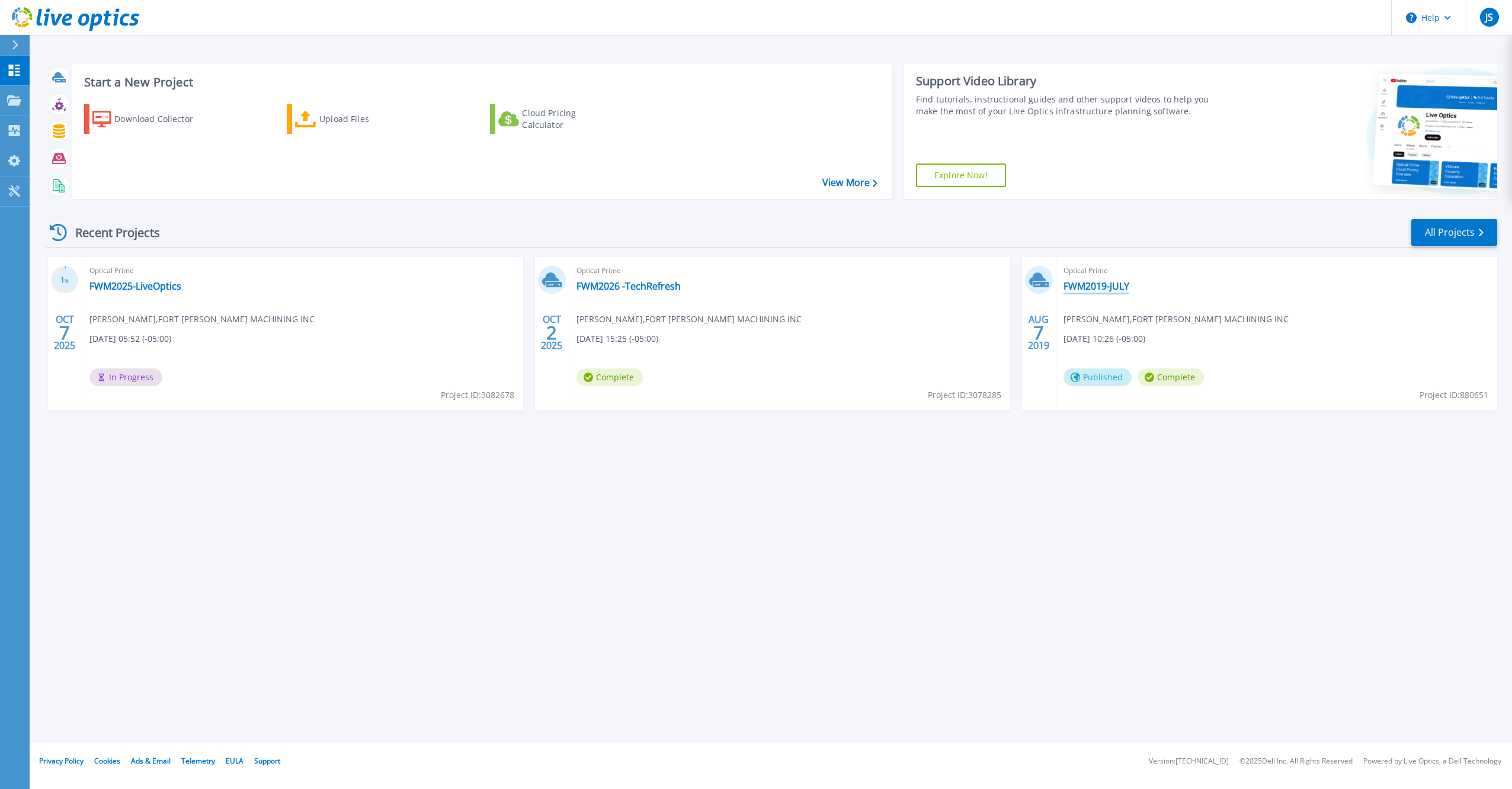
click at [1086, 280] on link "FWM2019-JULY" at bounding box center [1096, 285] width 66 height 12
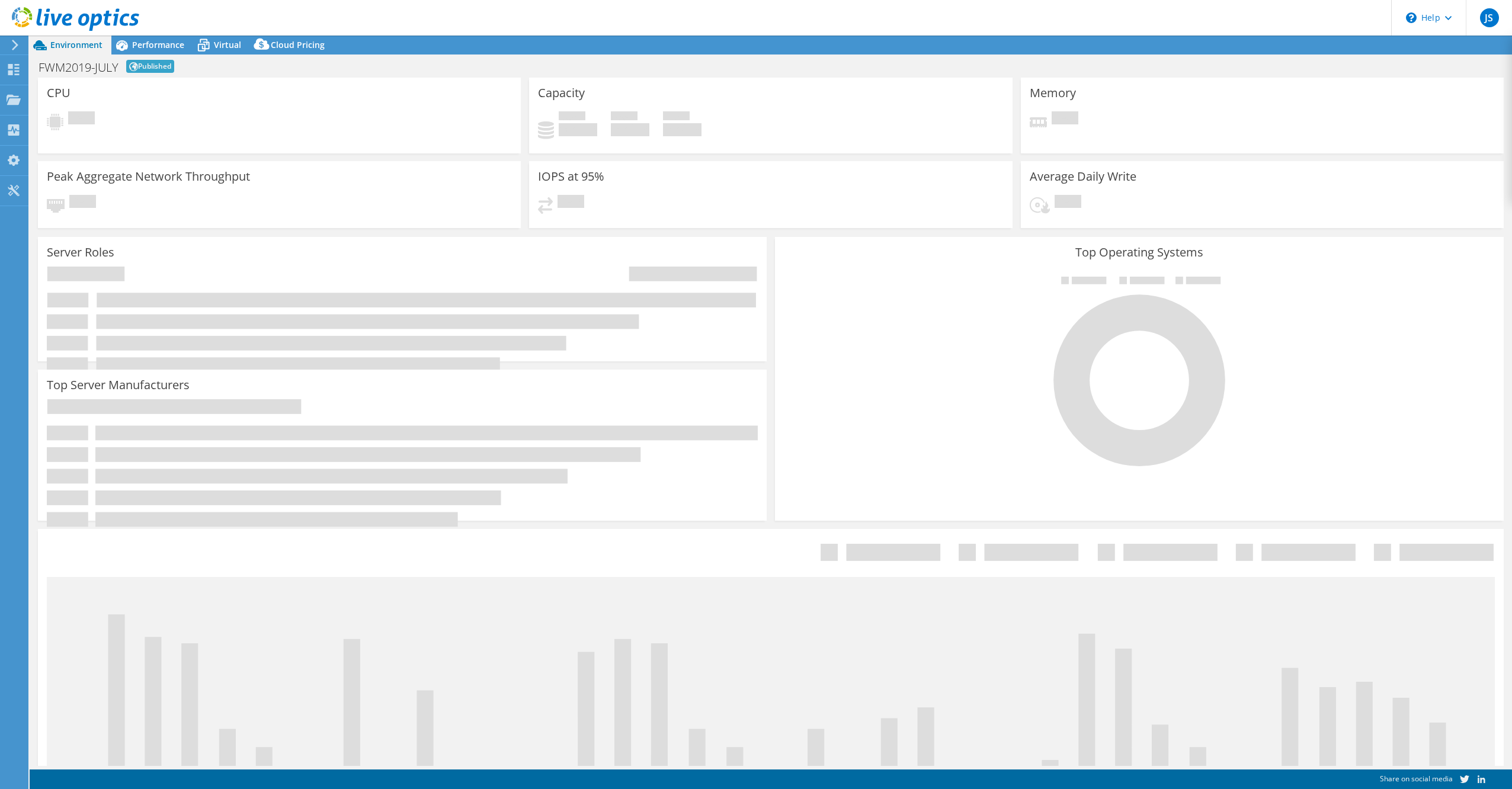
select select "USD"
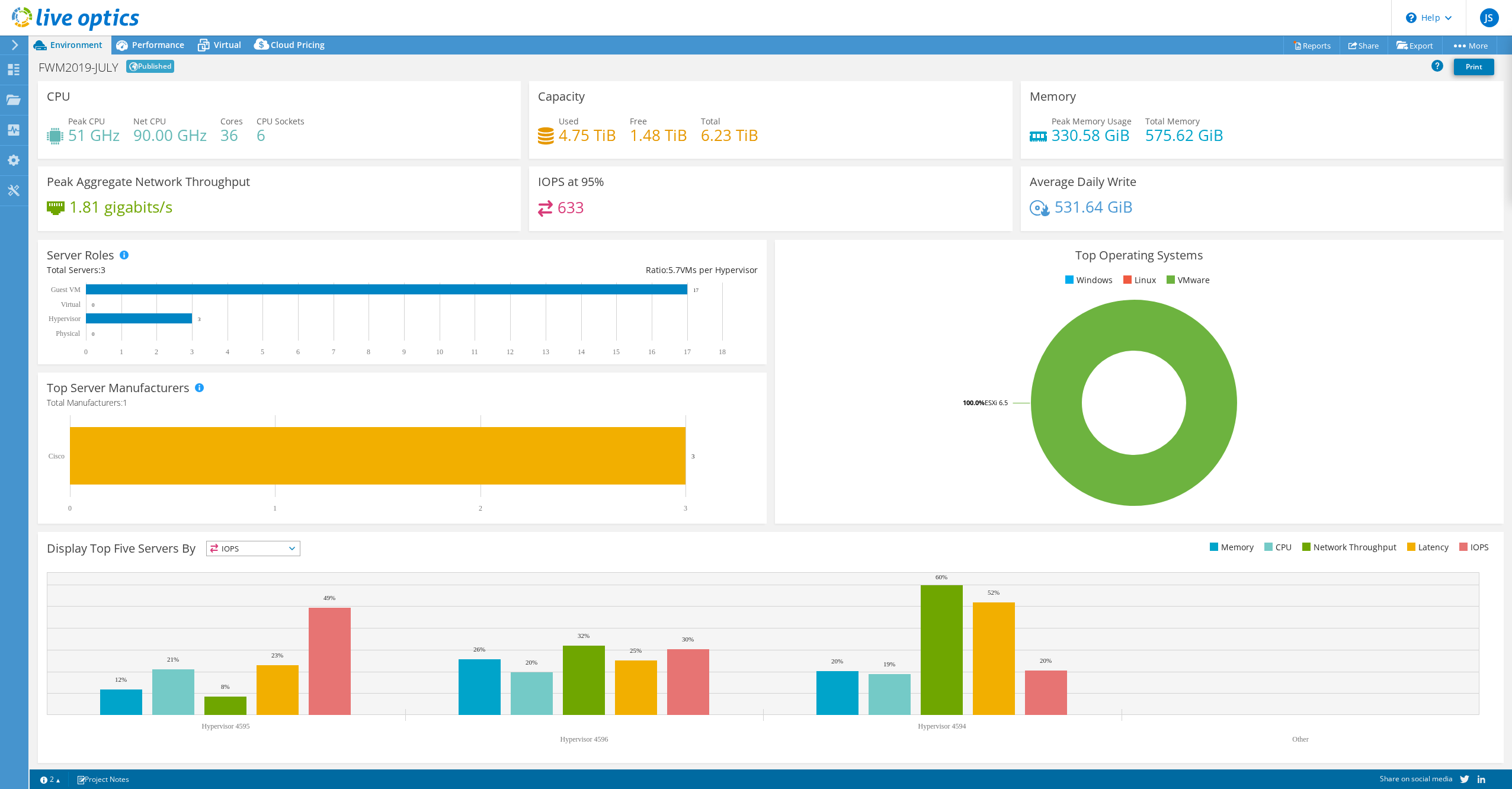
click at [15, 41] on icon at bounding box center [15, 45] width 9 height 10
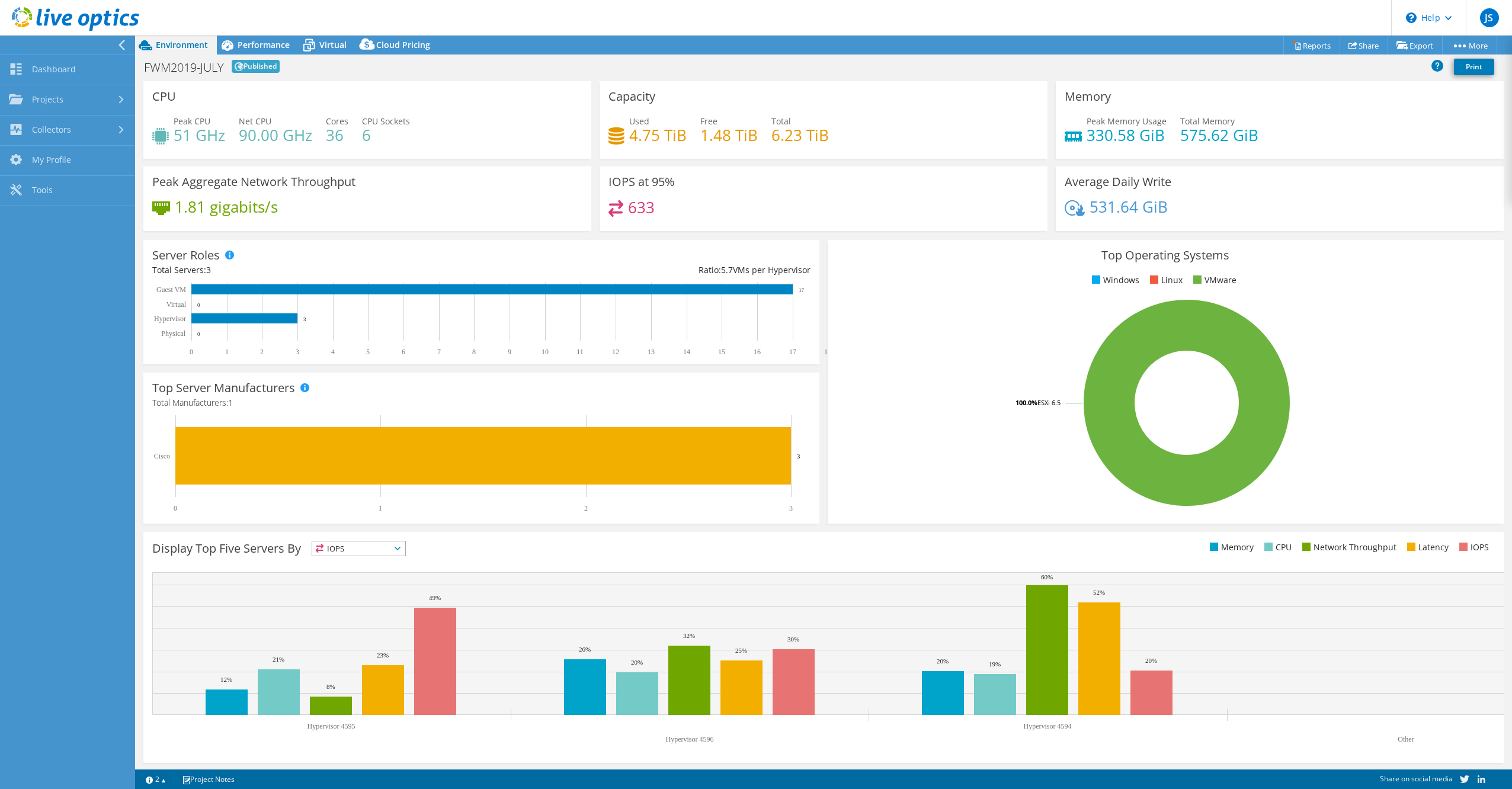
click at [72, 50] on div at bounding box center [64, 45] width 135 height 19
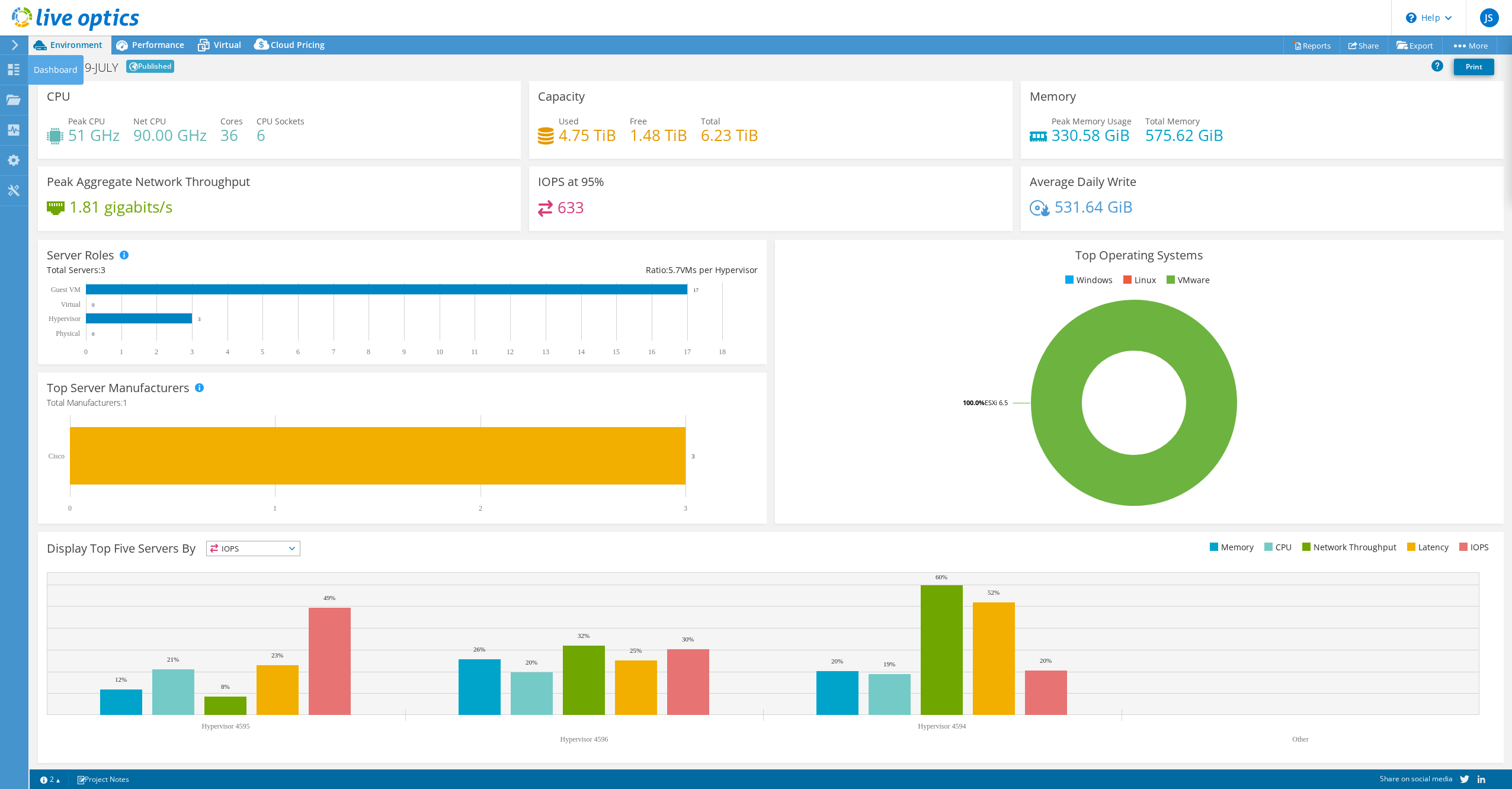
click at [62, 64] on div "Dashboard" at bounding box center [55, 70] width 56 height 29
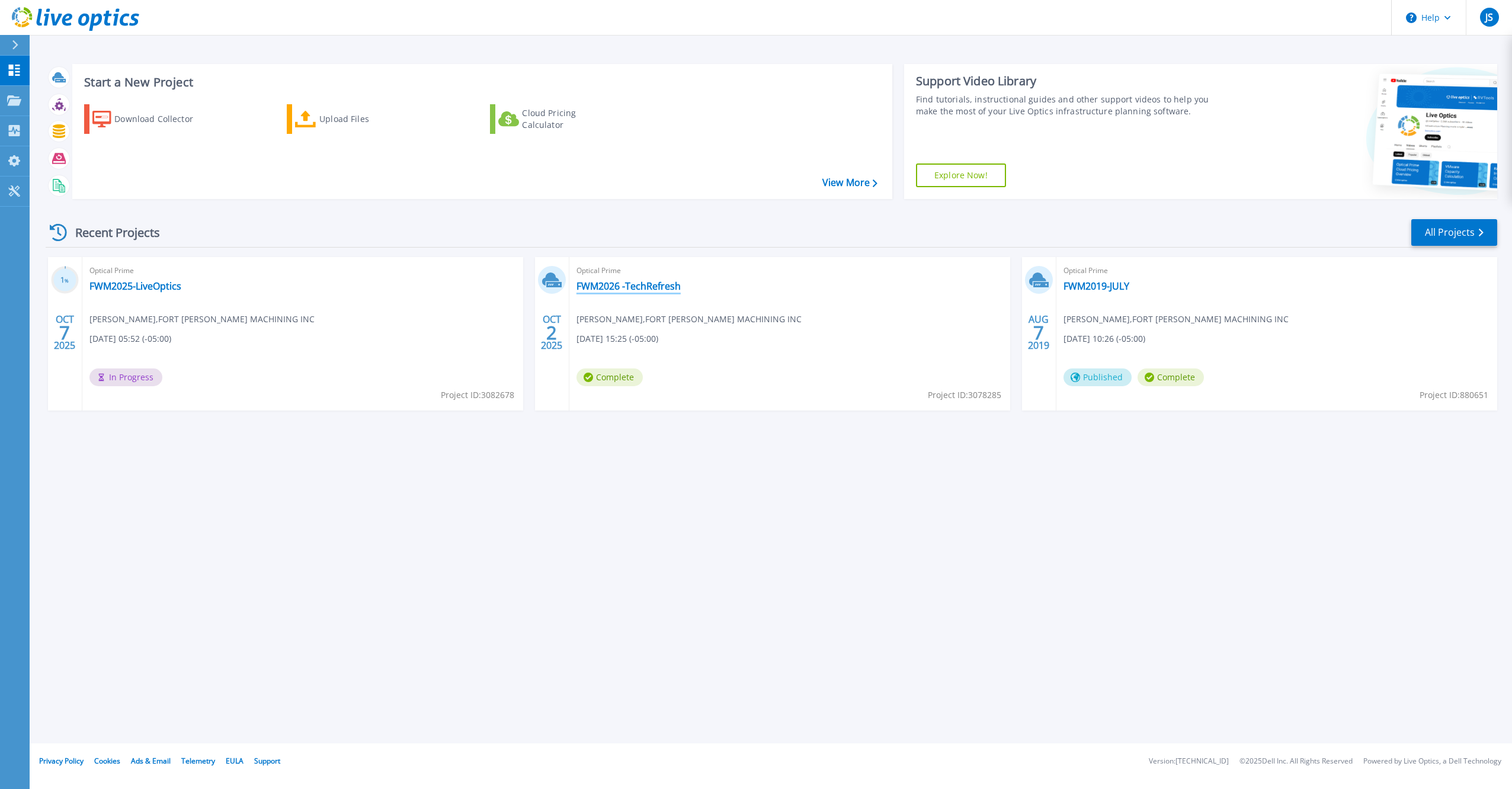
click at [619, 285] on link "FWM2026 -TechRefresh" at bounding box center [629, 285] width 104 height 12
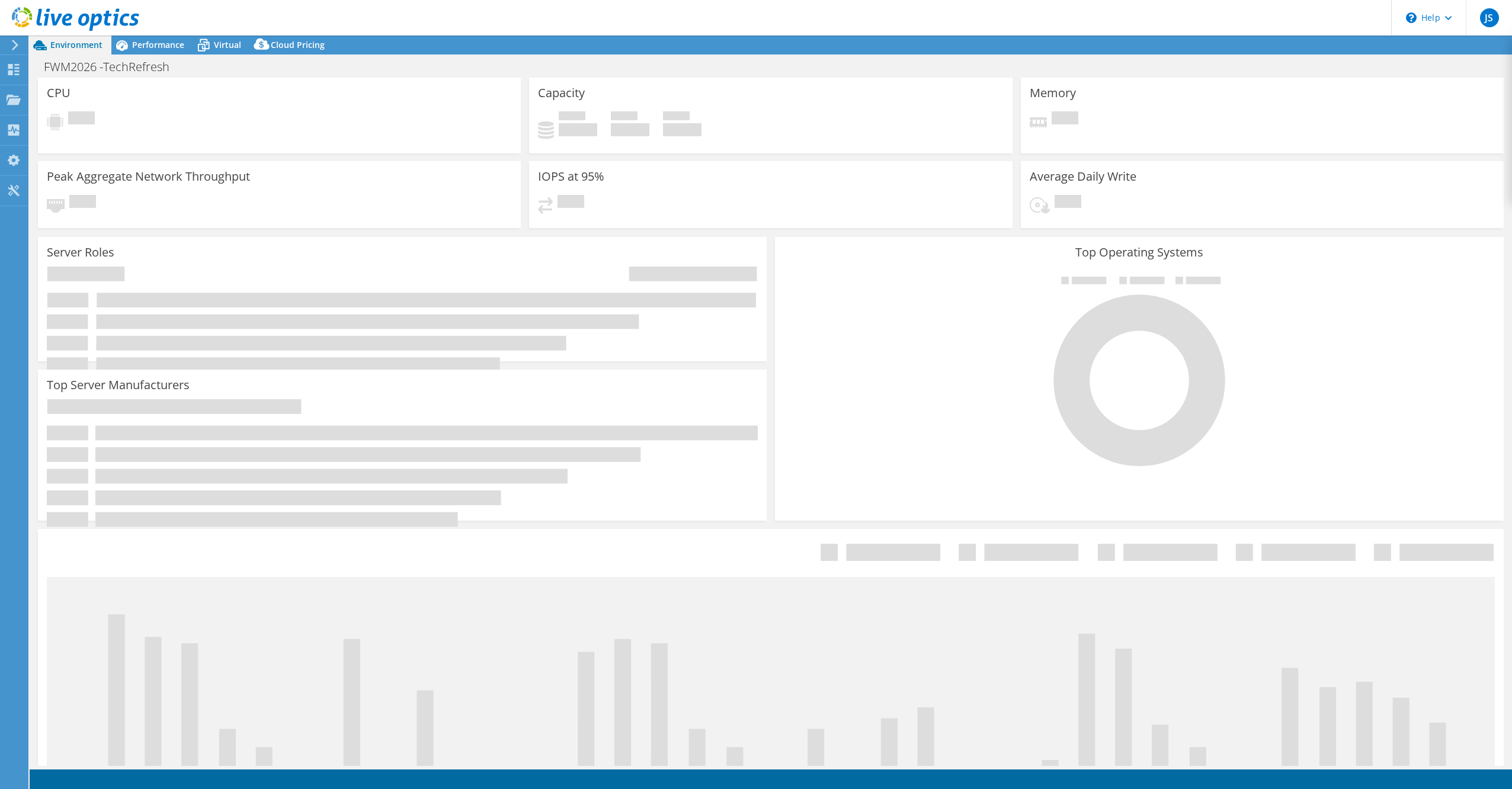
select select "USEast"
select select "USD"
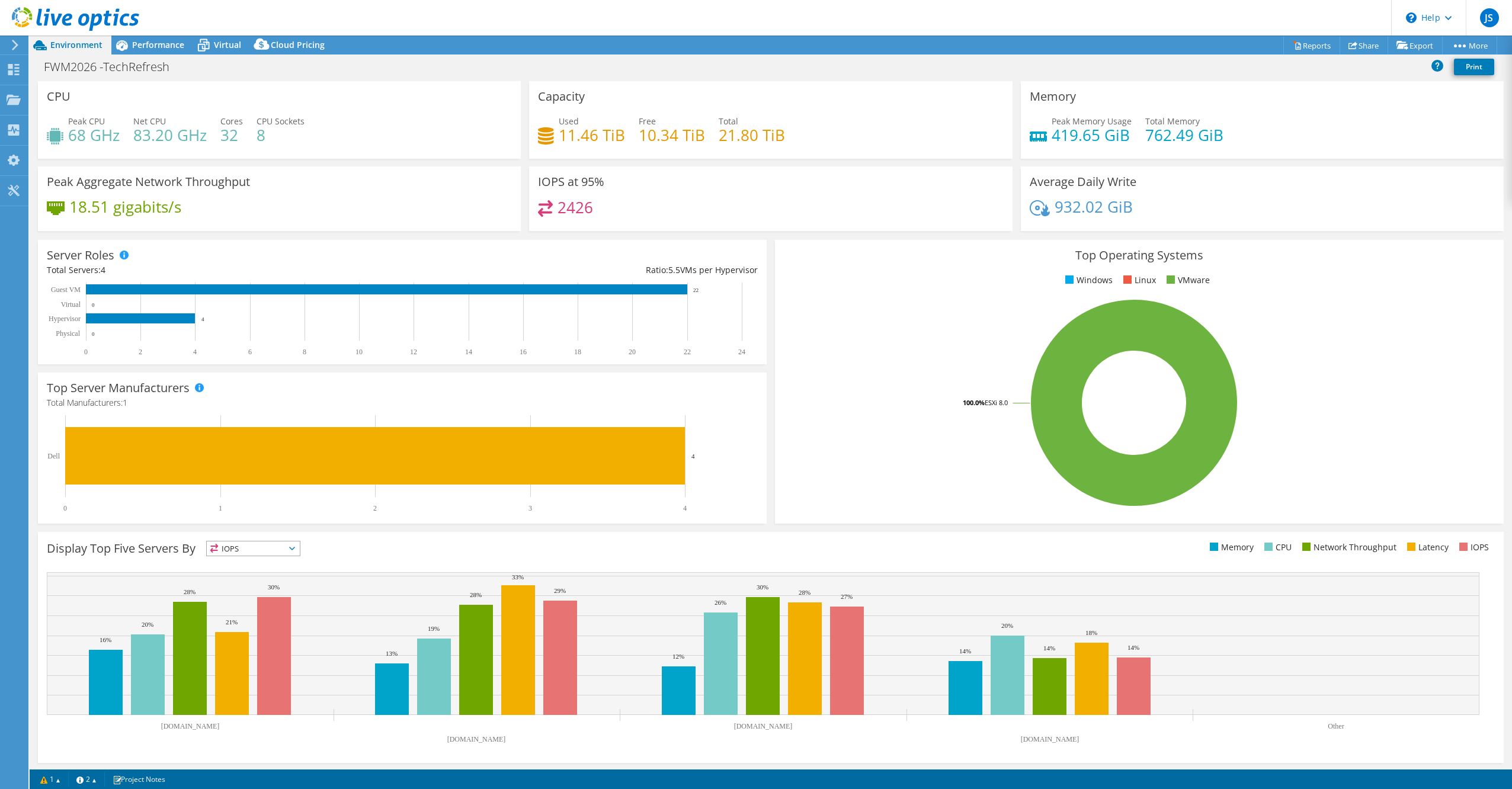
click at [11, 45] on icon at bounding box center [15, 45] width 9 height 10
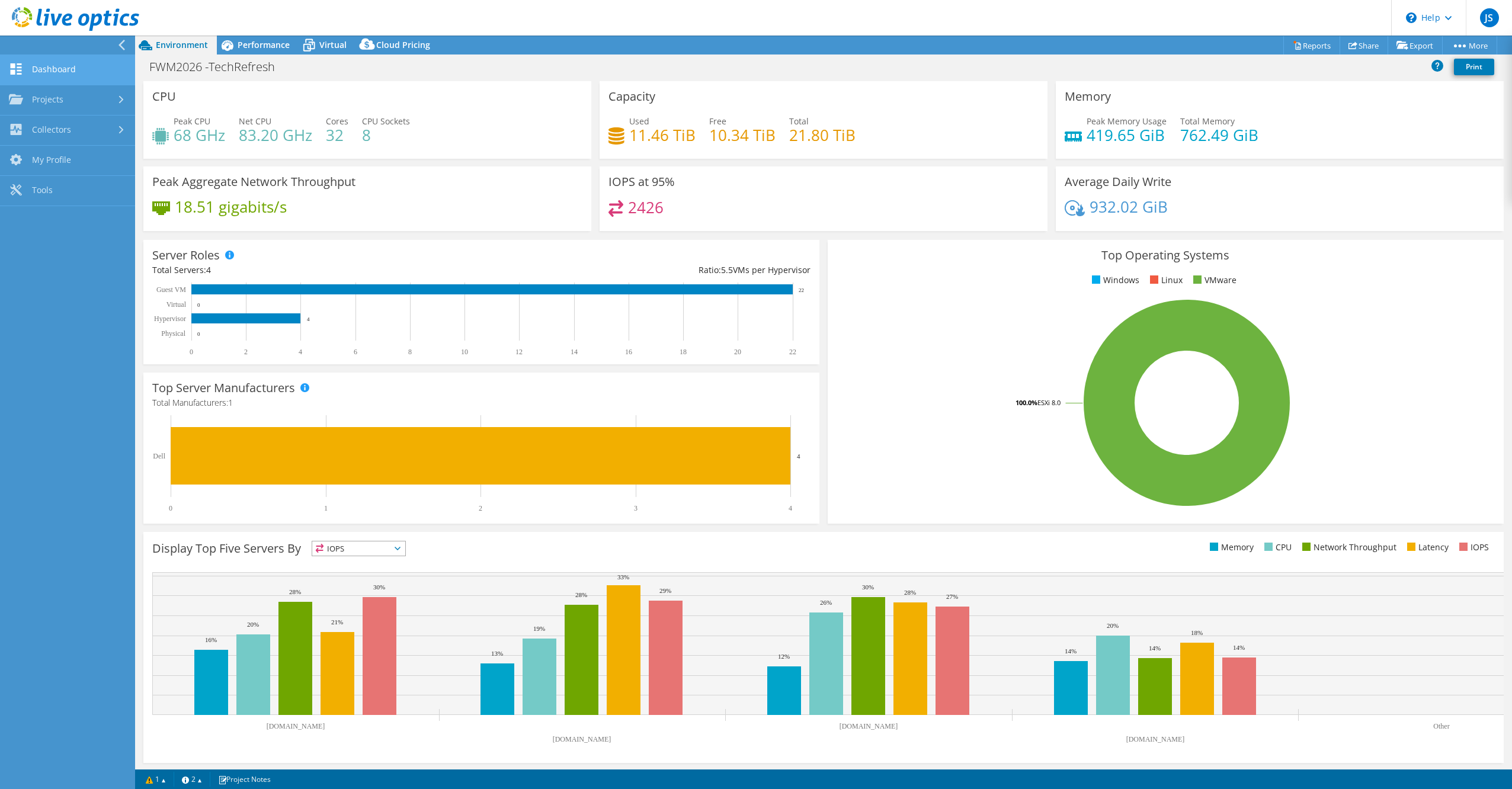
click at [63, 70] on link "Dashboard" at bounding box center [67, 70] width 135 height 30
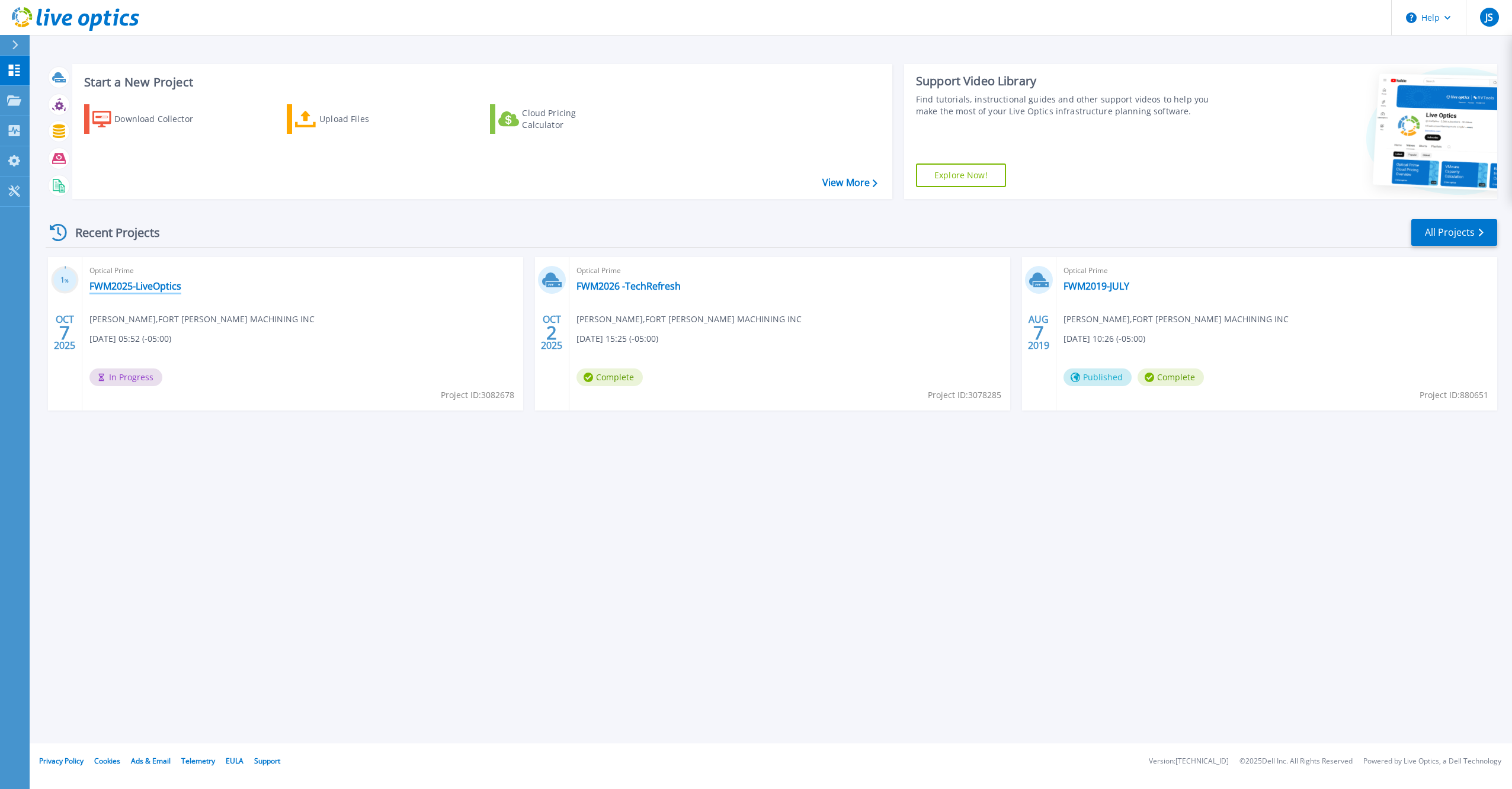
click at [130, 281] on link "FWM2025-LiveOptics" at bounding box center [135, 285] width 92 height 12
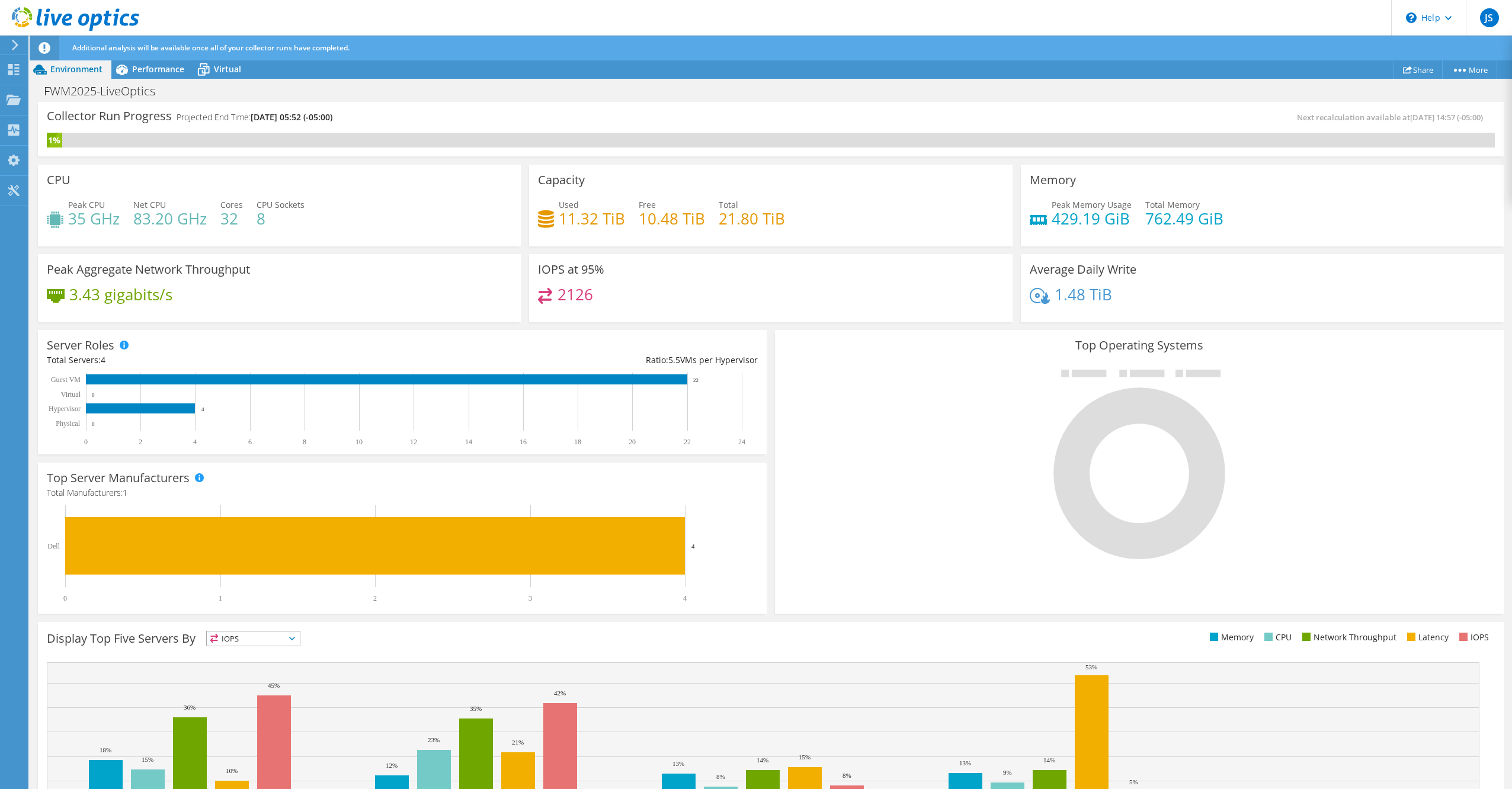
click at [15, 41] on icon at bounding box center [15, 45] width 9 height 10
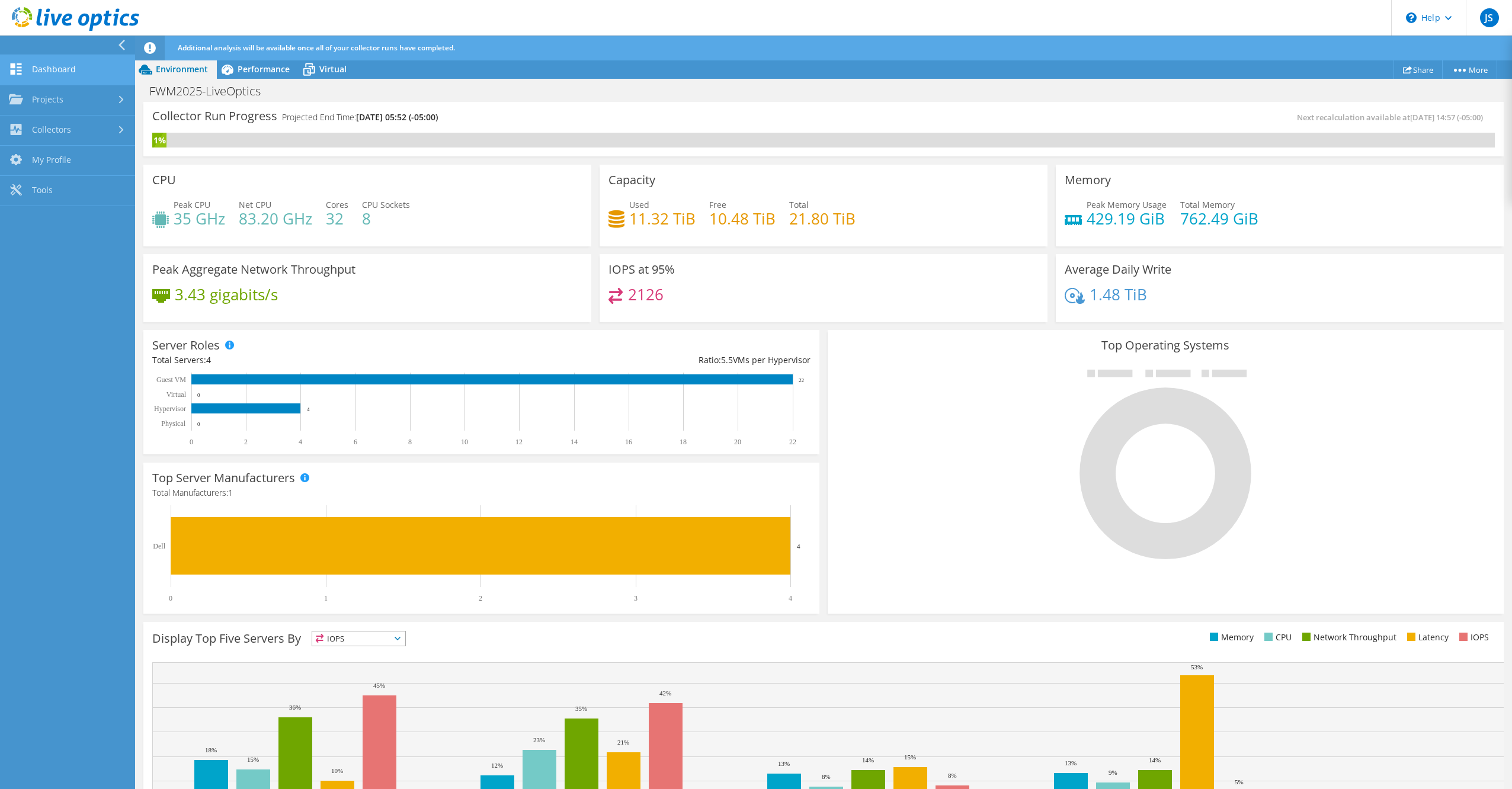
click at [64, 74] on link "Dashboard" at bounding box center [67, 70] width 135 height 30
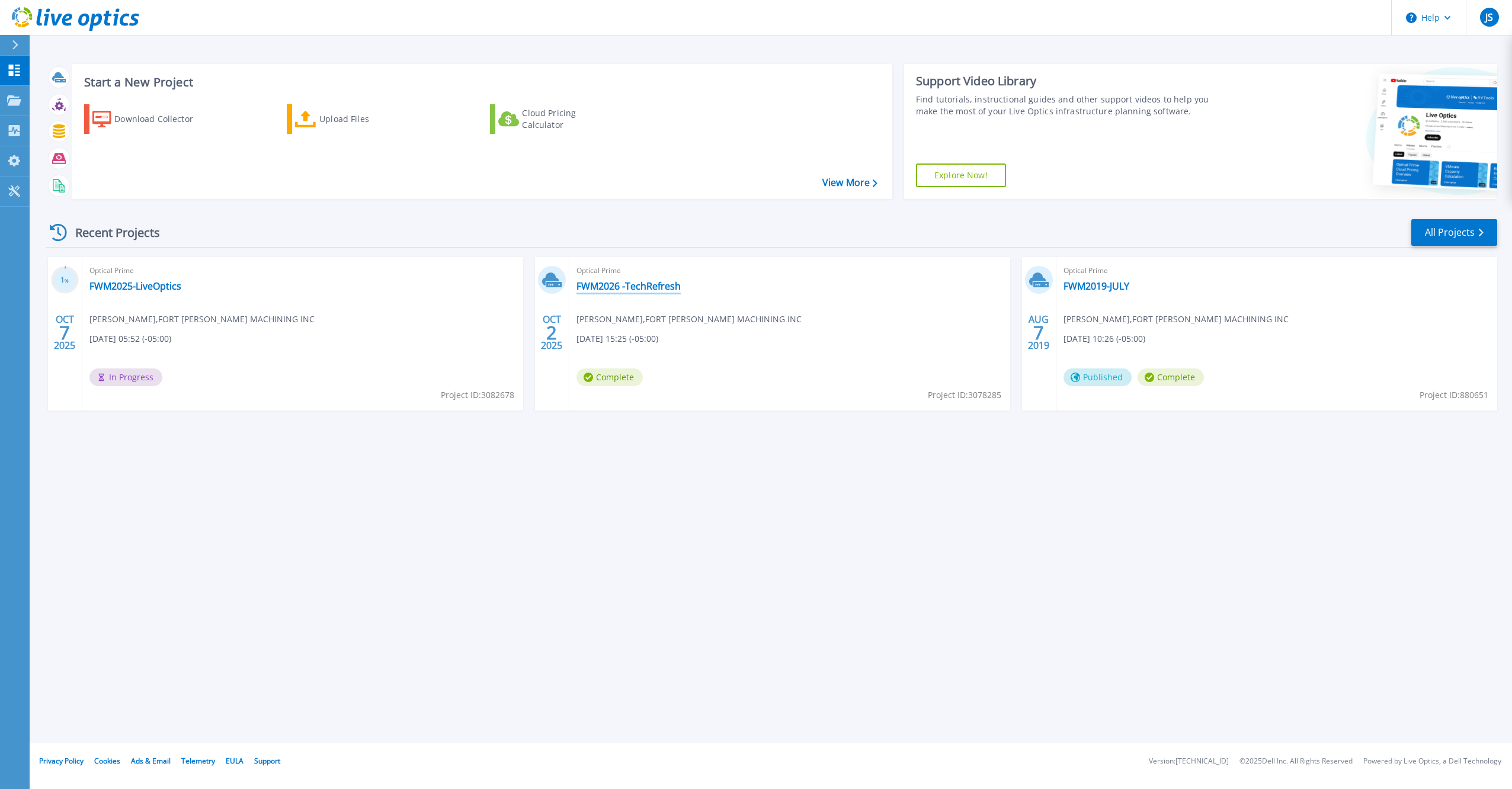
click at [619, 282] on link "FWM2026 -TechRefresh" at bounding box center [629, 285] width 104 height 12
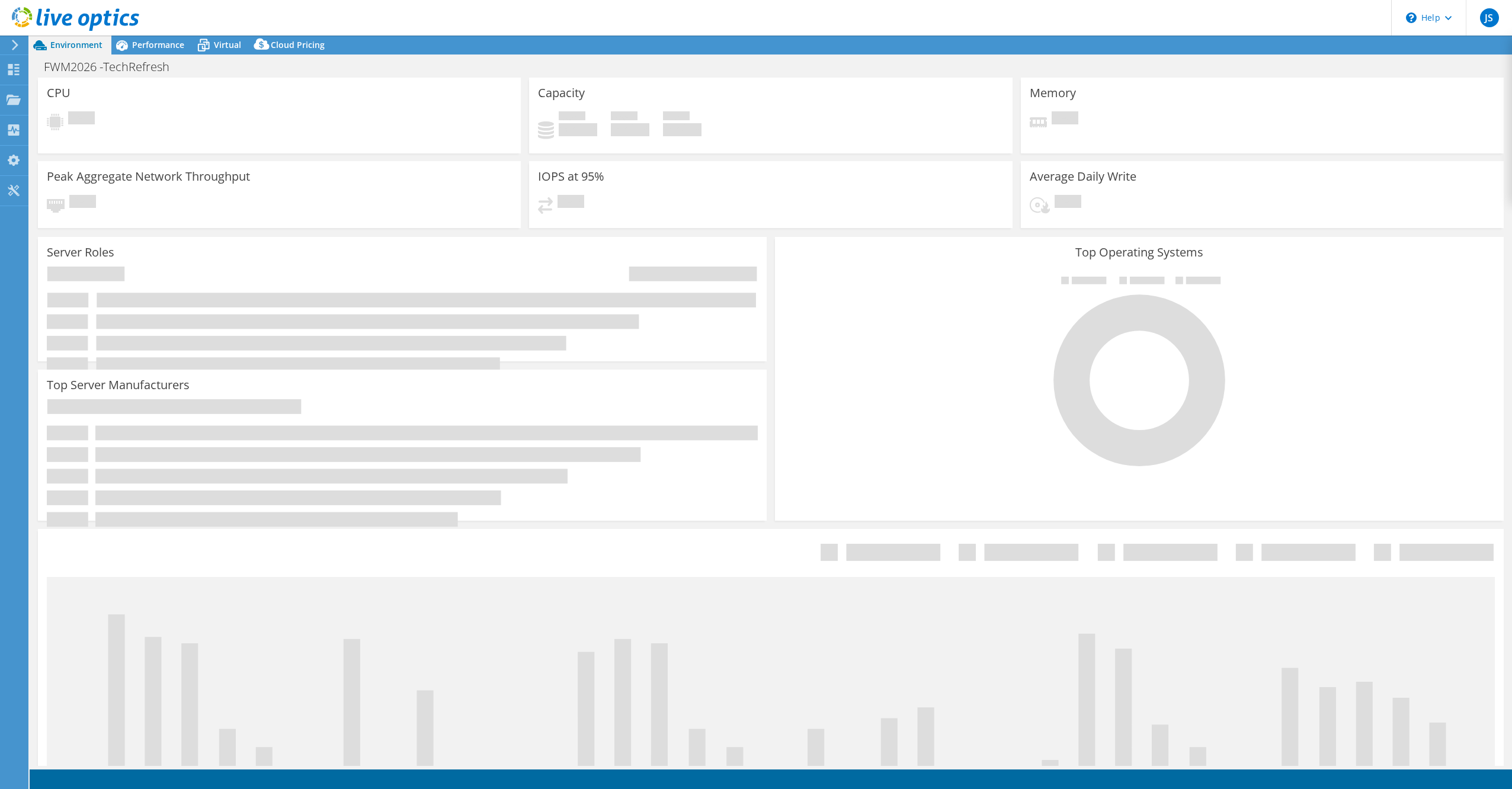
select select "USEast"
select select "USD"
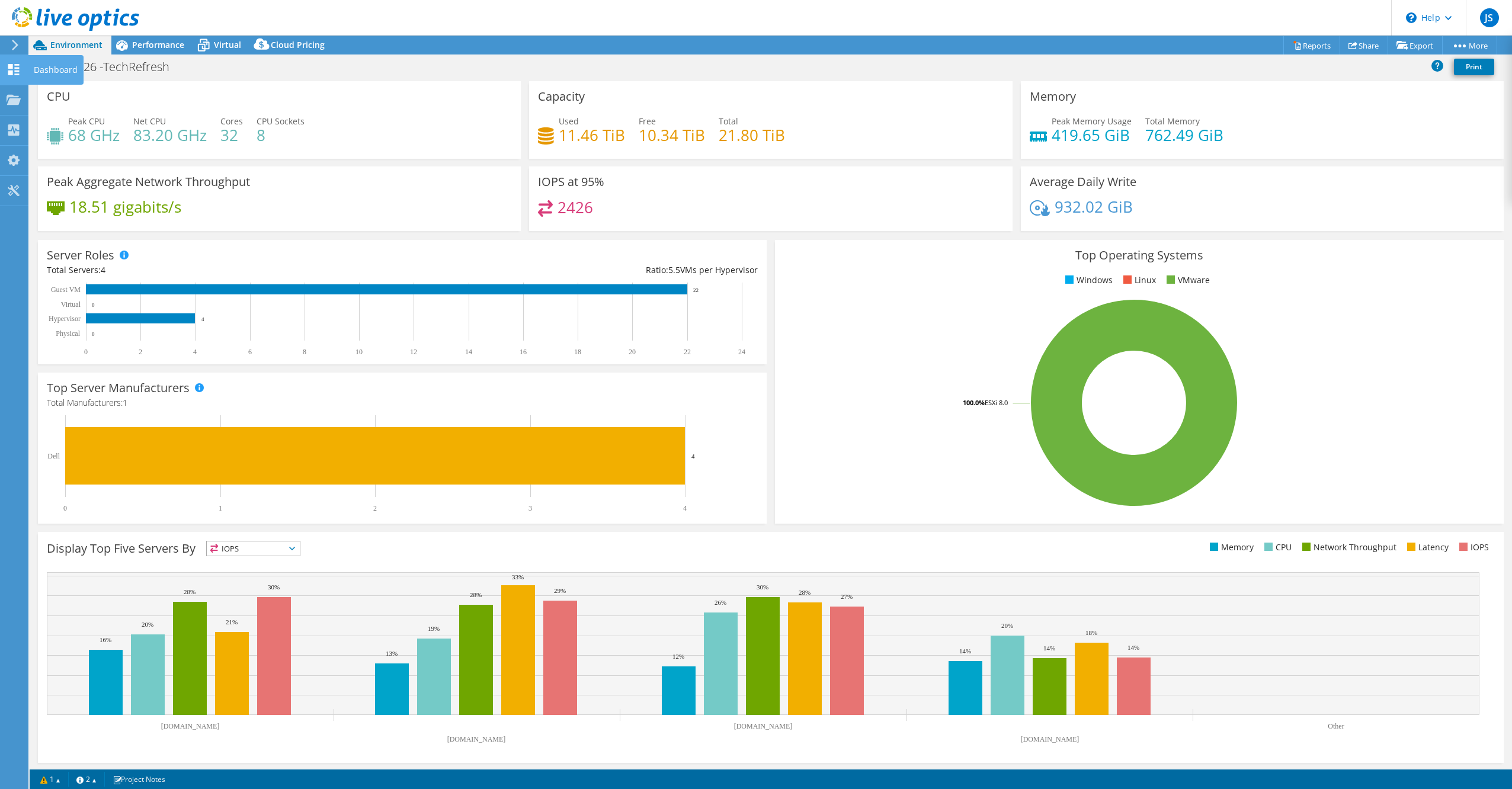
click at [19, 66] on icon at bounding box center [13, 69] width 14 height 11
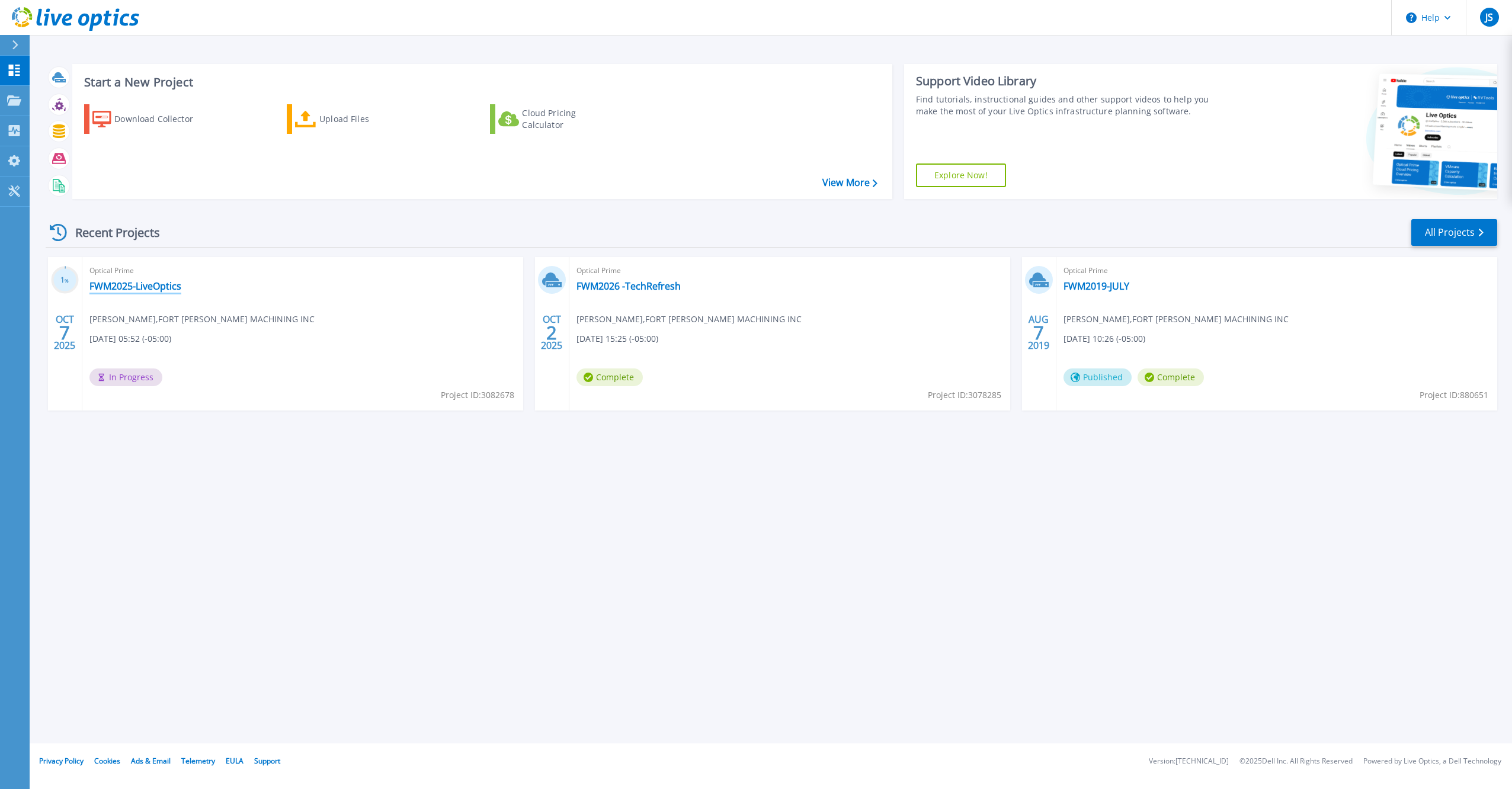
click at [149, 285] on link "FWM2025-LiveOptics" at bounding box center [135, 285] width 92 height 12
